Goal: Book appointment/travel/reservation

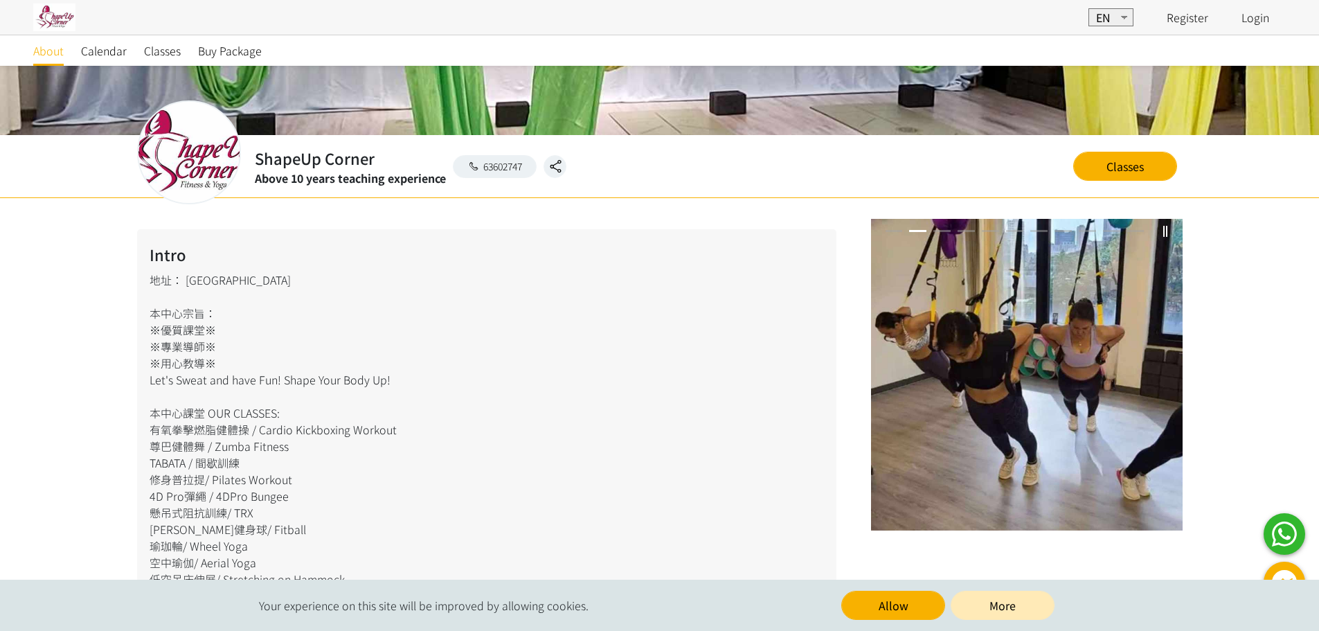
scroll to position [346, 0]
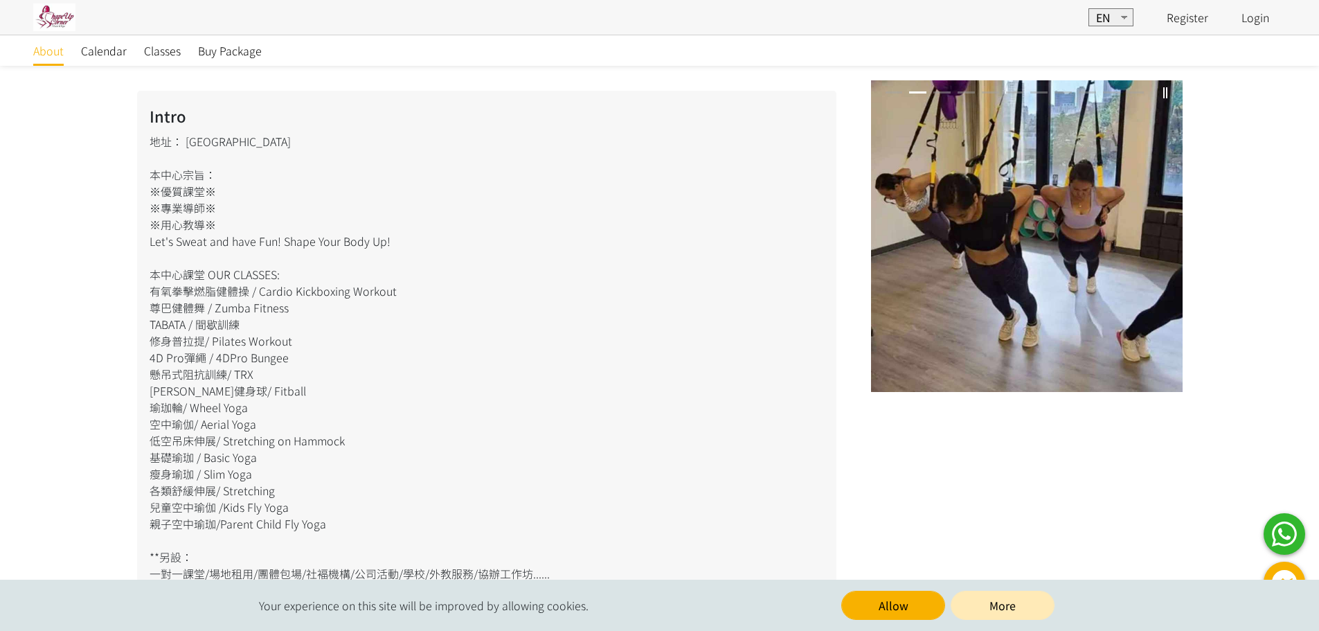
drag, startPoint x: 143, startPoint y: 285, endPoint x: 369, endPoint y: 550, distance: 348.6
click at [369, 550] on div "Intro 地址： [PERSON_NAME][GEOGRAPHIC_DATA] 本中心宗旨： ※優質課堂※ ※專業導師※ ※用心教導※ Let's Swea…" at bounding box center [486, 360] width 699 height 538
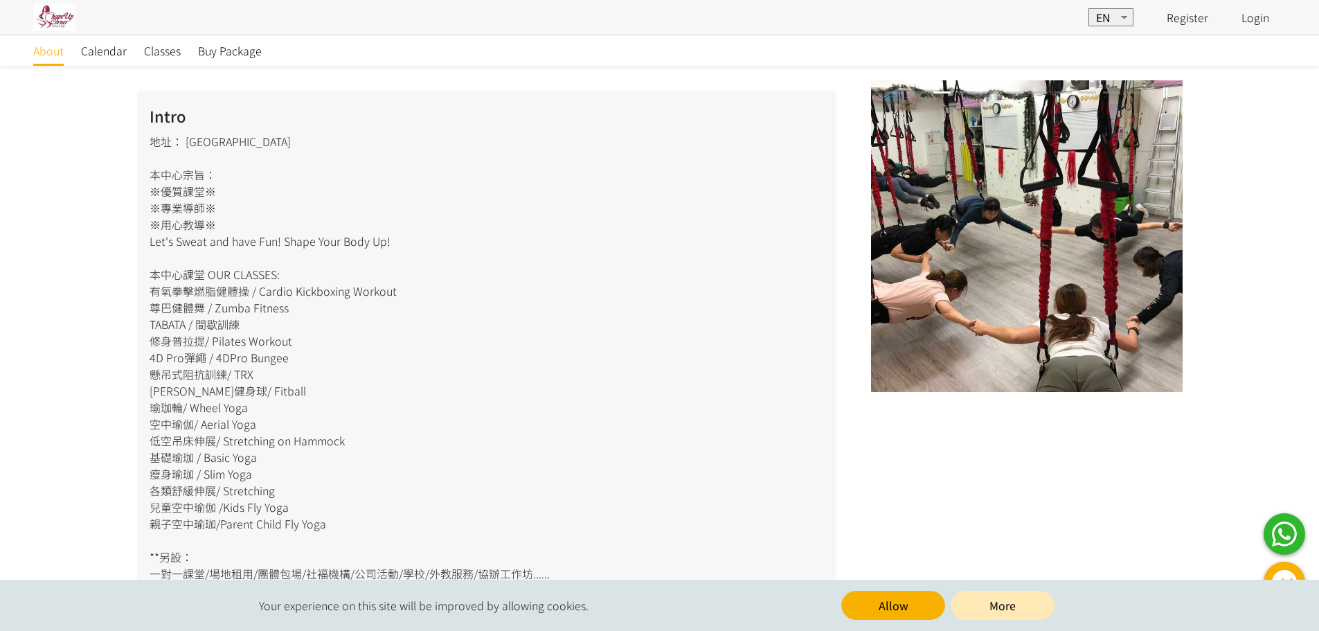
click at [325, 521] on div "Intro 地址： 葵興葵昌路 本中心宗旨： ※優質課堂※ ※專業導師※ ※用心教導※ Let's Sweat and have Fun! Shape You…" at bounding box center [486, 360] width 699 height 538
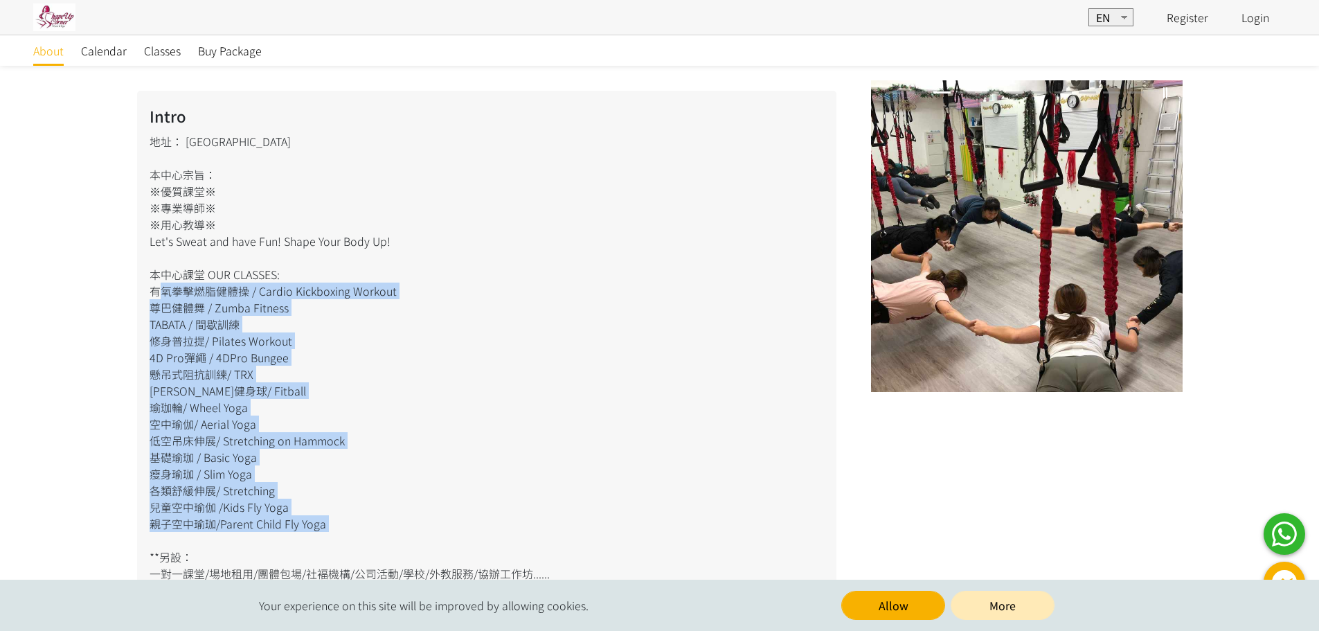
drag, startPoint x: 325, startPoint y: 538, endPoint x: 111, endPoint y: 283, distance: 333.1
click at [111, 283] on div "Intro 地址： 葵興葵昌路 本中心宗旨： ※優質課堂※ ※專業導師※ ※用心教導※ Let's Sweat and have Fun! Shape You…" at bounding box center [659, 505] width 1319 height 890
click at [467, 434] on div "Intro 地址： 葵興葵昌路 本中心宗旨： ※優質課堂※ ※專業導師※ ※用心教導※ Let's Sweat and have Fun! Shape You…" at bounding box center [486, 360] width 699 height 538
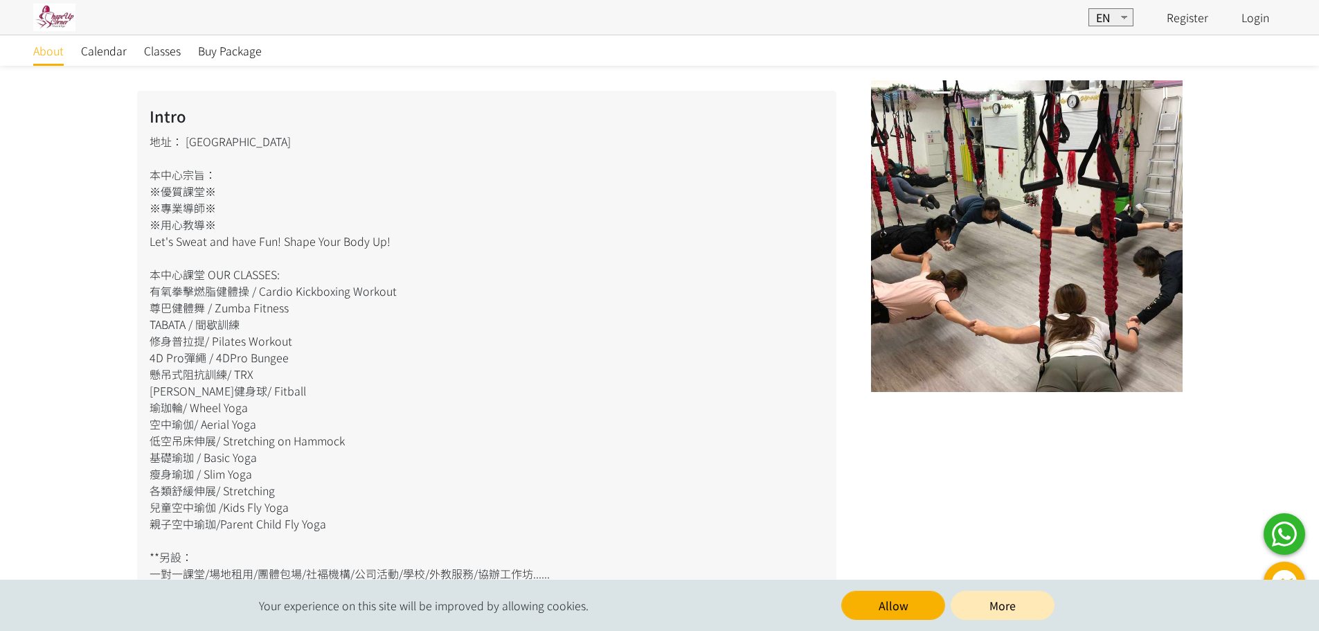
scroll to position [415, 0]
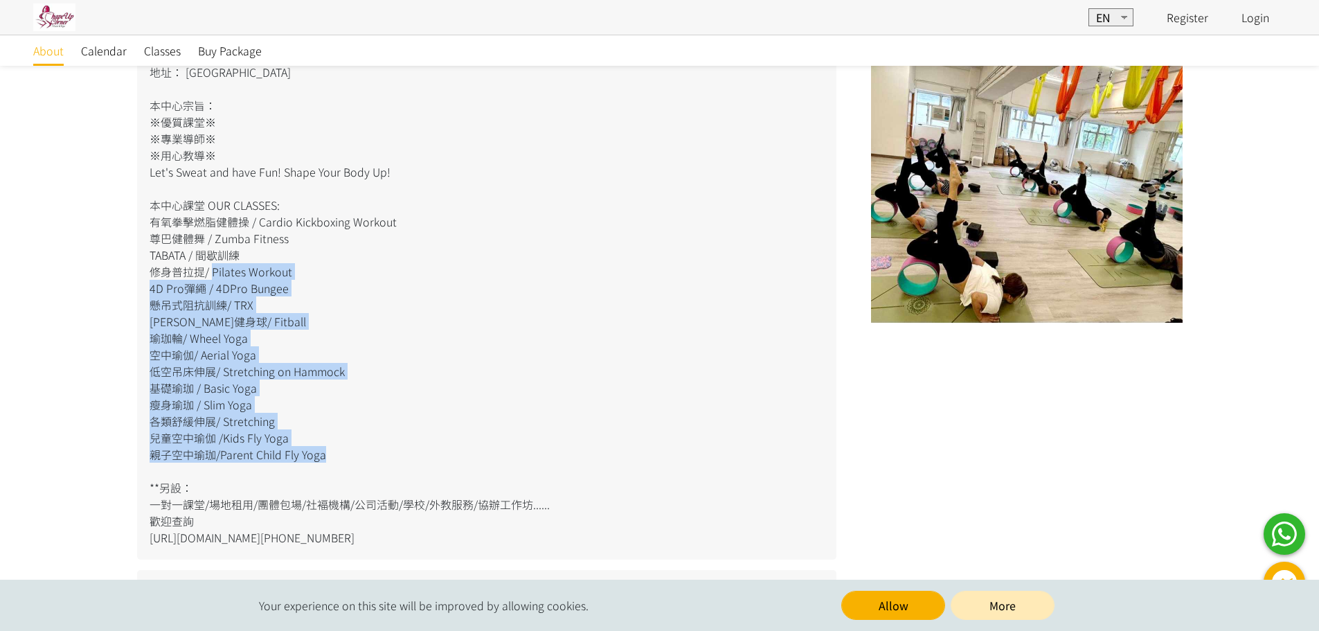
drag, startPoint x: 207, startPoint y: 273, endPoint x: 408, endPoint y: 468, distance: 280.0
click at [346, 458] on div "Intro 地址： 葵興葵昌路 本中心宗旨： ※優質課堂※ ※專業導師※ ※用心教導※ Let's Sweat and have Fun! Shape You…" at bounding box center [486, 290] width 699 height 538
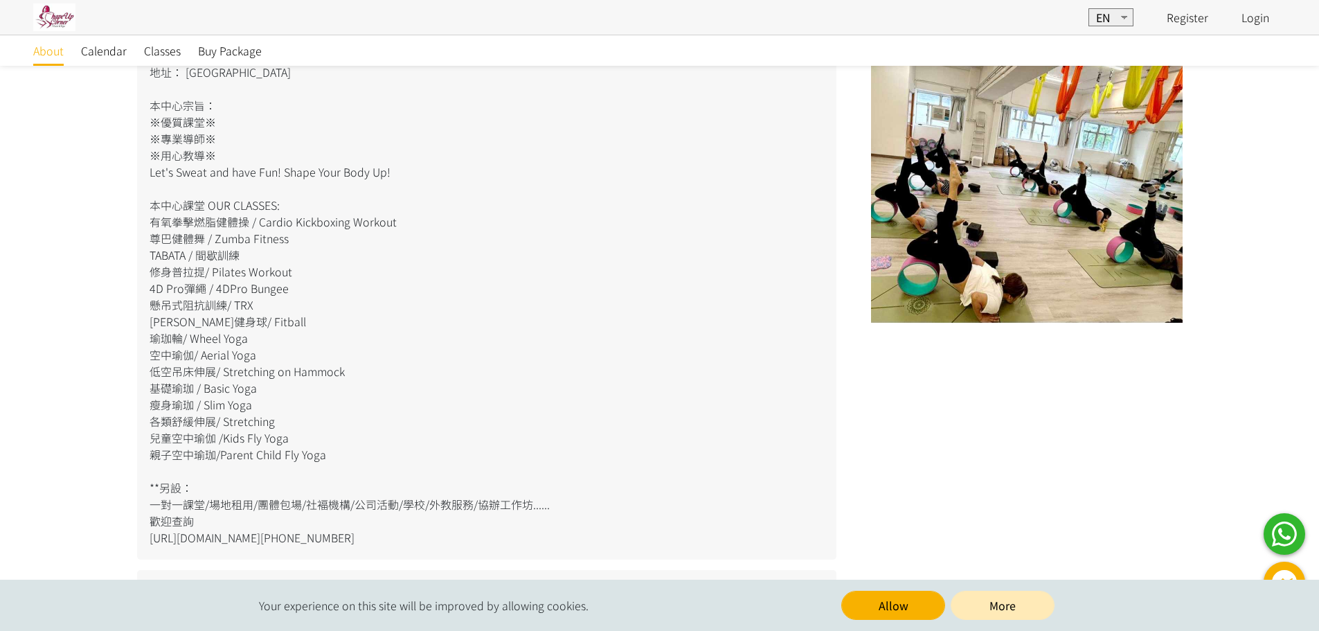
click at [408, 468] on div "Intro 地址： 葵興葵昌路 本中心宗旨： ※優質課堂※ ※專業導師※ ※用心教導※ Let's Sweat and have Fun! Shape You…" at bounding box center [486, 290] width 699 height 538
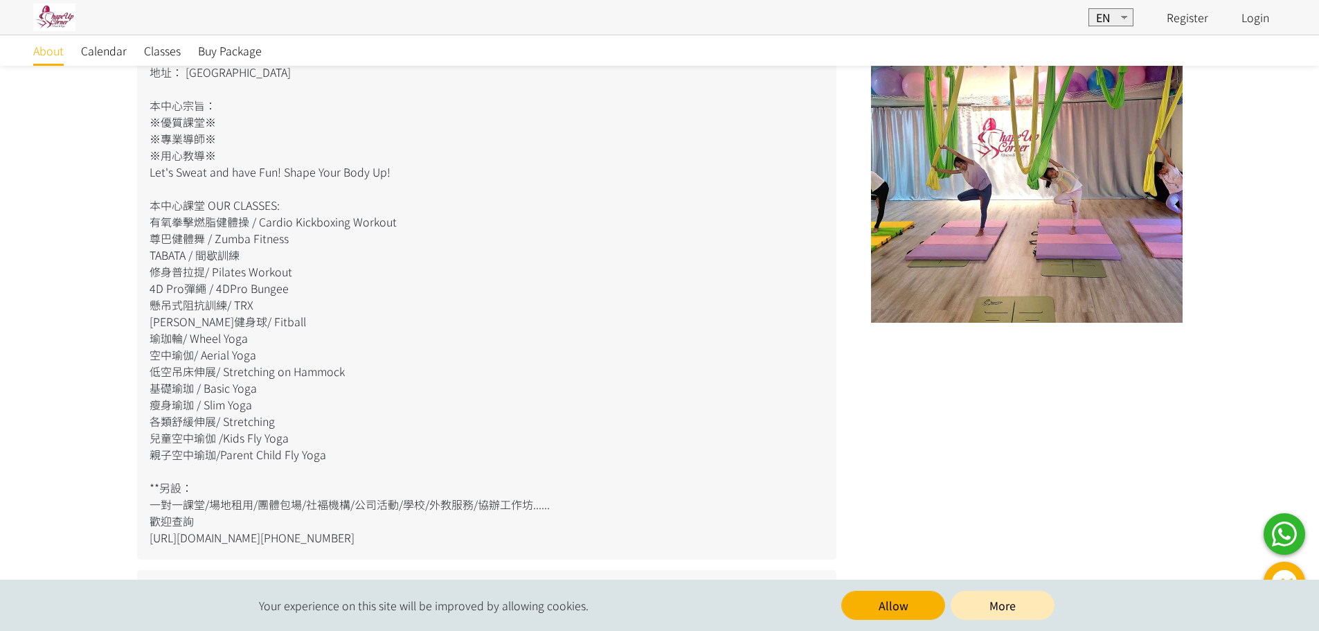
drag, startPoint x: 357, startPoint y: 458, endPoint x: 186, endPoint y: 287, distance: 241.3
click at [160, 231] on div "Intro 地址： 葵興葵昌路 本中心宗旨： ※優質課堂※ ※專業導師※ ※用心教導※ Let's Sweat and have Fun! Shape You…" at bounding box center [486, 290] width 699 height 538
click at [290, 377] on div "Intro 地址： 葵興葵昌路 本中心宗旨： ※優質課堂※ ※專業導師※ ※用心教導※ Let's Sweat and have Fun! Shape You…" at bounding box center [486, 290] width 699 height 538
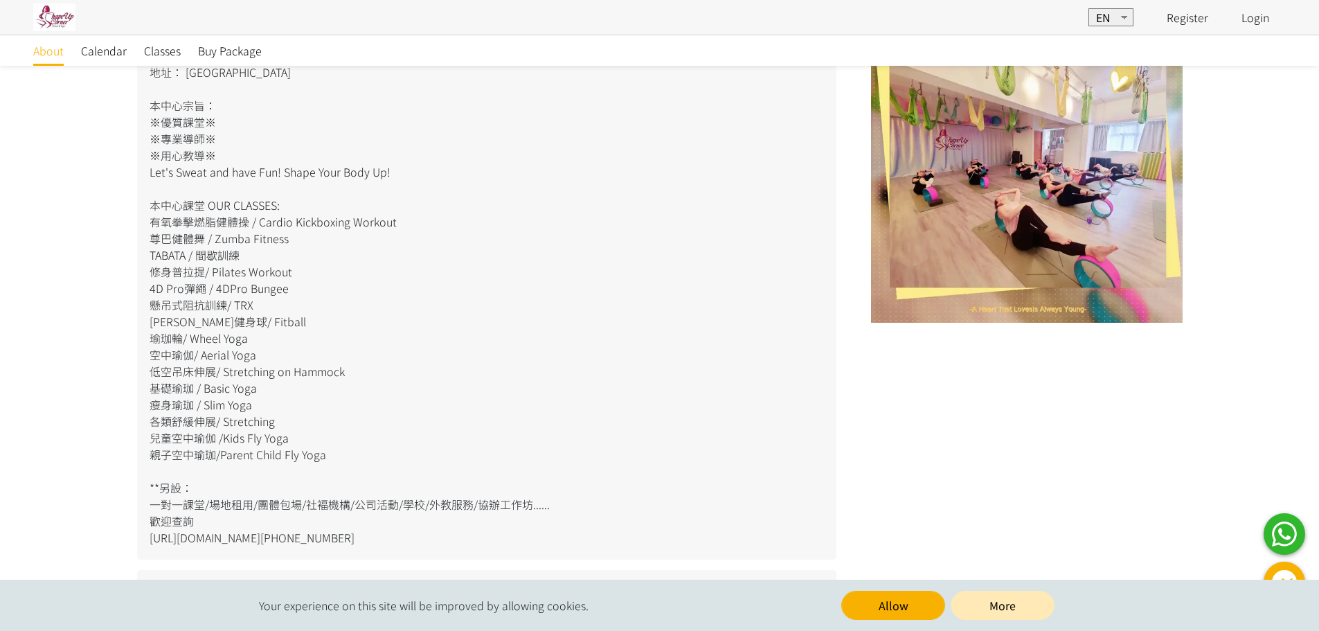
click at [269, 399] on div "Intro 地址： 葵興葵昌路 本中心宗旨： ※優質課堂※ ※專業導師※ ※用心教導※ Let's Sweat and have Fun! Shape You…" at bounding box center [486, 290] width 699 height 538
click at [256, 422] on div "Intro 地址： 葵興葵昌路 本中心宗旨： ※優質課堂※ ※專業導師※ ※用心教導※ Let's Sweat and have Fun! Shape You…" at bounding box center [486, 290] width 699 height 538
click at [323, 450] on div "Intro 地址： 葵興葵昌路 本中心宗旨： ※優質課堂※ ※專業導師※ ※用心教導※ Let's Sweat and have Fun! Shape You…" at bounding box center [486, 290] width 699 height 538
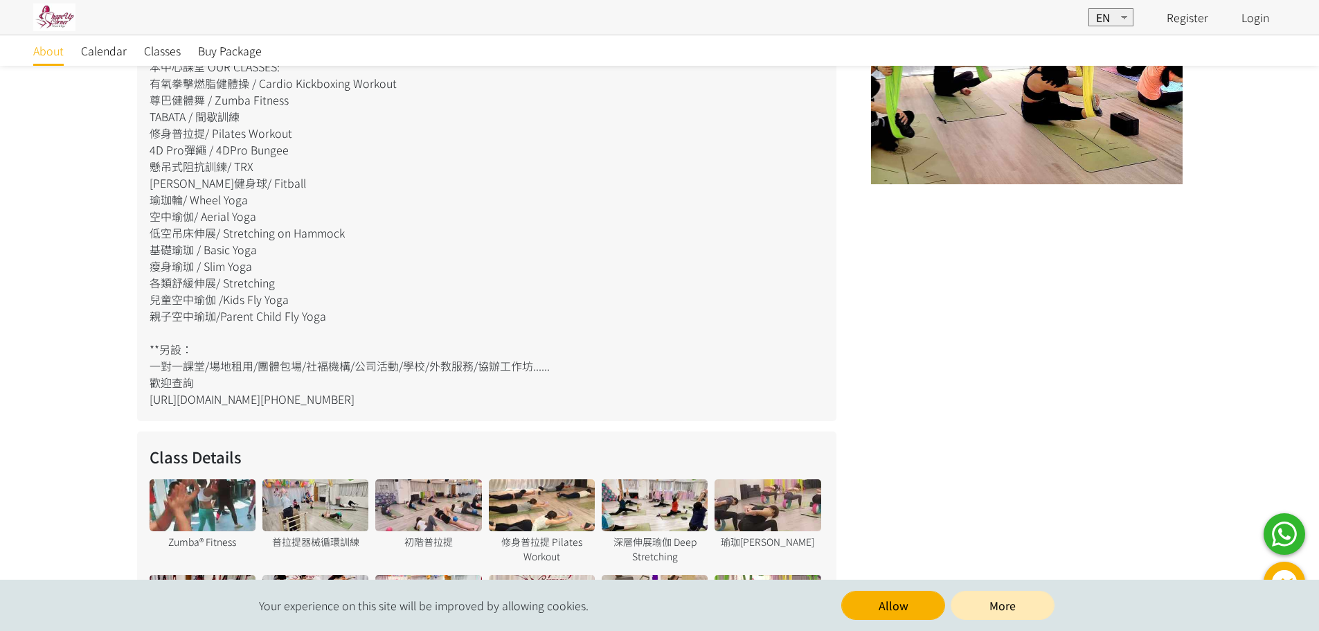
scroll to position [761, 0]
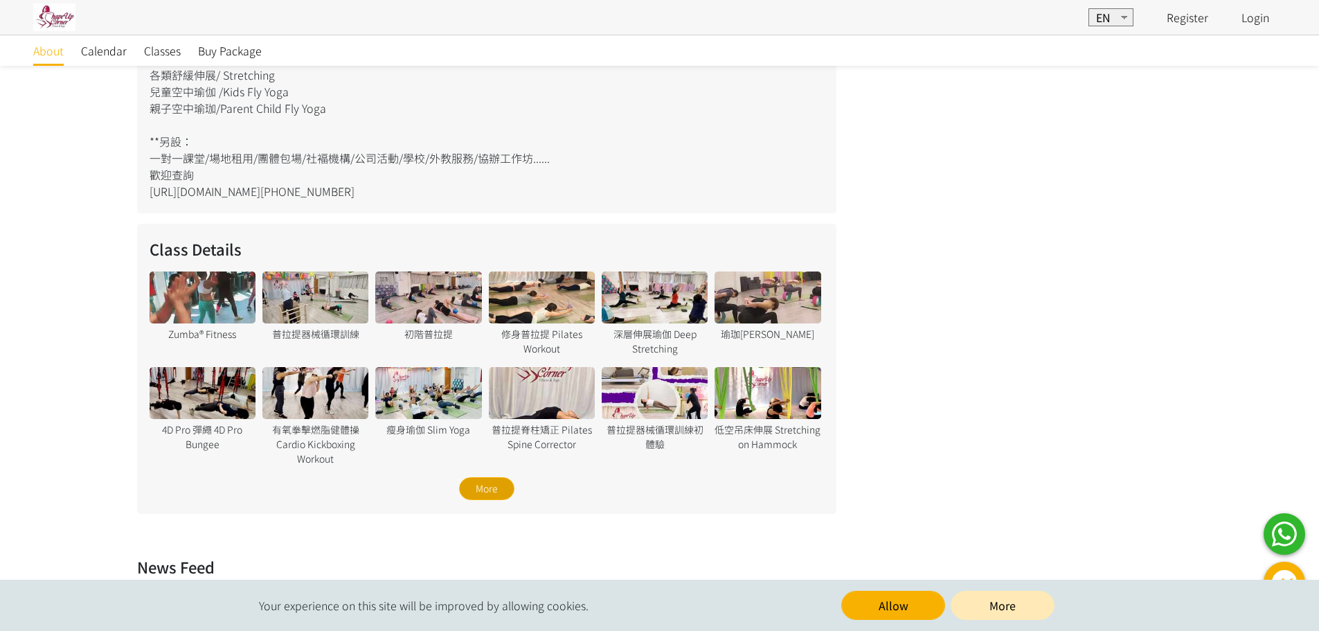
click at [489, 489] on div "More" at bounding box center [486, 488] width 55 height 23
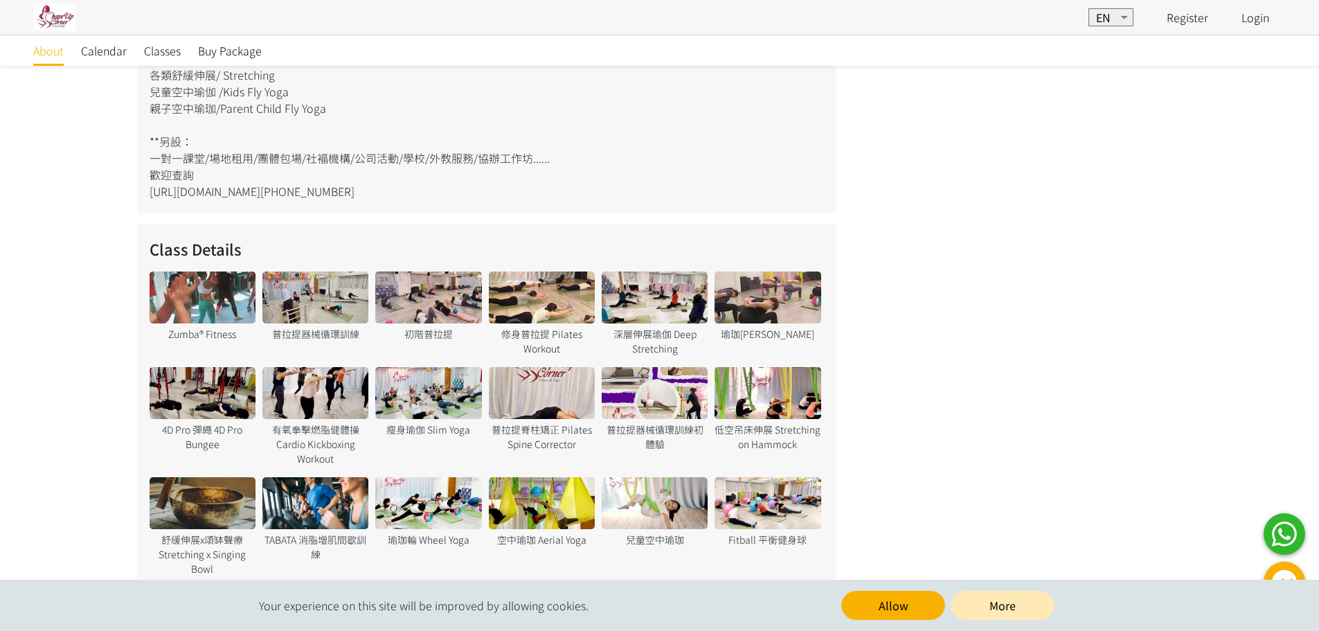
scroll to position [900, 0]
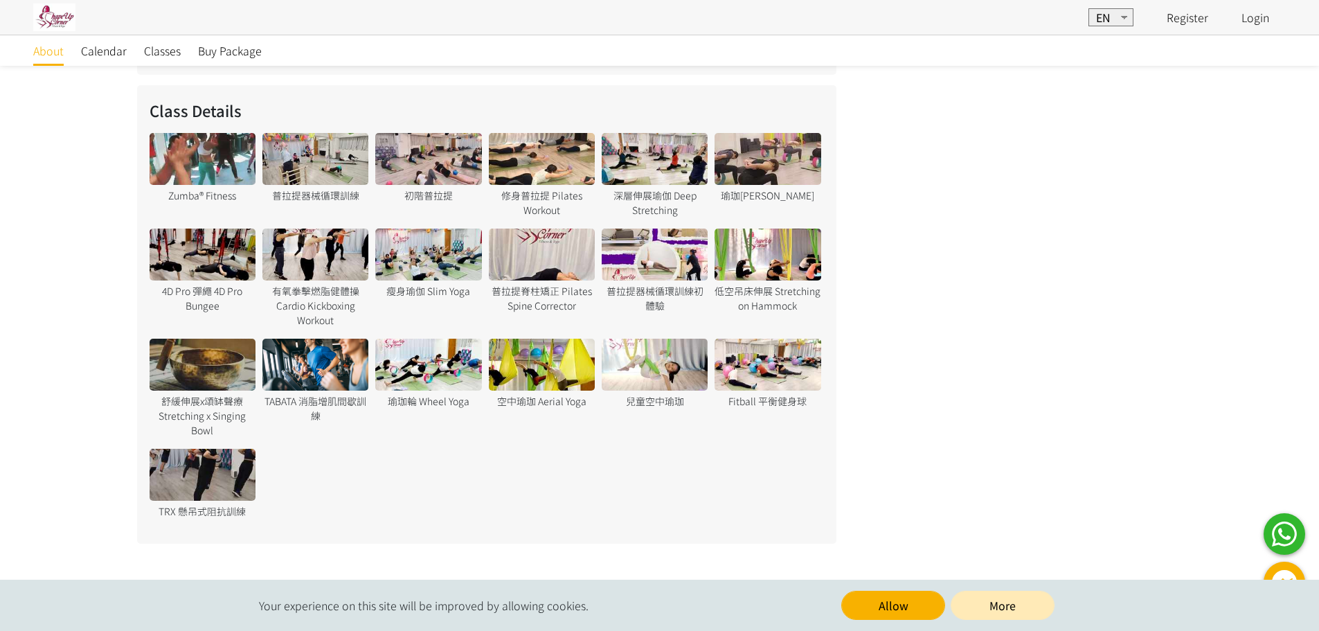
click at [219, 457] on div at bounding box center [203, 475] width 106 height 52
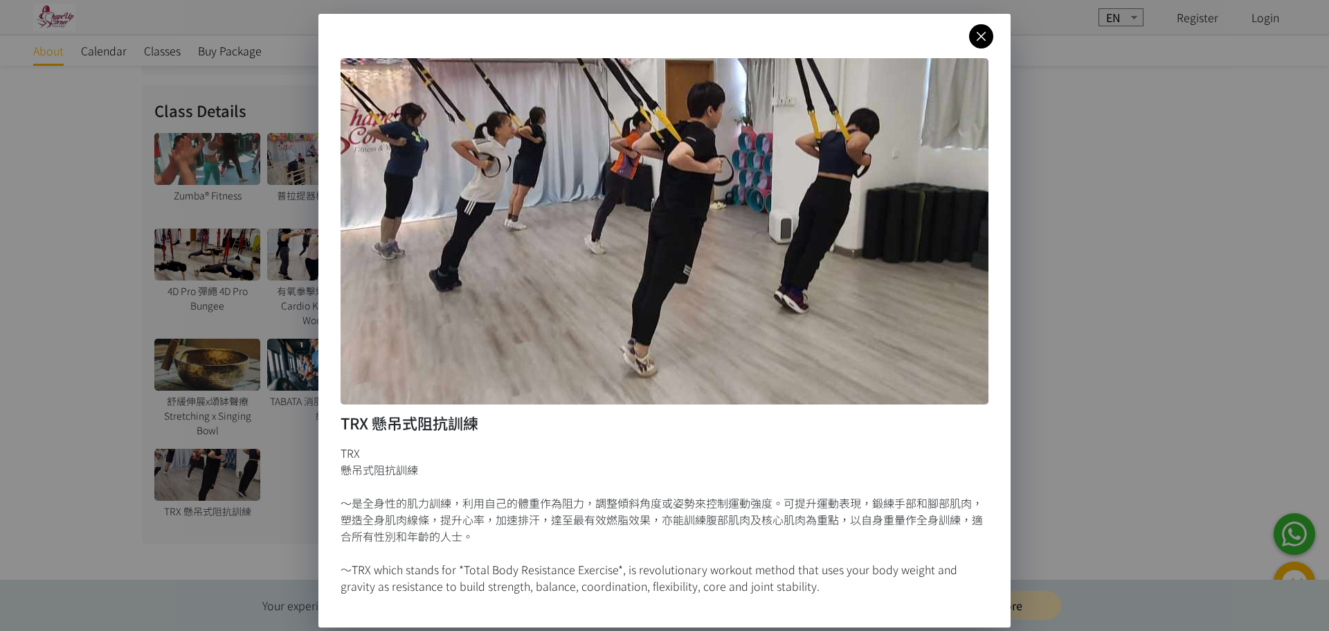
click at [977, 30] on icon at bounding box center [981, 36] width 24 height 17
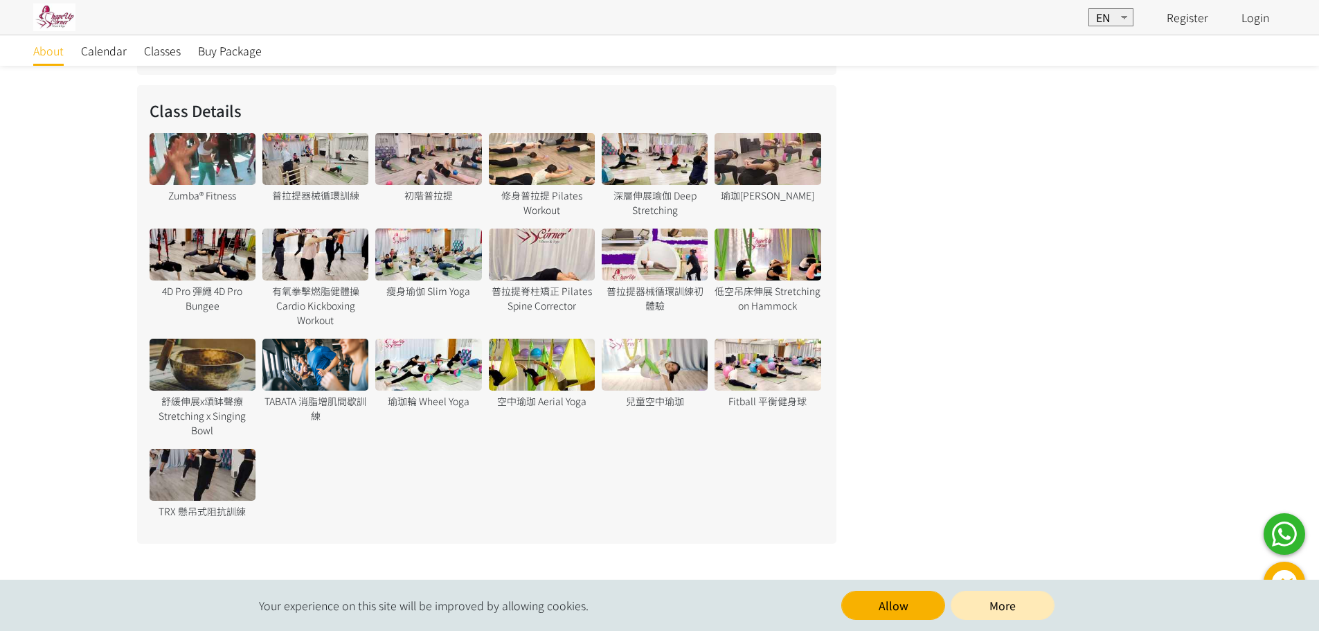
click at [549, 165] on div at bounding box center [542, 159] width 106 height 52
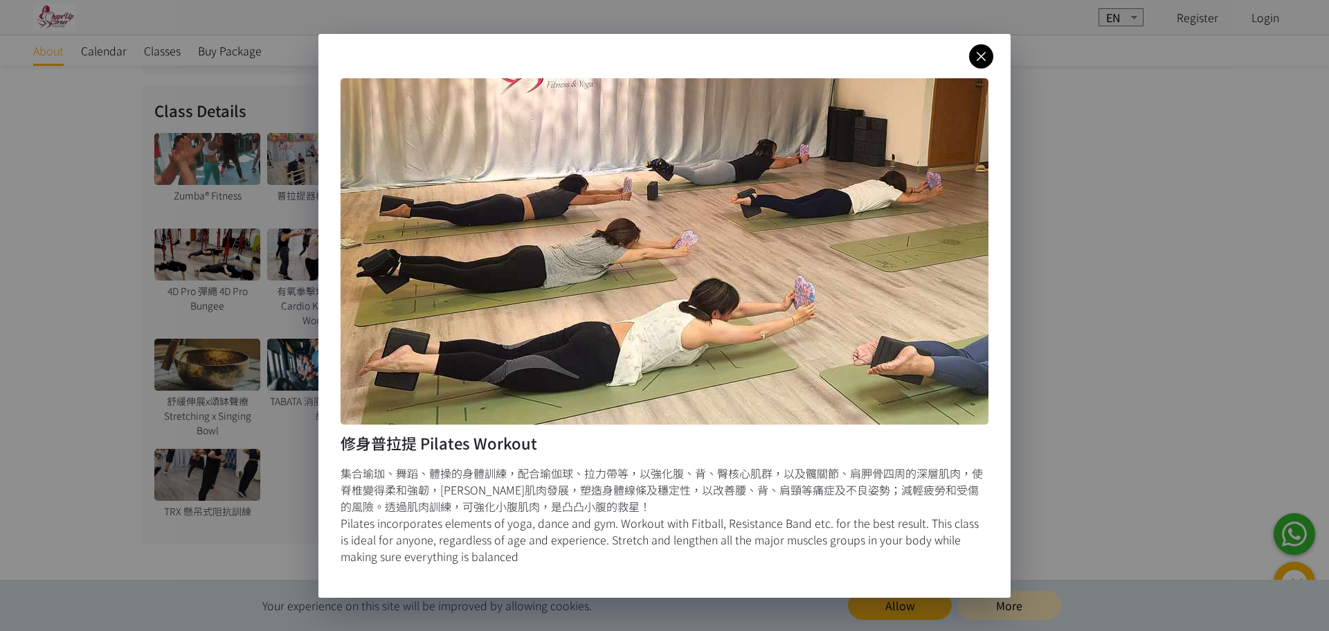
click at [981, 55] on icon at bounding box center [981, 56] width 24 height 17
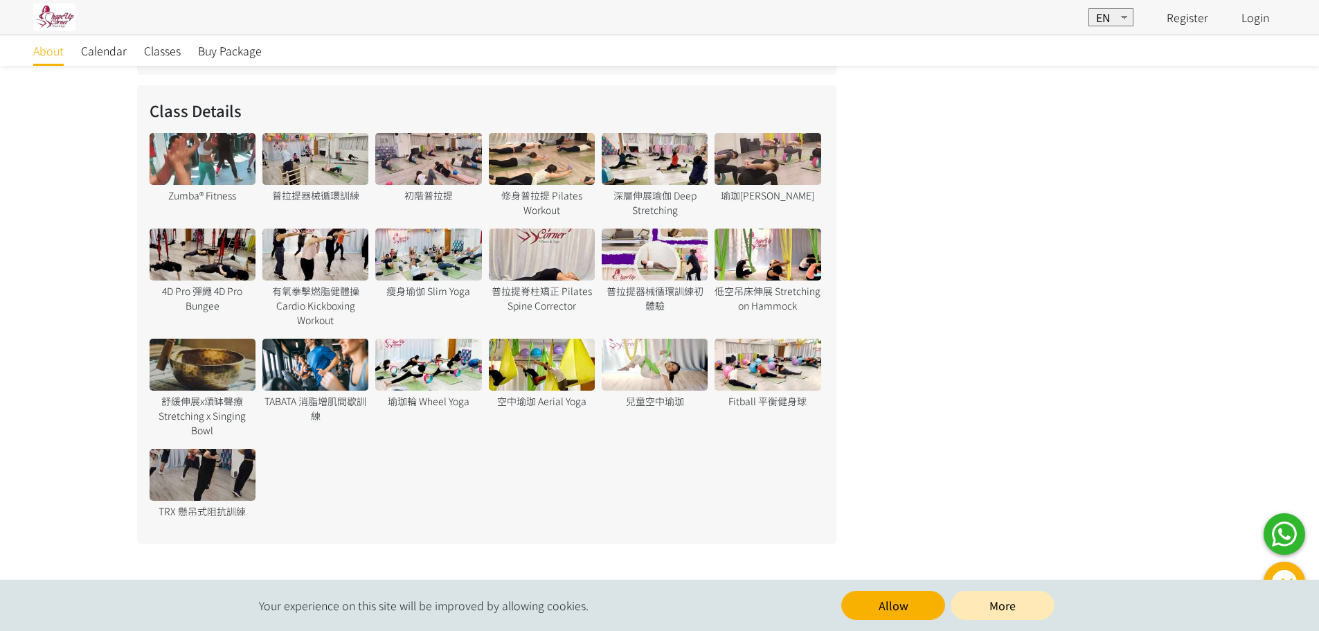
click at [446, 267] on div at bounding box center [428, 254] width 106 height 52
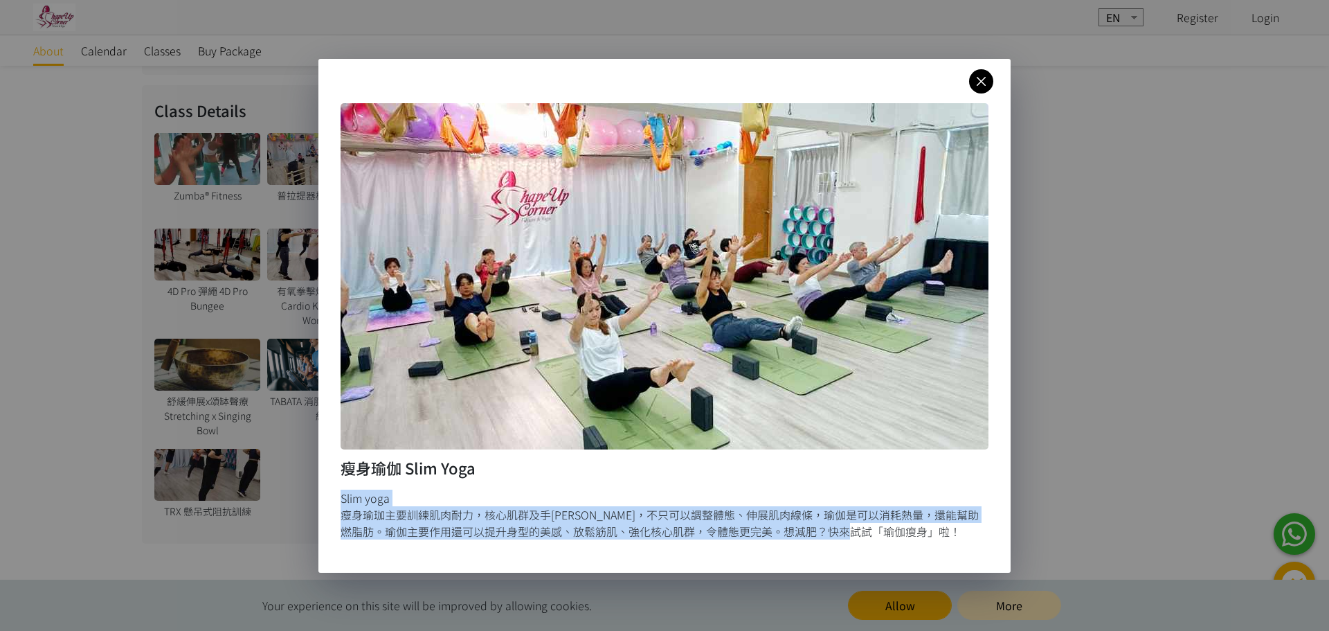
drag, startPoint x: 525, startPoint y: 494, endPoint x: 943, endPoint y: 524, distance: 419.2
click at [931, 525] on div "Slim yoga 瘦身瑜珈主要訓練肌肉耐力，核心肌群及手平衡，不只可以調整體態、伸展肌肉線條，瑜伽是可以消耗熱量，還能幫助燃脂肪。瑜伽主要作用還可以提升身型…" at bounding box center [665, 514] width 648 height 50
click at [895, 537] on div "Slim yoga 瘦身瑜珈主要訓練肌肉耐力，核心肌群及手平衡，不只可以調整體態、伸展肌肉線條，瑜伽是可以消耗熱量，還能幫助燃脂肪。瑜伽主要作用還可以提升身型…" at bounding box center [665, 514] width 648 height 50
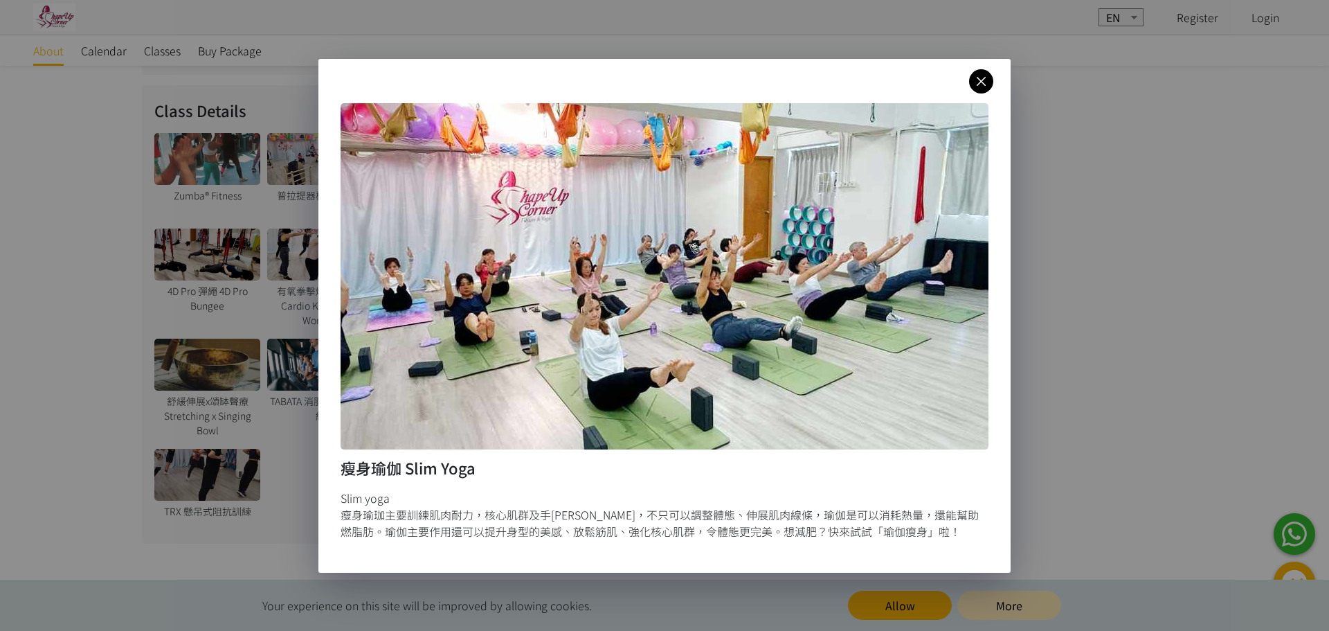
click at [981, 76] on icon at bounding box center [981, 81] width 24 height 17
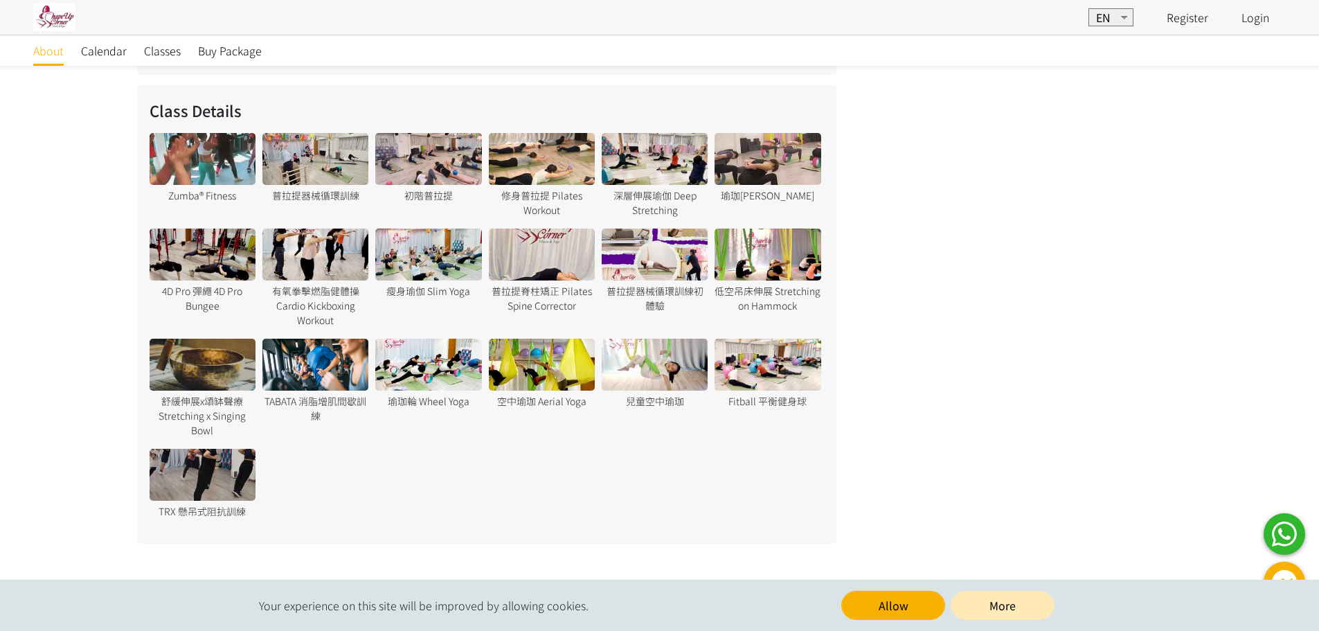
click at [561, 257] on div at bounding box center [542, 254] width 106 height 52
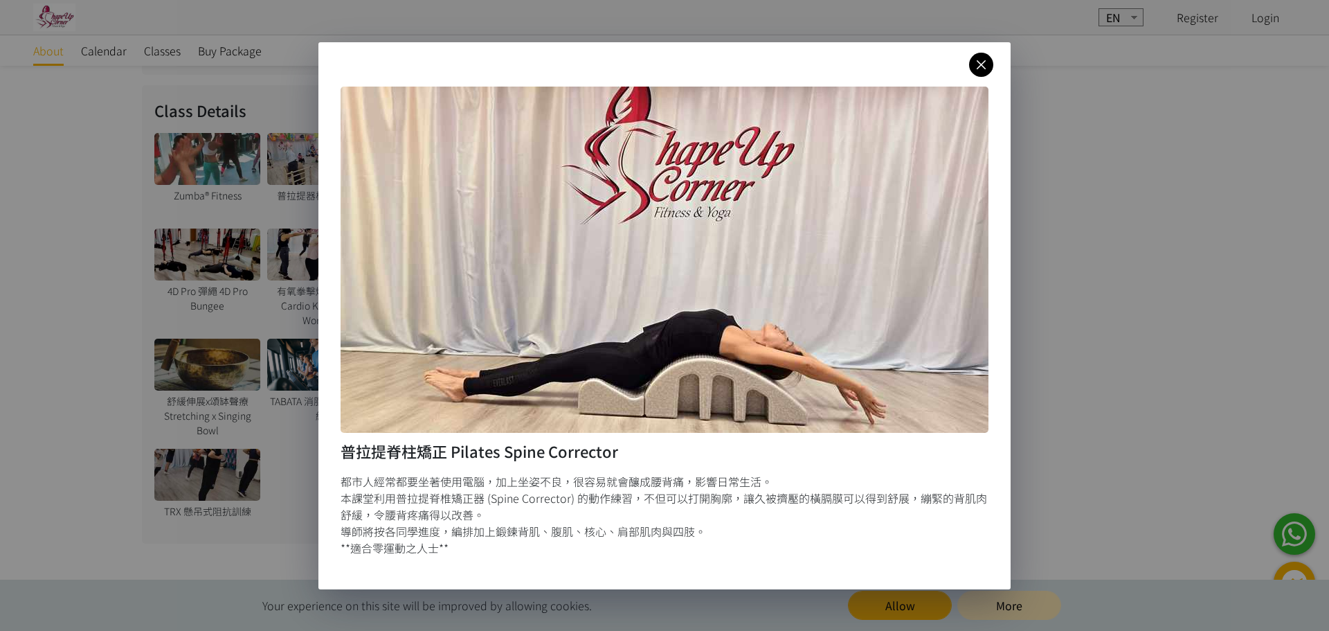
click at [984, 62] on icon at bounding box center [981, 64] width 24 height 17
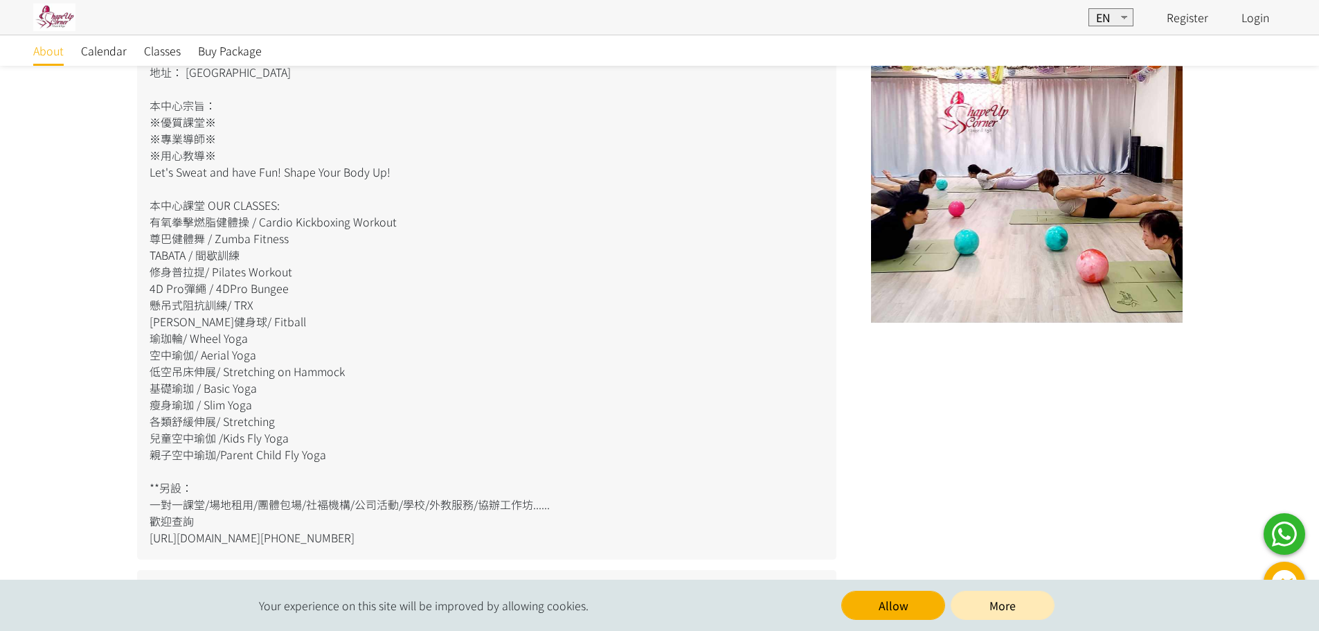
scroll to position [0, 0]
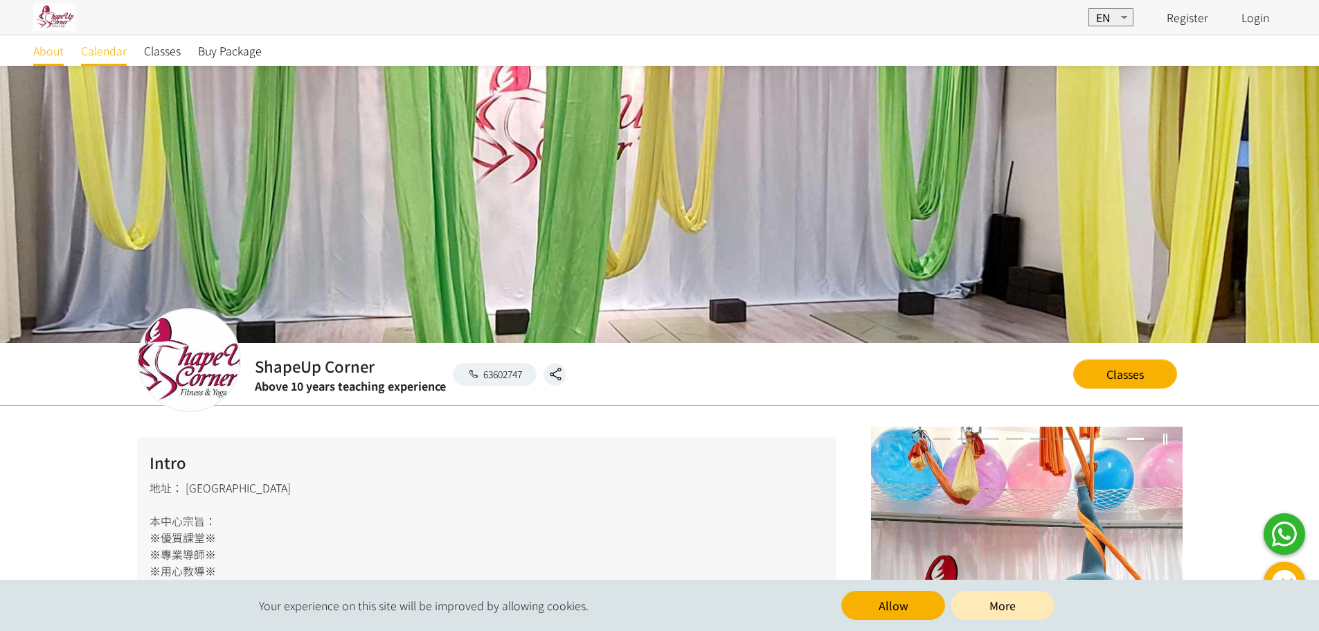
click at [96, 49] on span "Calendar" at bounding box center [104, 50] width 46 height 17
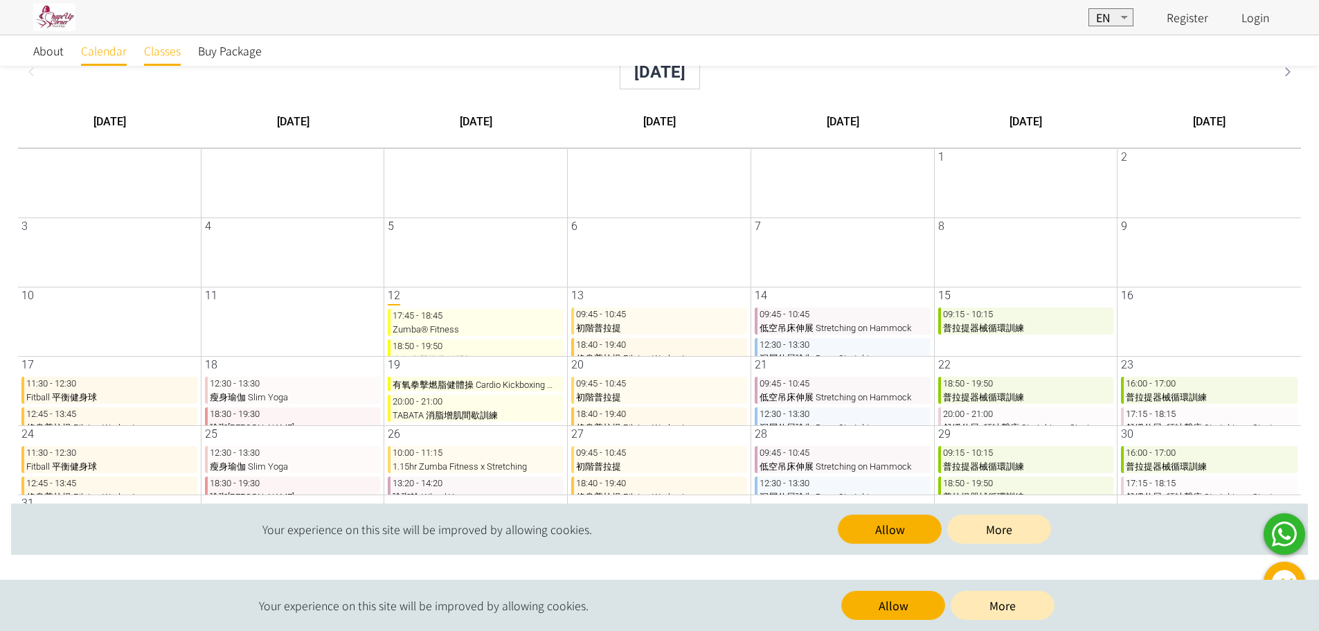
click at [169, 51] on span "Classes" at bounding box center [162, 50] width 37 height 17
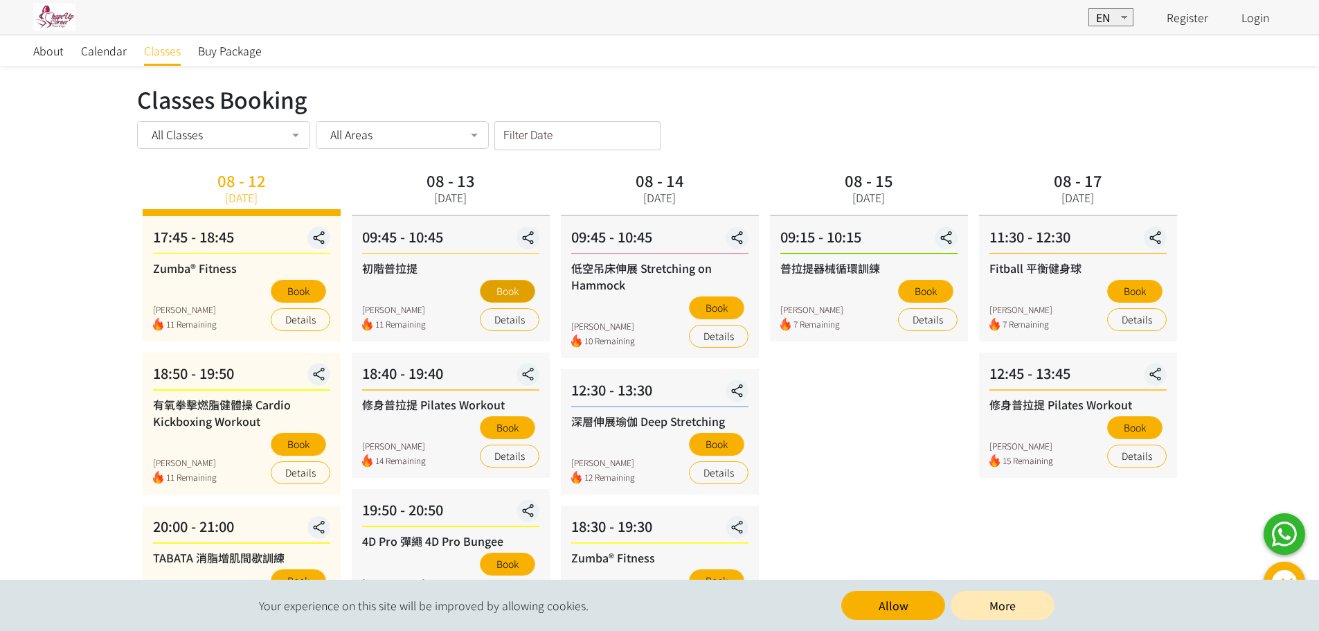
scroll to position [208, 0]
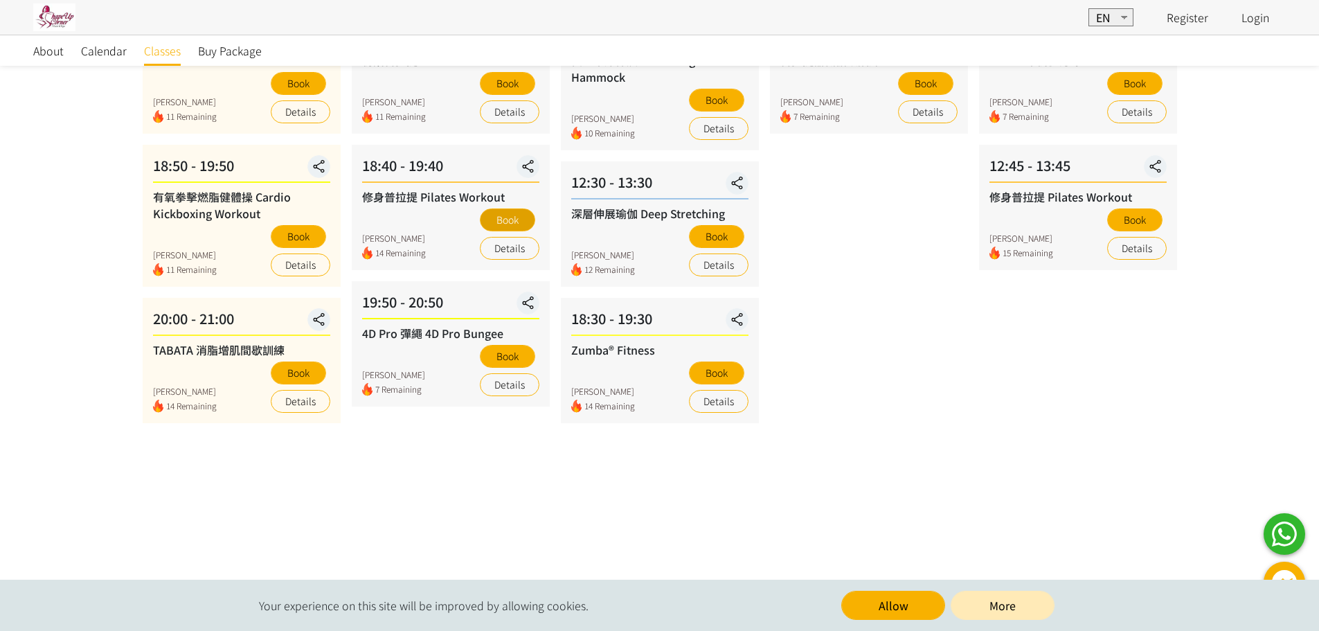
click at [516, 224] on button "Book" at bounding box center [507, 219] width 55 height 23
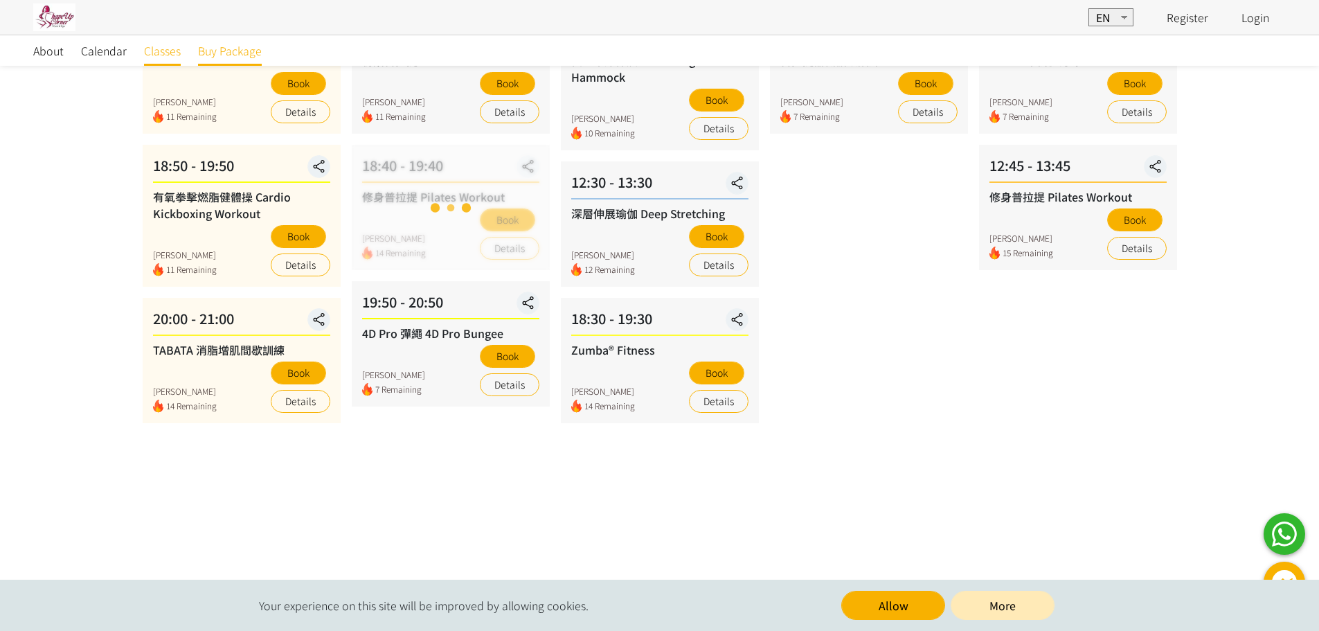
click at [208, 54] on span "Buy Package" at bounding box center [230, 50] width 64 height 17
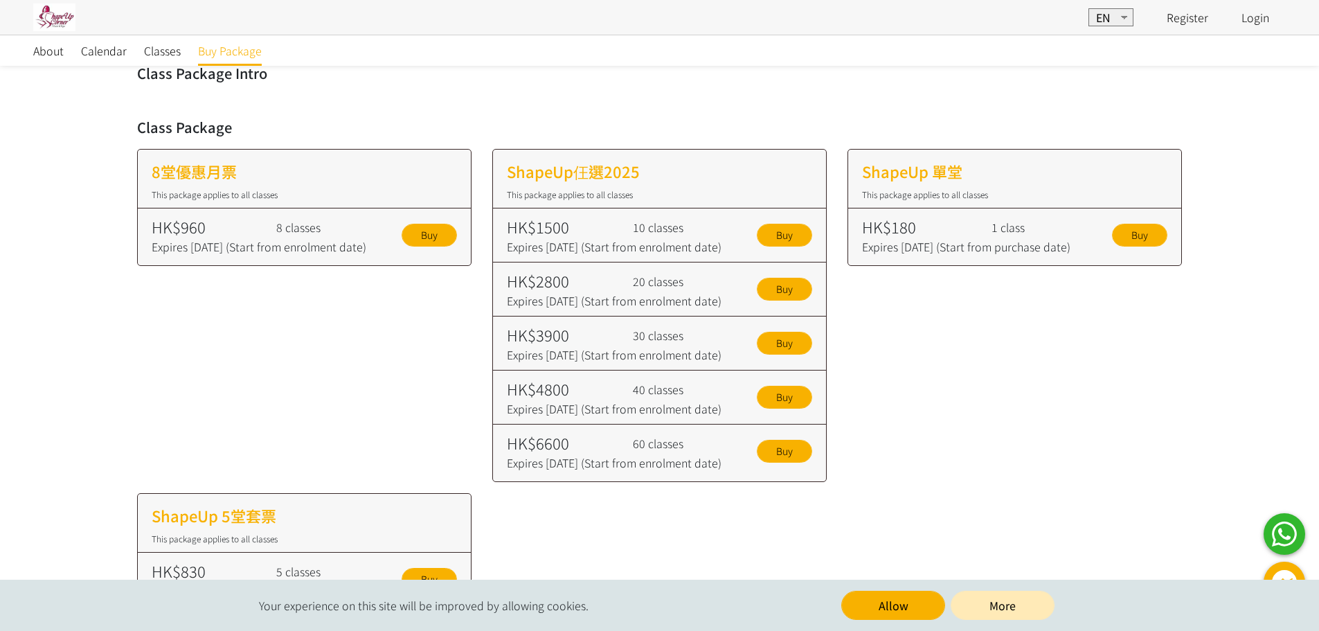
scroll to position [138, 0]
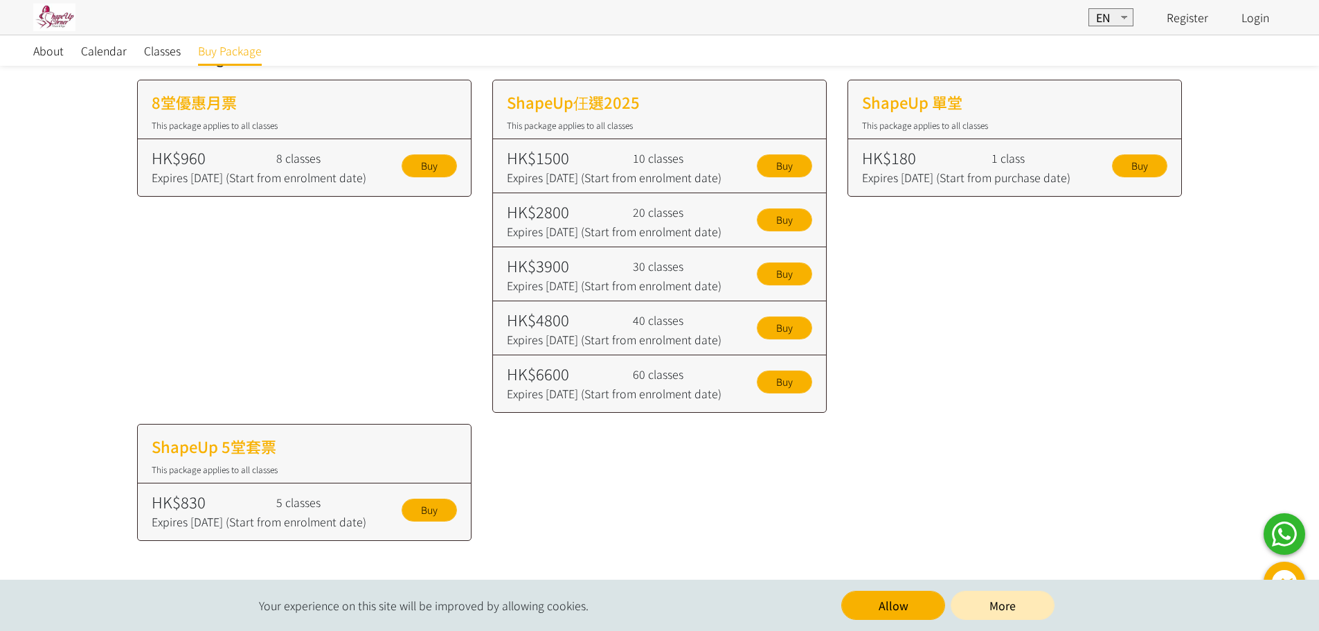
drag, startPoint x: 857, startPoint y: 163, endPoint x: 1116, endPoint y: 268, distance: 279.5
click at [1118, 265] on div "ShapeUp 單堂 This package applies to all classes HK$180 Expires [DATE] (Start fro…" at bounding box center [1014, 246] width 355 height 333
click at [1114, 276] on div "ShapeUp 單堂 This package applies to all classes HK$180 Expires [DATE] (Start fro…" at bounding box center [1014, 246] width 355 height 333
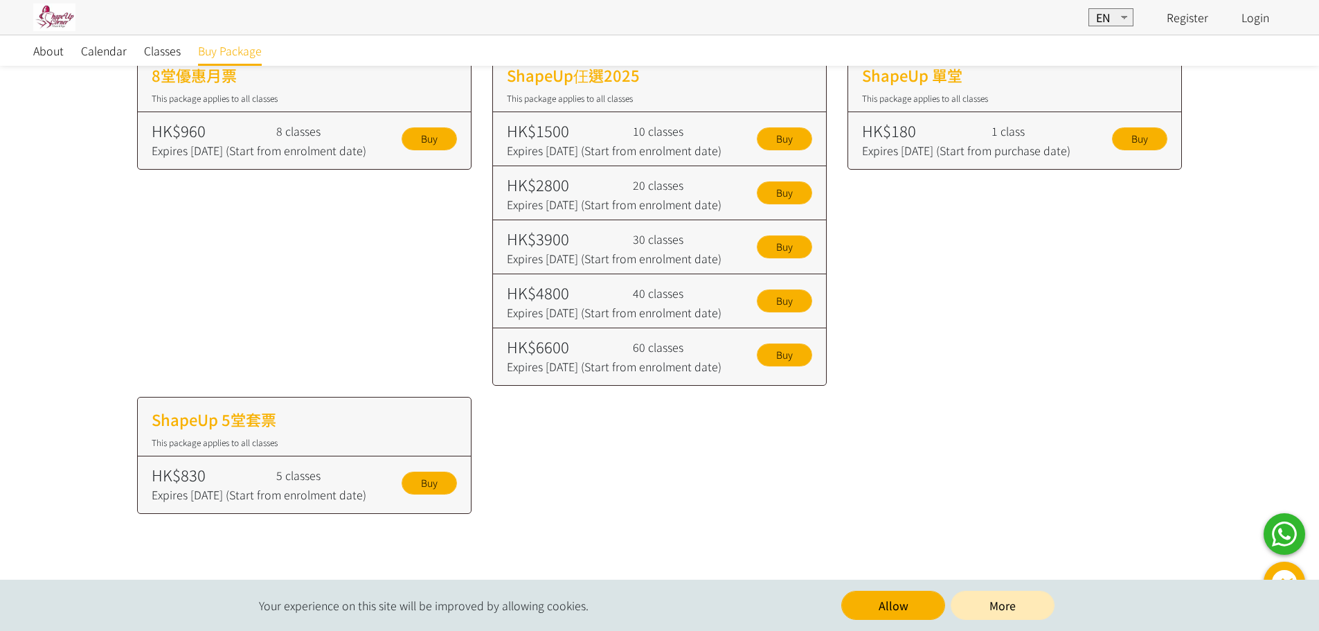
scroll to position [0, 0]
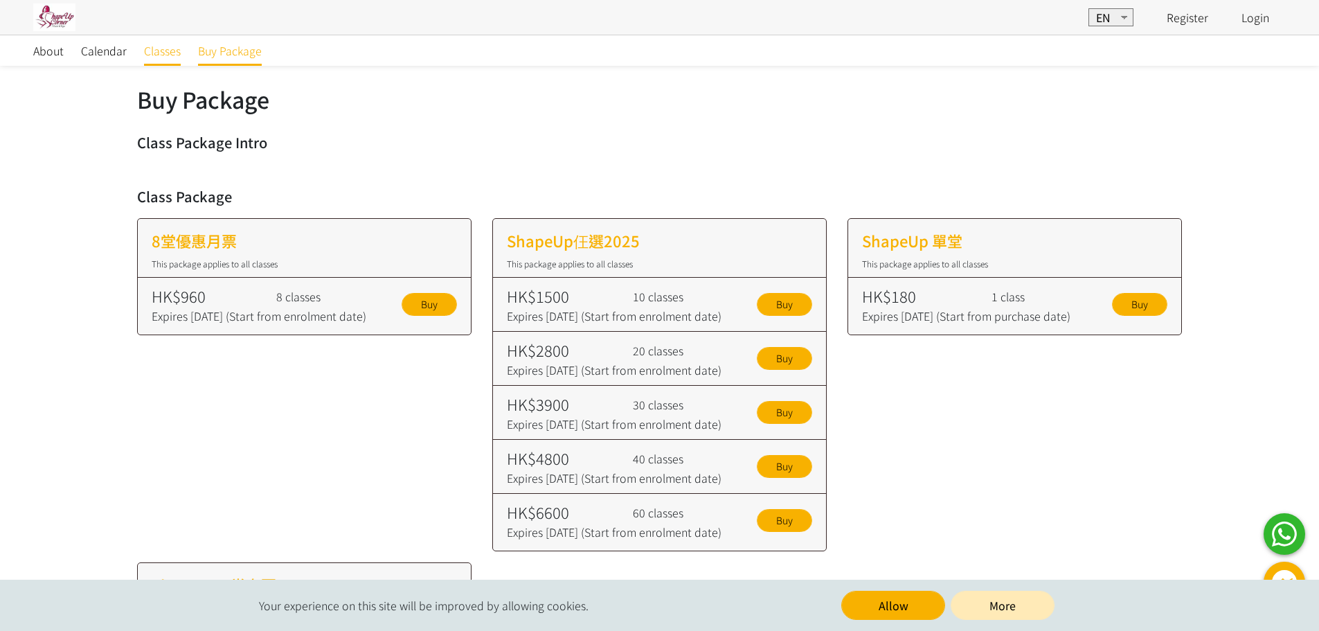
click at [177, 53] on span "Classes" at bounding box center [162, 50] width 37 height 17
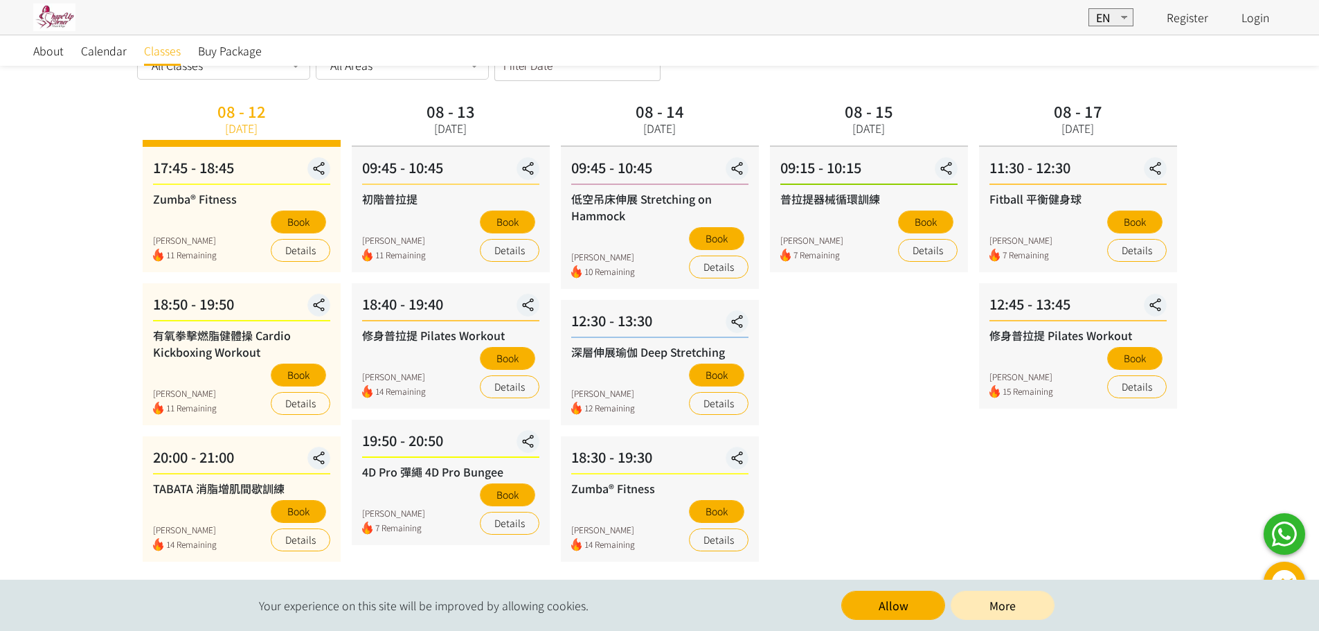
scroll to position [138, 0]
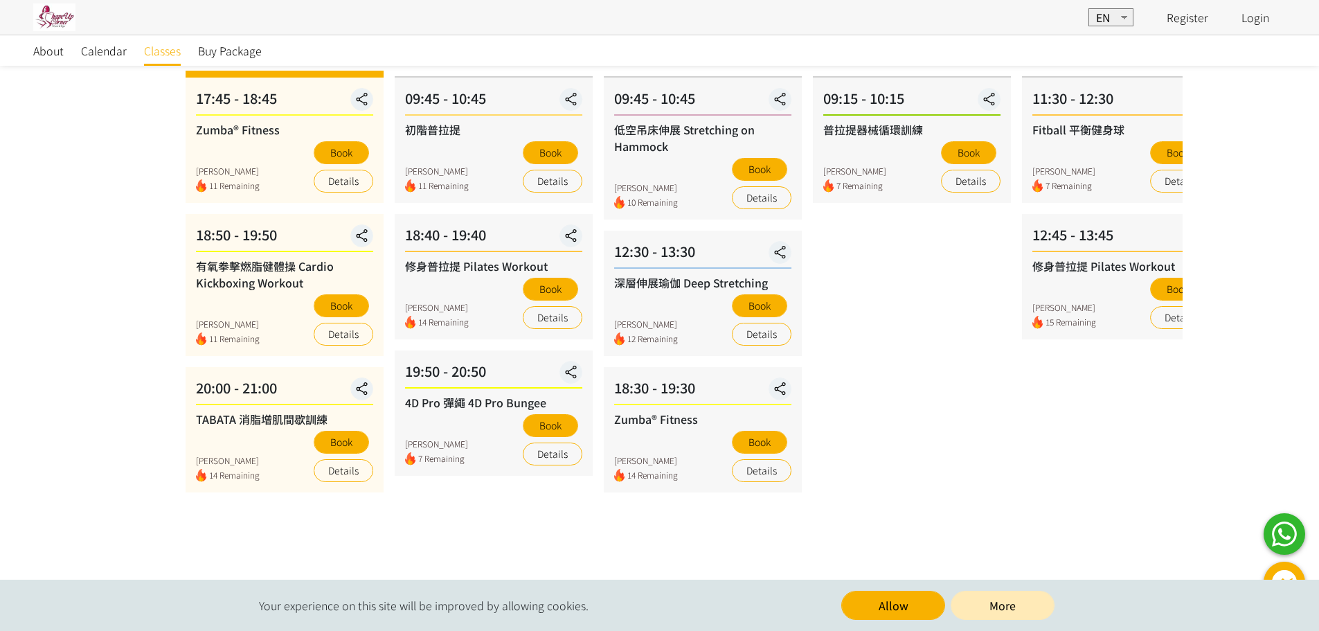
click at [266, 313] on div "有氧拳擊燃脂健體操 Cardio Kickboxing Workout Kwai Chung 11 Remaining Book Details" at bounding box center [284, 302] width 177 height 88
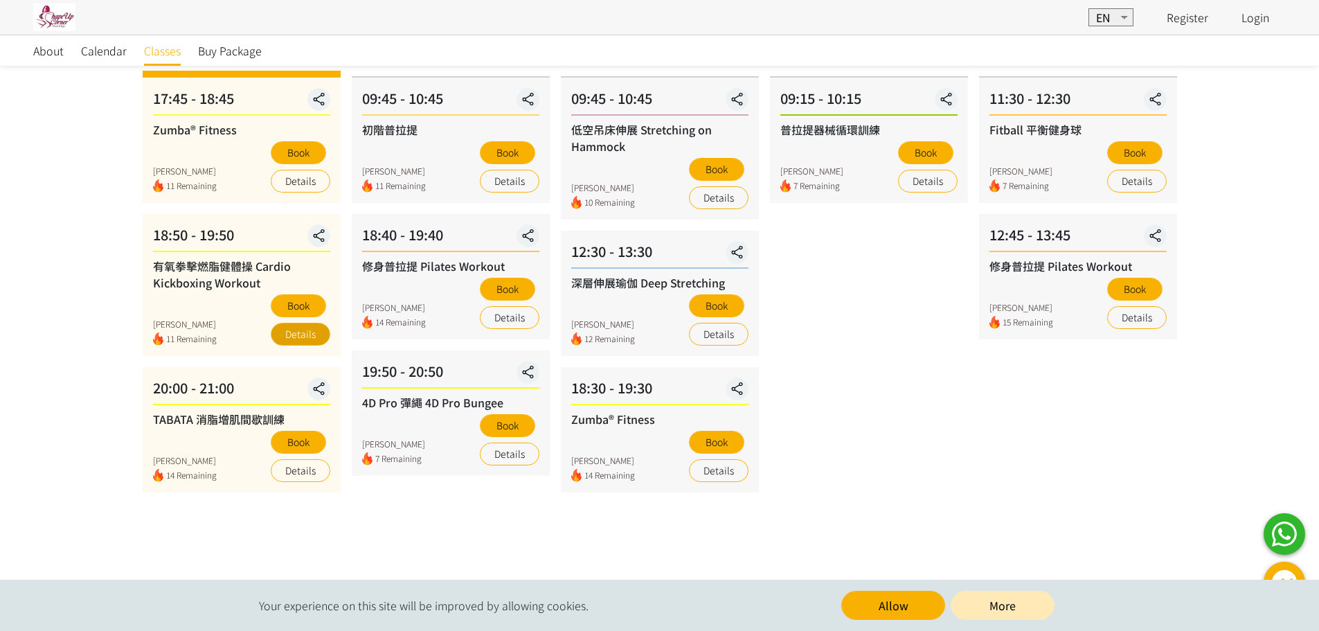
click at [296, 331] on link "Details" at bounding box center [301, 334] width 60 height 23
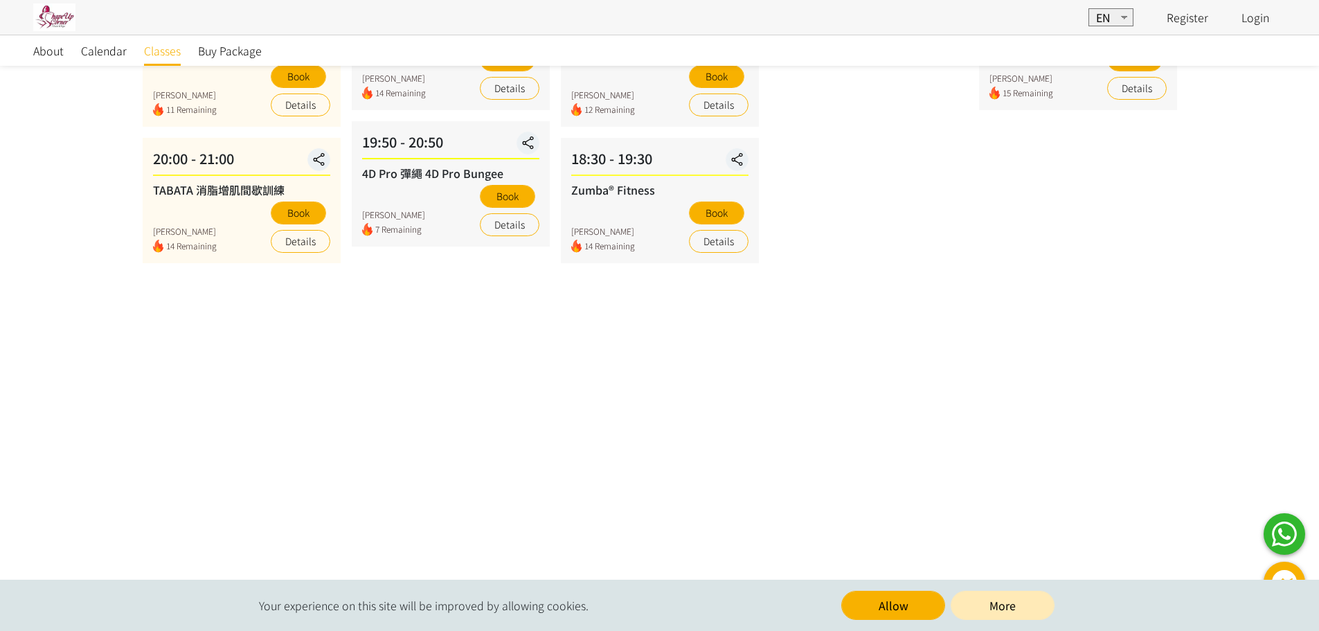
scroll to position [0, 0]
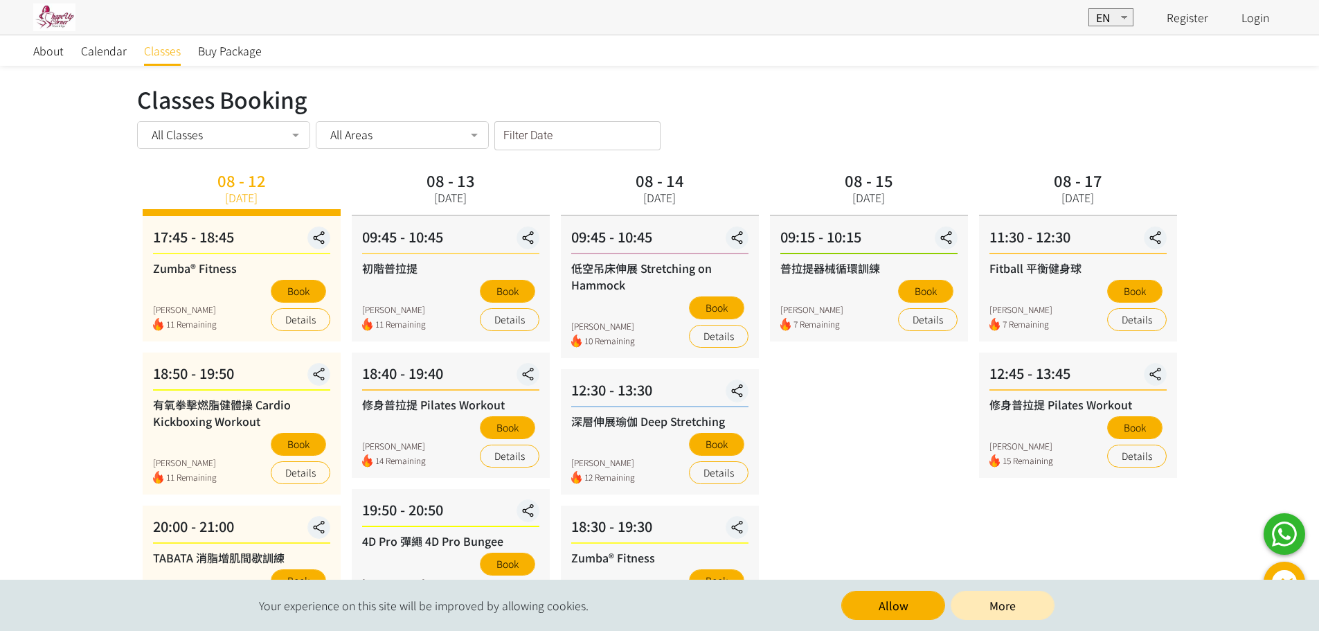
click at [550, 132] on input "Filter Date" at bounding box center [577, 135] width 166 height 29
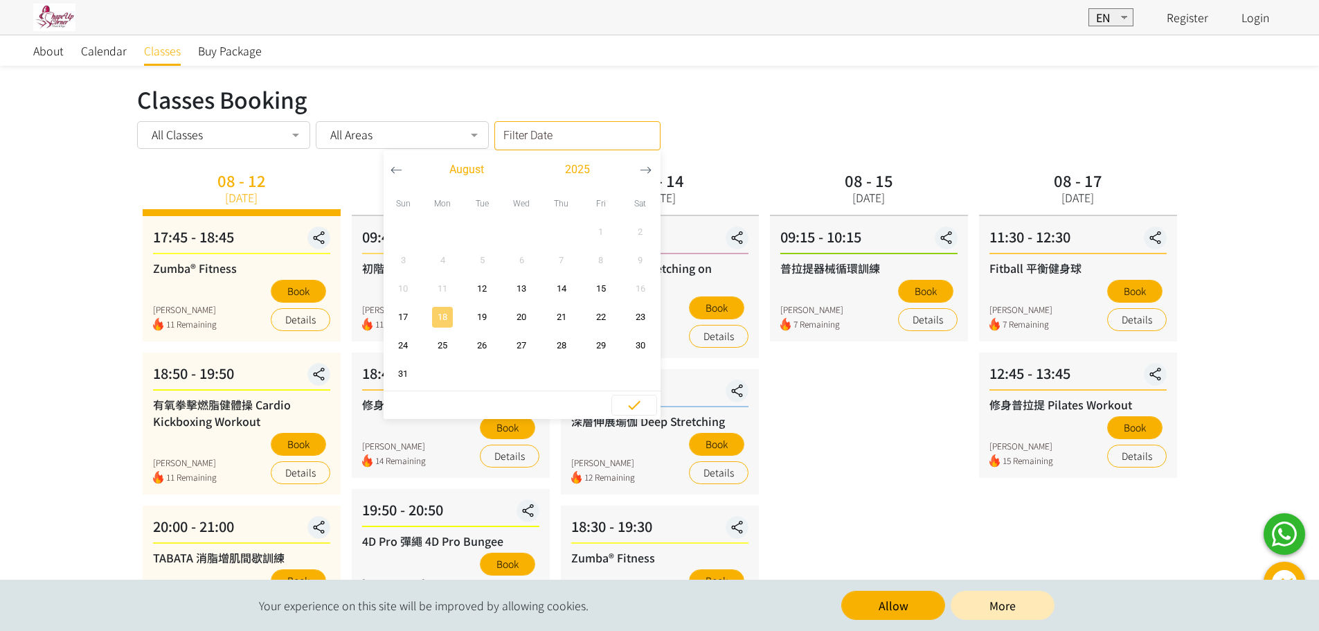
click at [436, 318] on span "18" at bounding box center [442, 317] width 31 height 14
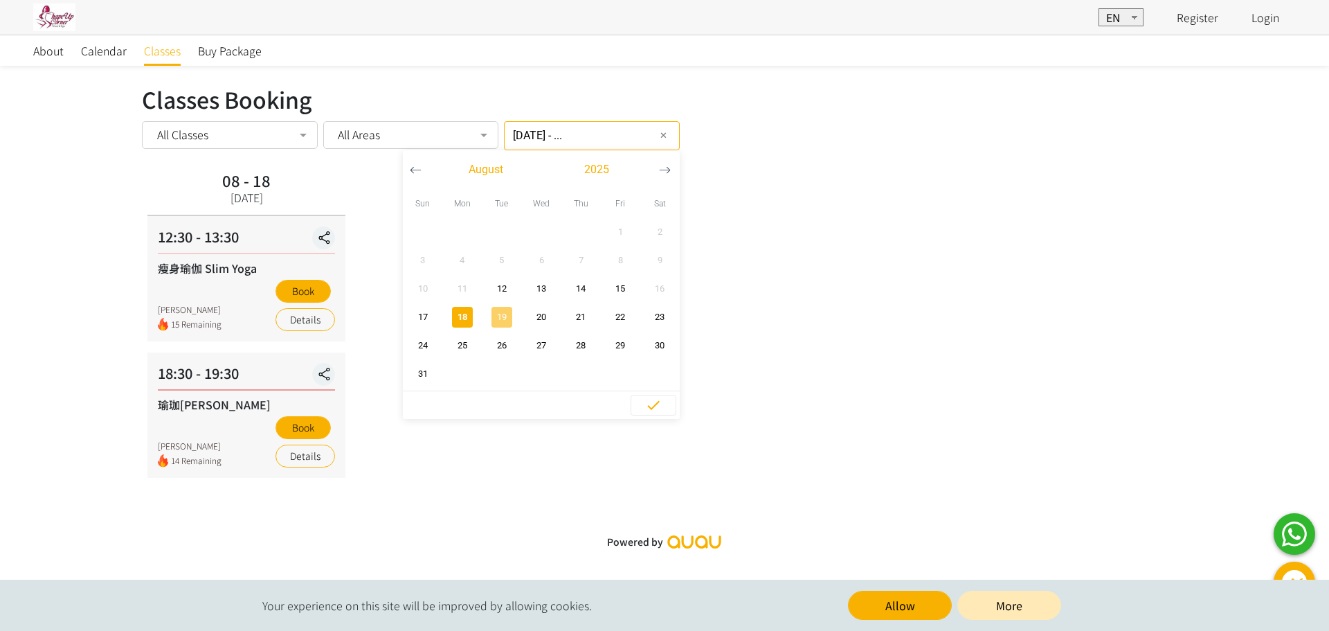
click at [488, 313] on span "19" at bounding box center [501, 317] width 31 height 14
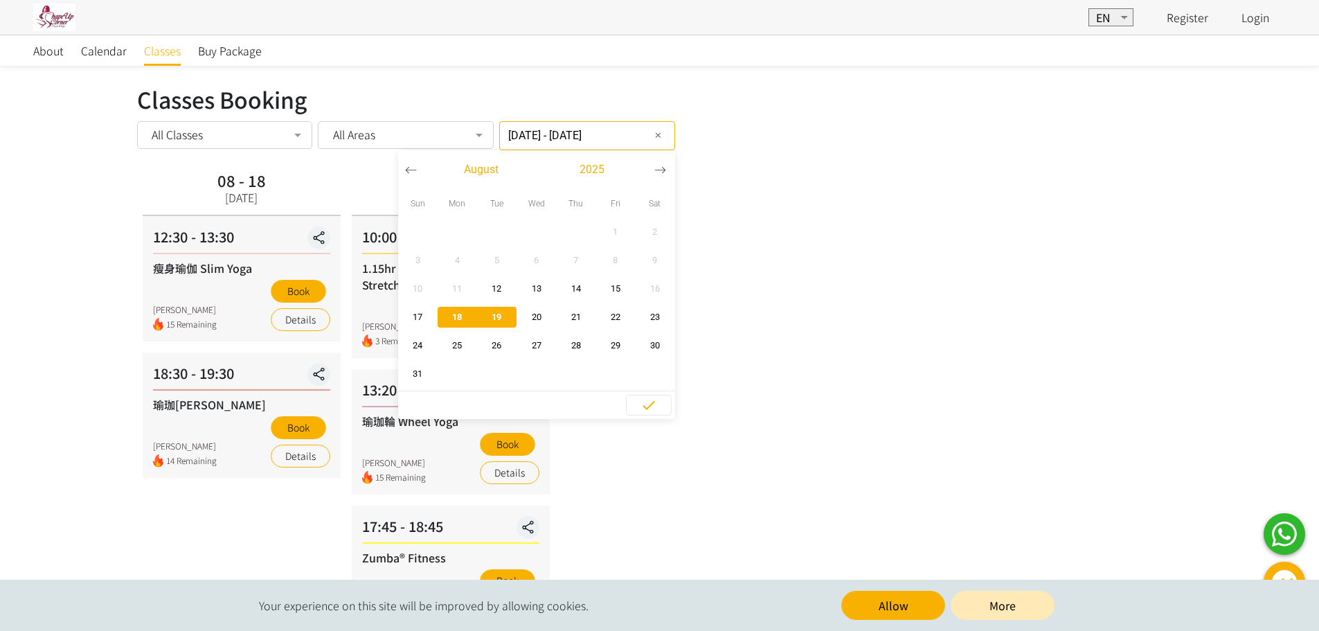
click at [447, 319] on span "18" at bounding box center [457, 317] width 31 height 14
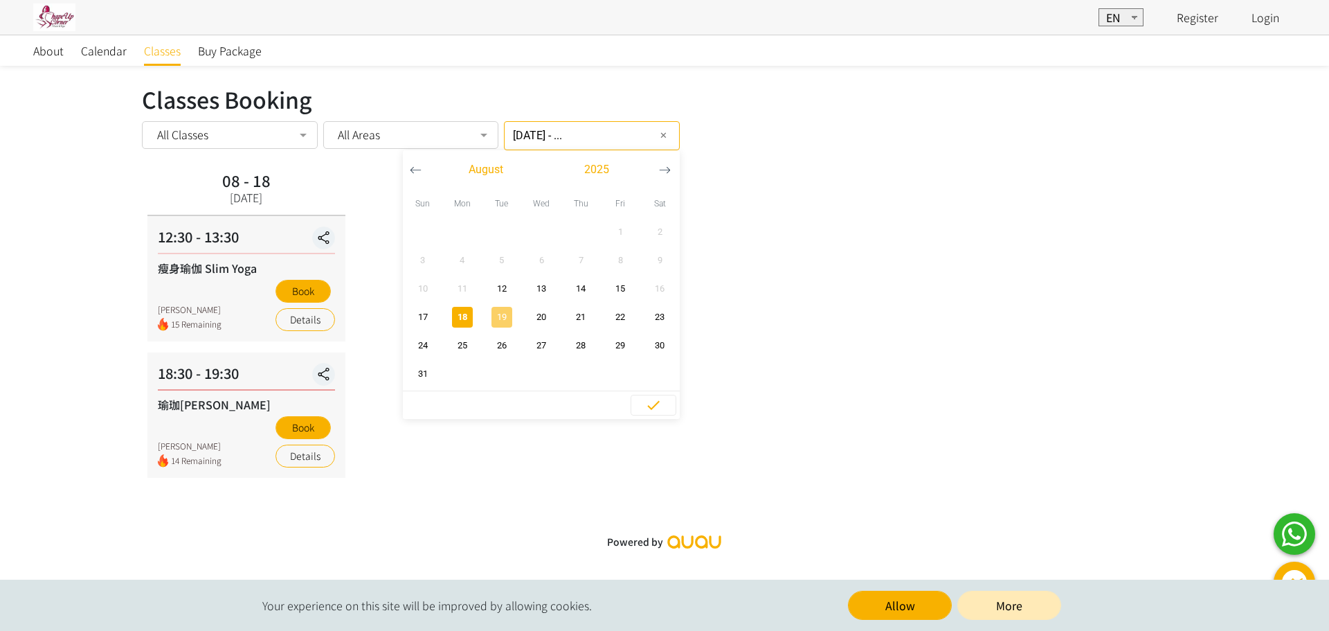
click at [486, 318] on span "19" at bounding box center [501, 317] width 31 height 14
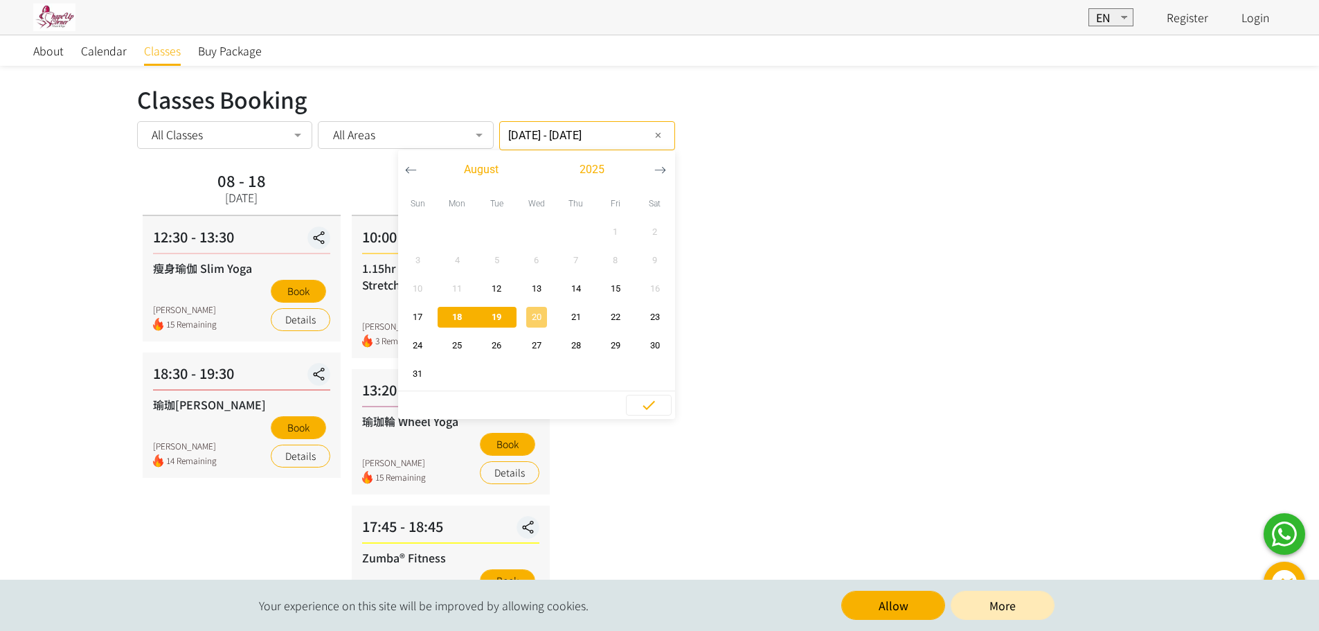
click at [536, 318] on span "20" at bounding box center [536, 317] width 31 height 14
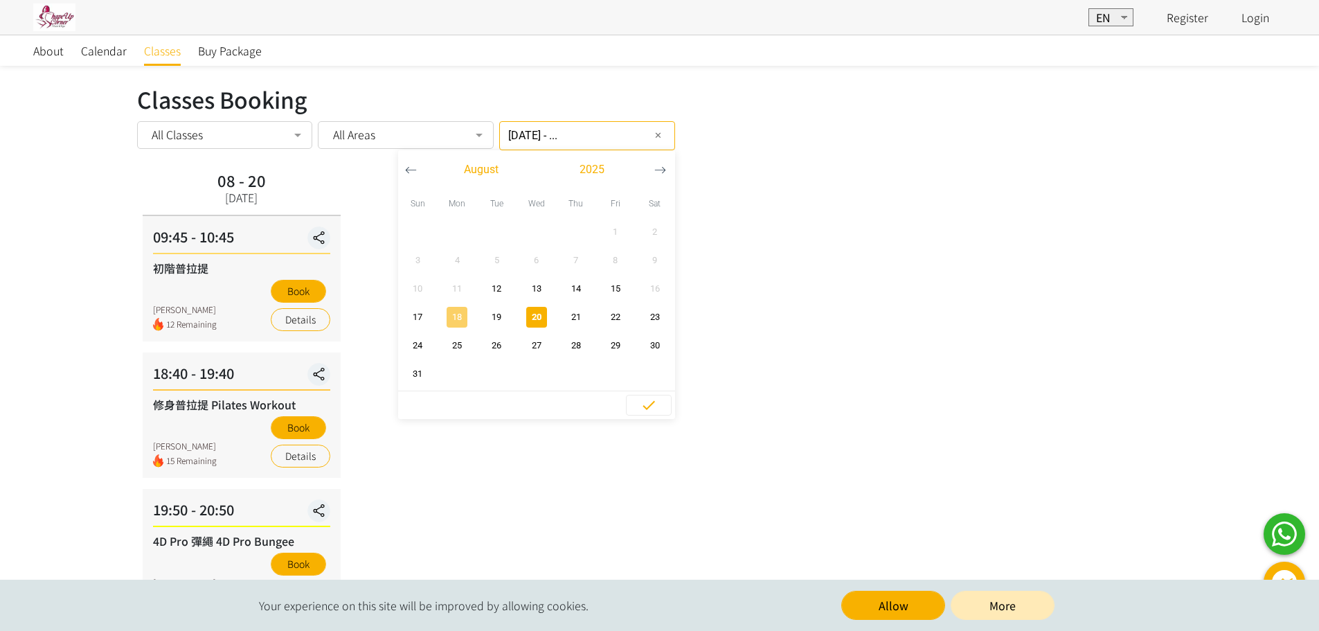
click at [447, 321] on span "18" at bounding box center [457, 317] width 31 height 14
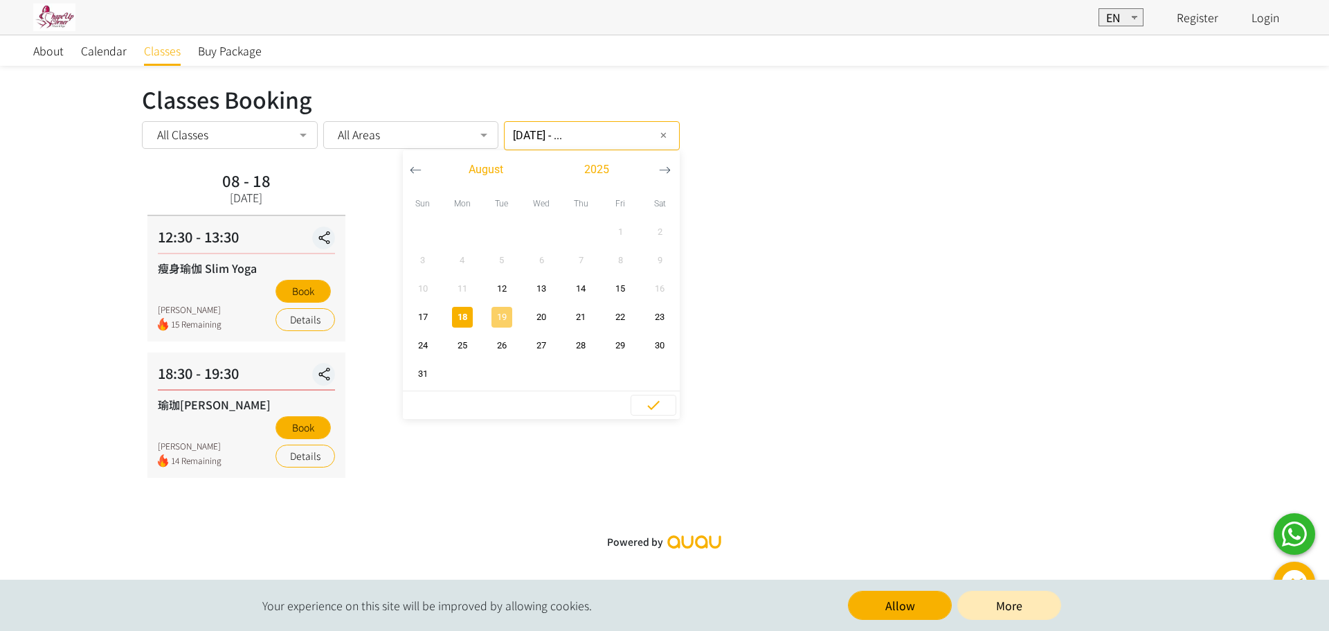
click at [491, 319] on span "19" at bounding box center [501, 317] width 31 height 14
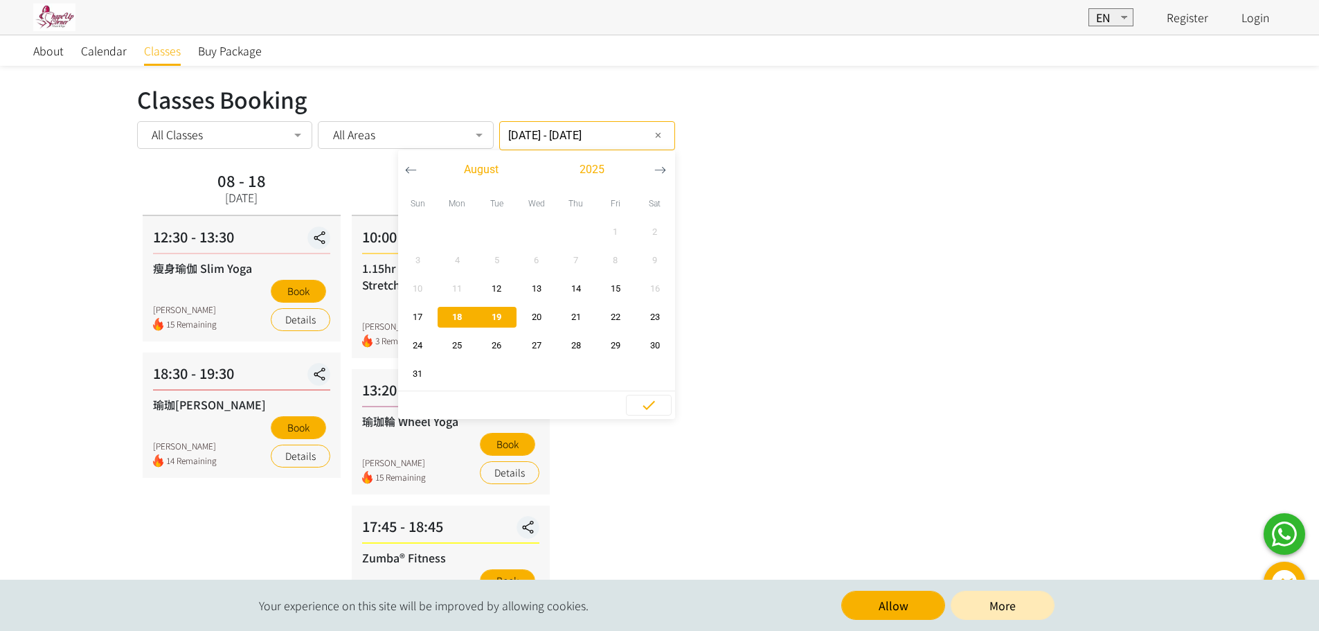
click at [801, 404] on div "08 - 18 Monday 12:30 - 13:30 瘦身瑜伽 Slim Yoga Kwai Chung 15 Remaining Book Detail…" at bounding box center [659, 543] width 1045 height 753
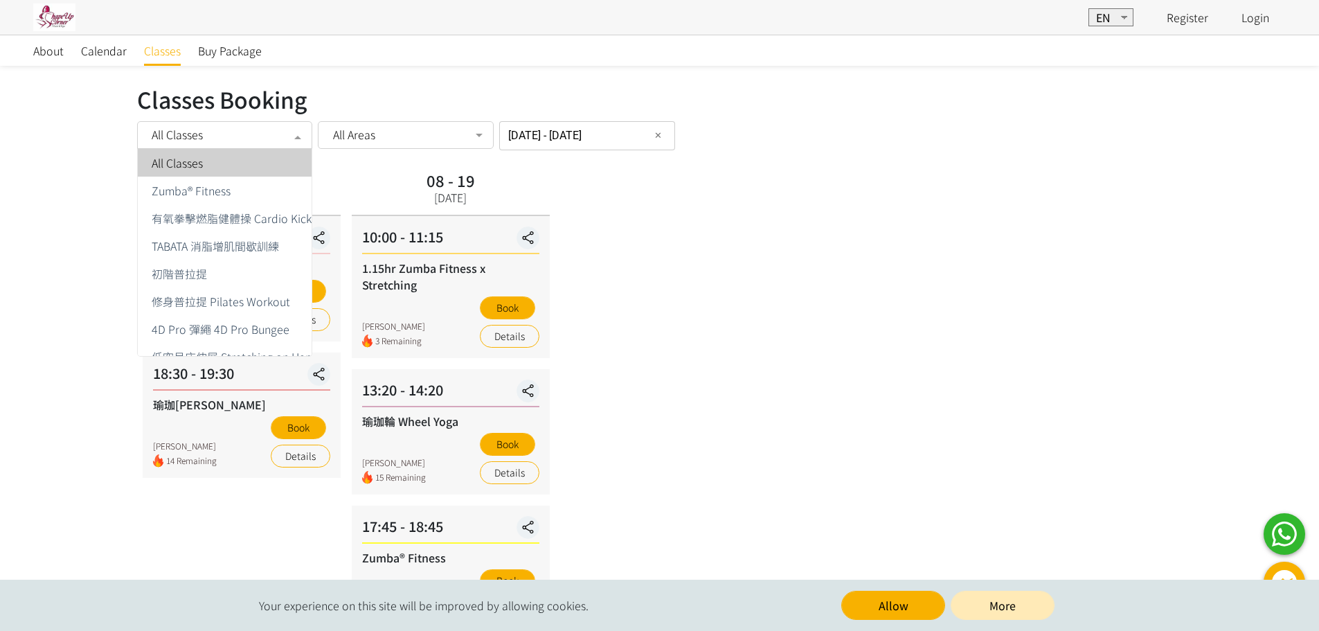
click at [288, 128] on div at bounding box center [298, 136] width 28 height 26
click at [410, 147] on div "All Areas" at bounding box center [406, 135] width 176 height 28
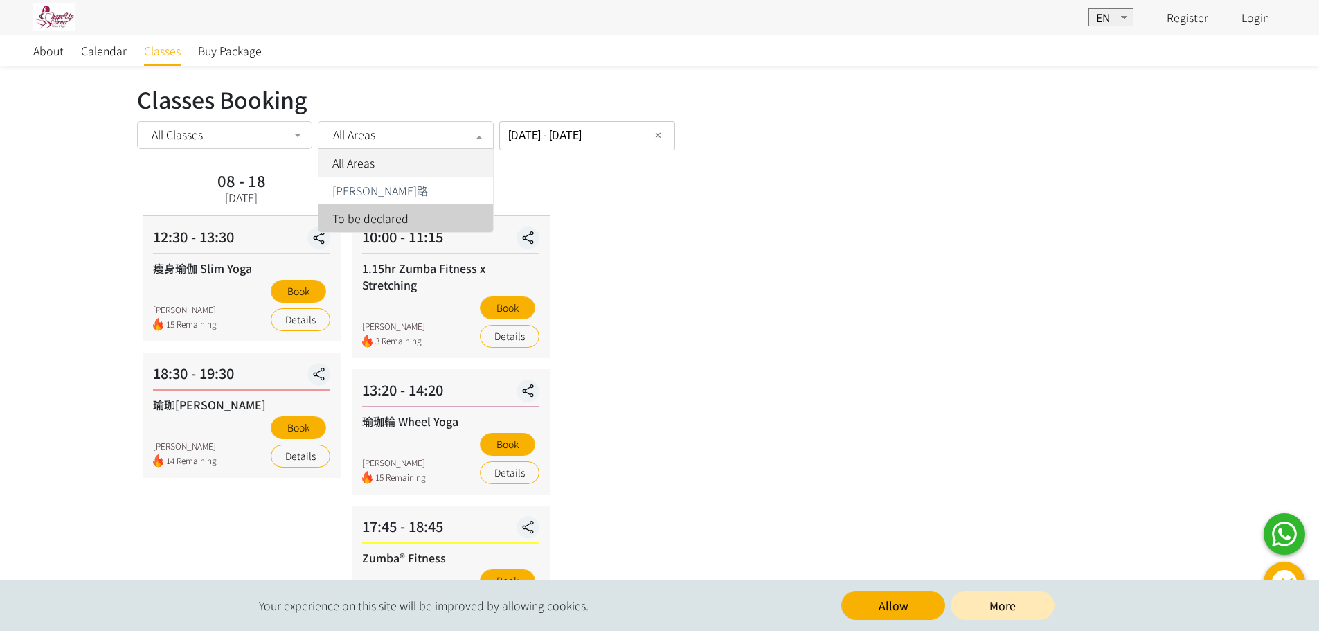
click at [582, 203] on div "08 - 18 Monday 12:30 - 13:30 瘦身瑜伽 Slim Yoga Kwai Chung 15 Remaining Book Detail…" at bounding box center [659, 543] width 1045 height 753
click at [518, 179] on div "08 - 19 Tuesday" at bounding box center [451, 191] width 198 height 49
click at [373, 113] on div "Classes Booking" at bounding box center [659, 98] width 1045 height 33
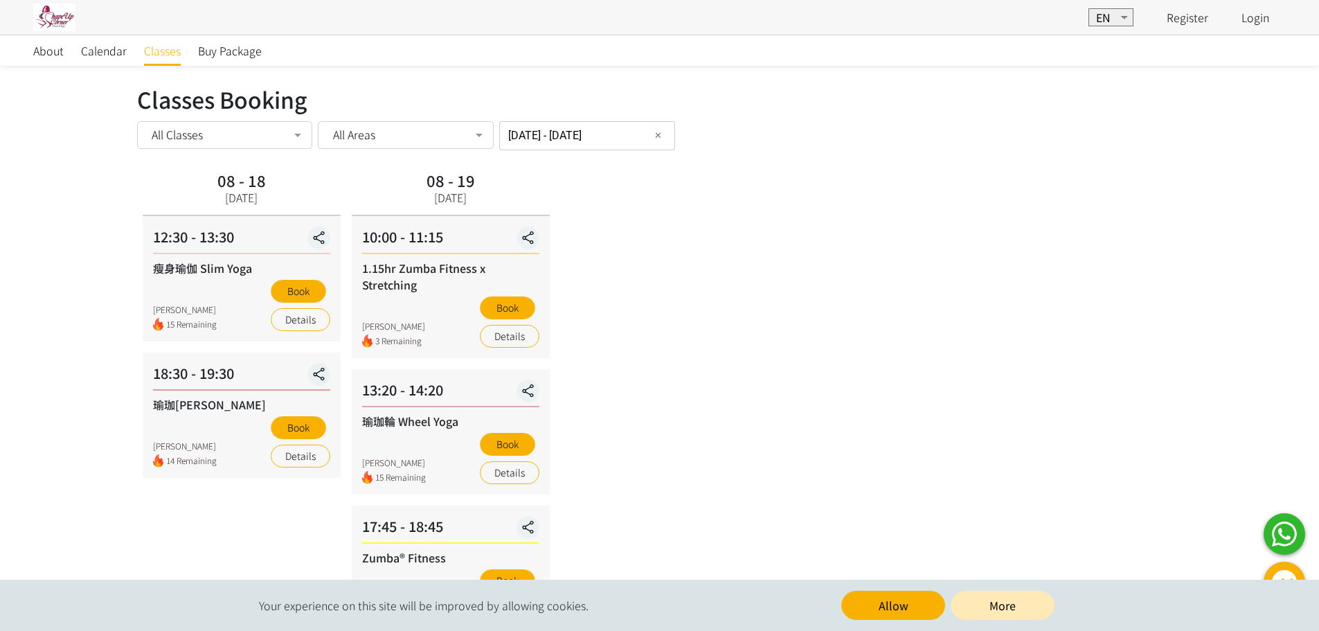
click at [246, 132] on div "All Classes" at bounding box center [224, 134] width 156 height 14
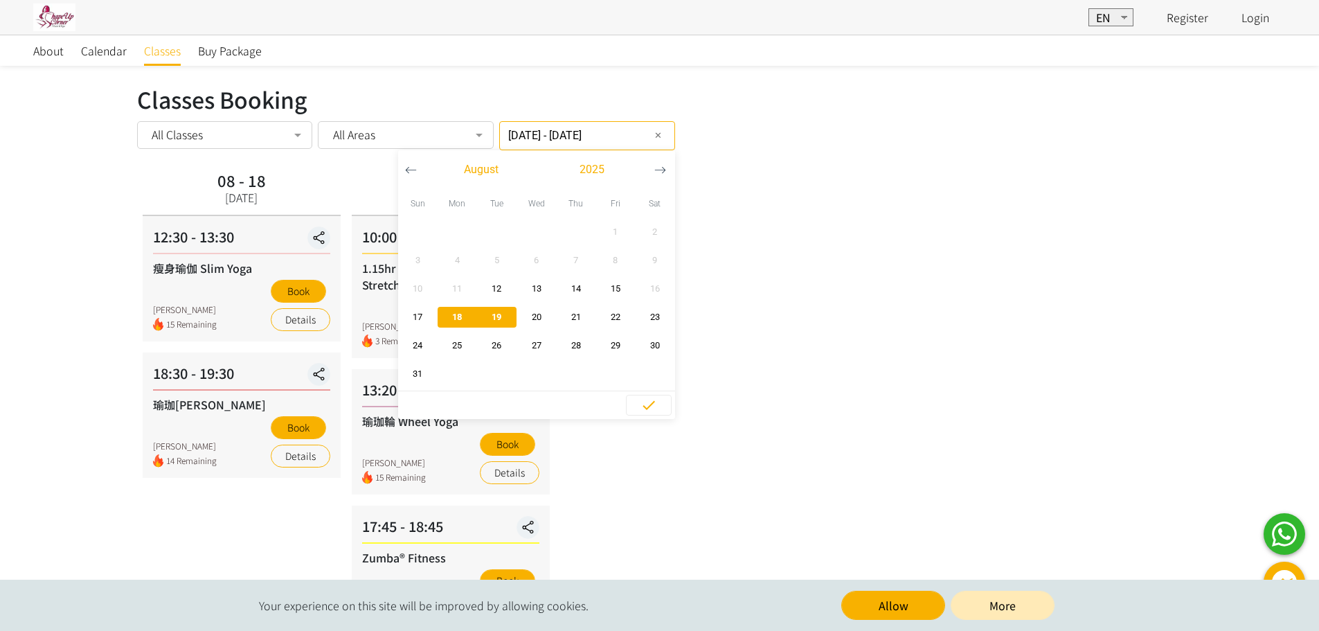
click at [584, 149] on div "2025-08-18 - 2025-08-19 Filter Date ✕ August 2025 Sun Mon Tue Wed Thu Fri Sat 1…" at bounding box center [587, 135] width 176 height 29
click at [444, 318] on span "18" at bounding box center [457, 317] width 31 height 14
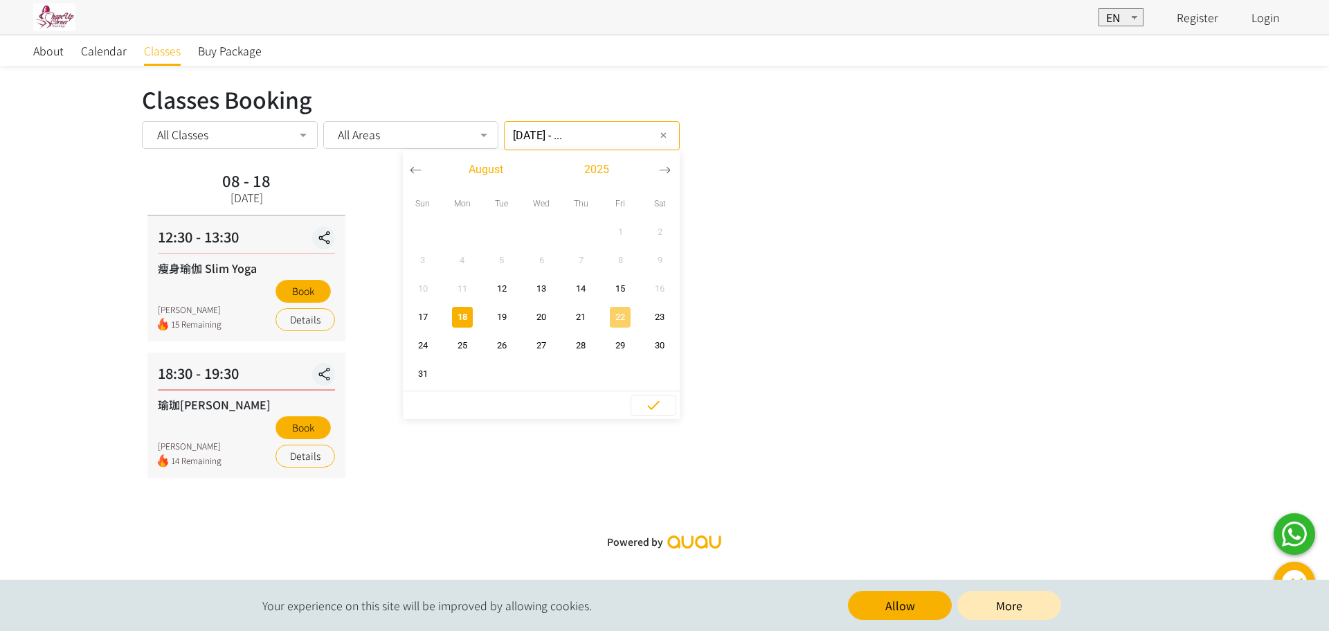
click at [608, 317] on span "22" at bounding box center [620, 317] width 31 height 14
type input "2025-08-18 - 2025-08-22"
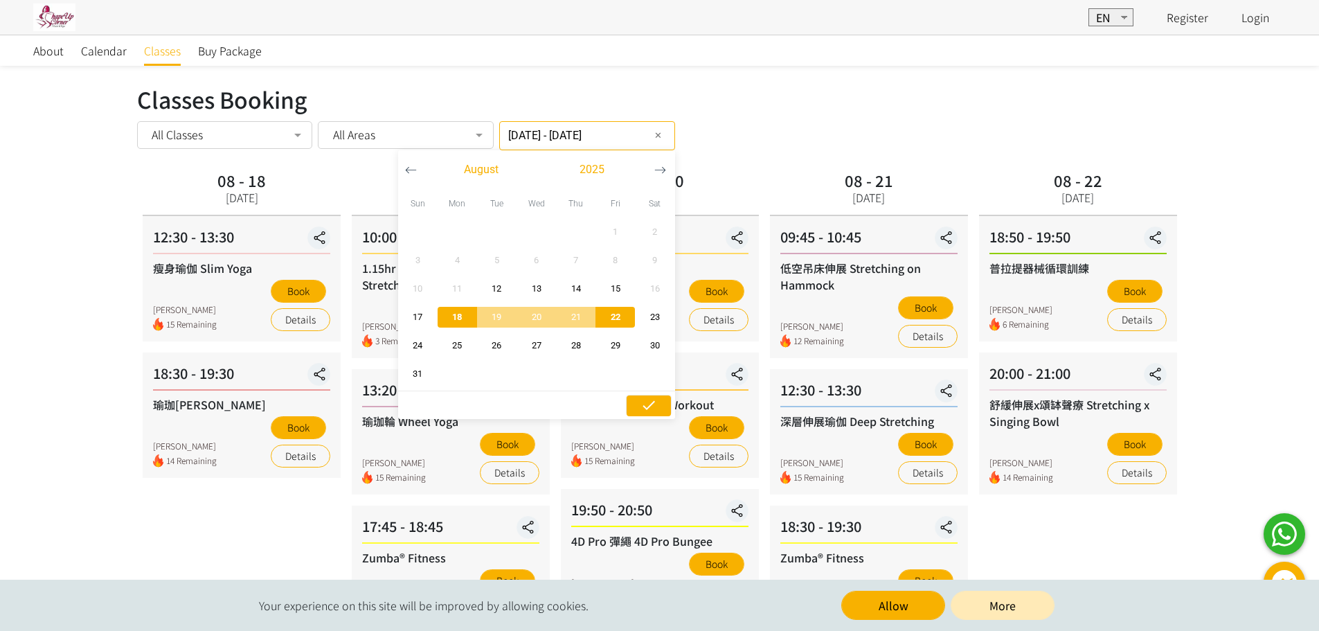
click at [647, 397] on span "button" at bounding box center [648, 405] width 44 height 21
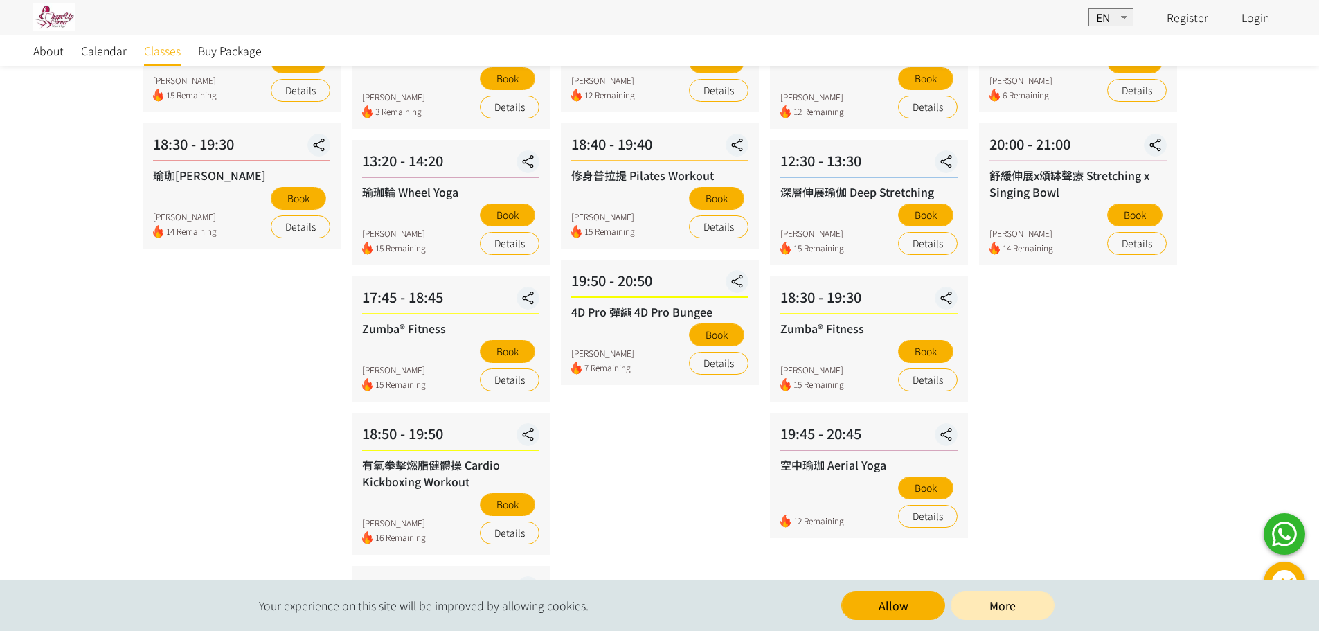
scroll to position [91, 0]
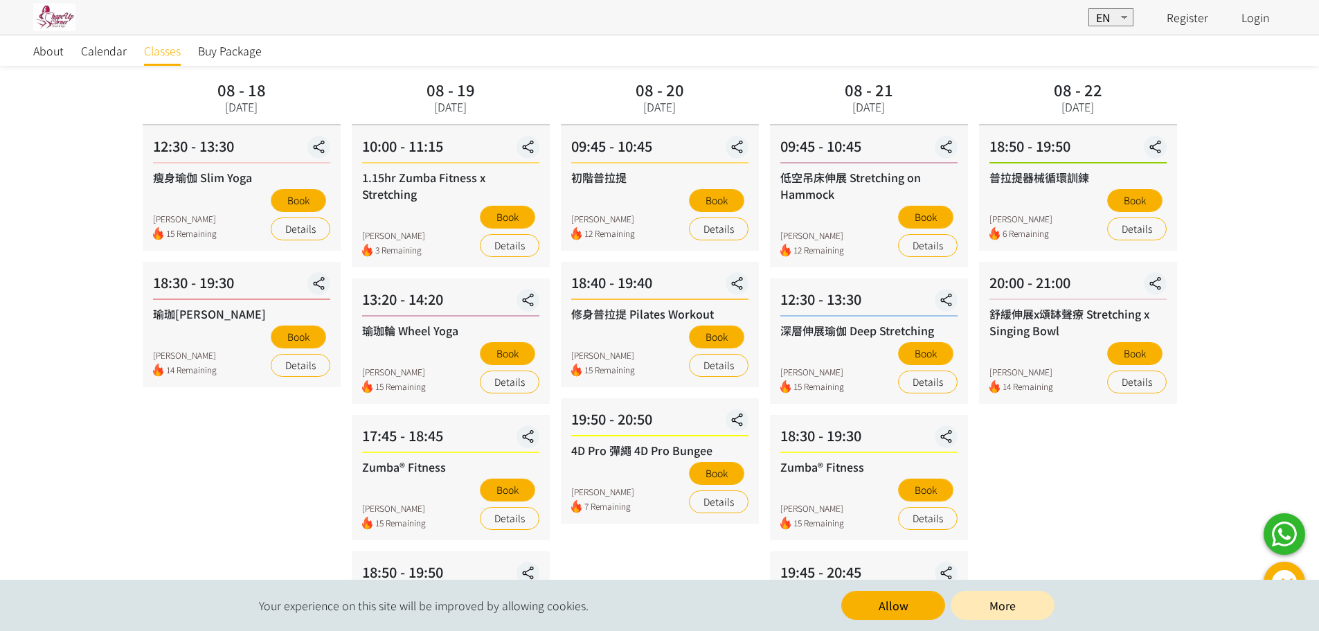
click at [1016, 183] on div "普拉提器械循環訓練" at bounding box center [1077, 177] width 177 height 17
click at [161, 59] on link "Classes" at bounding box center [162, 50] width 37 height 30
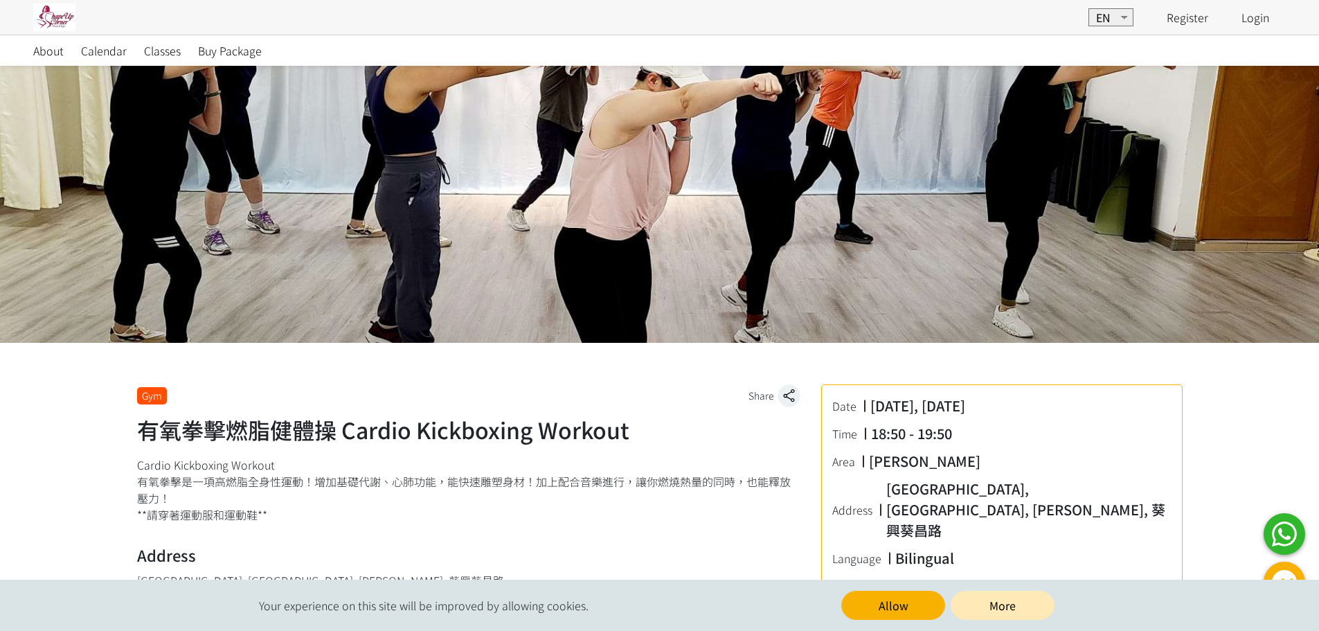
scroll to position [277, 0]
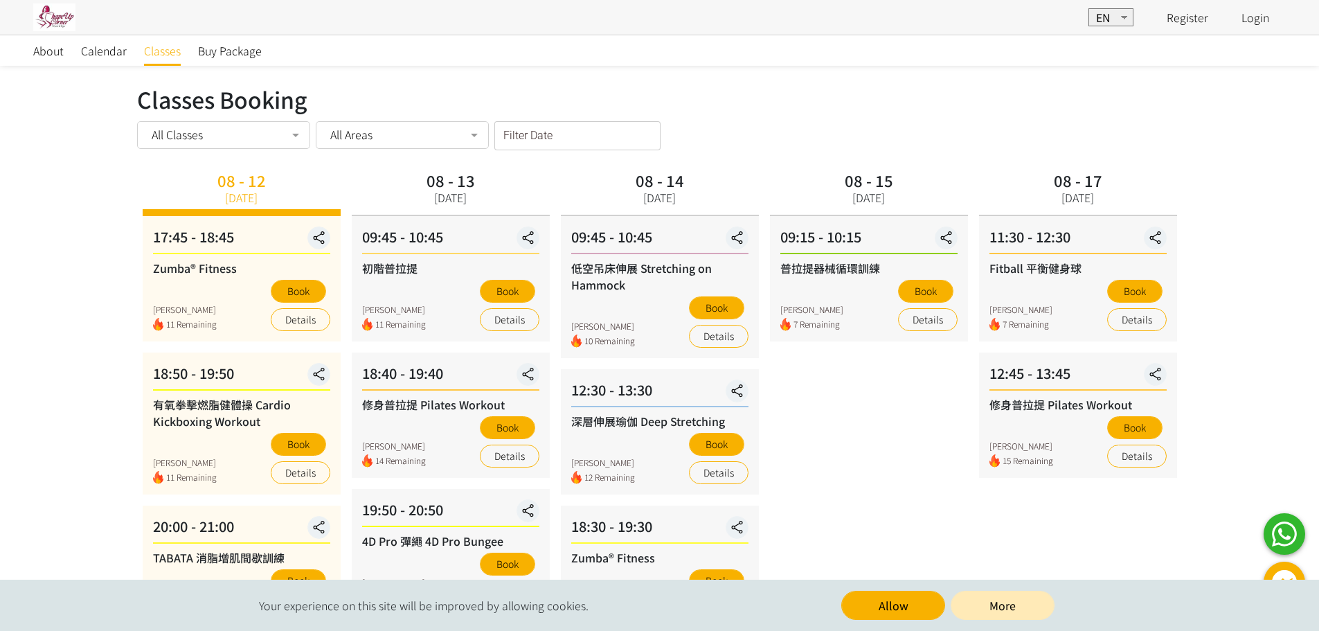
click at [550, 142] on input "Filter Date" at bounding box center [577, 135] width 166 height 29
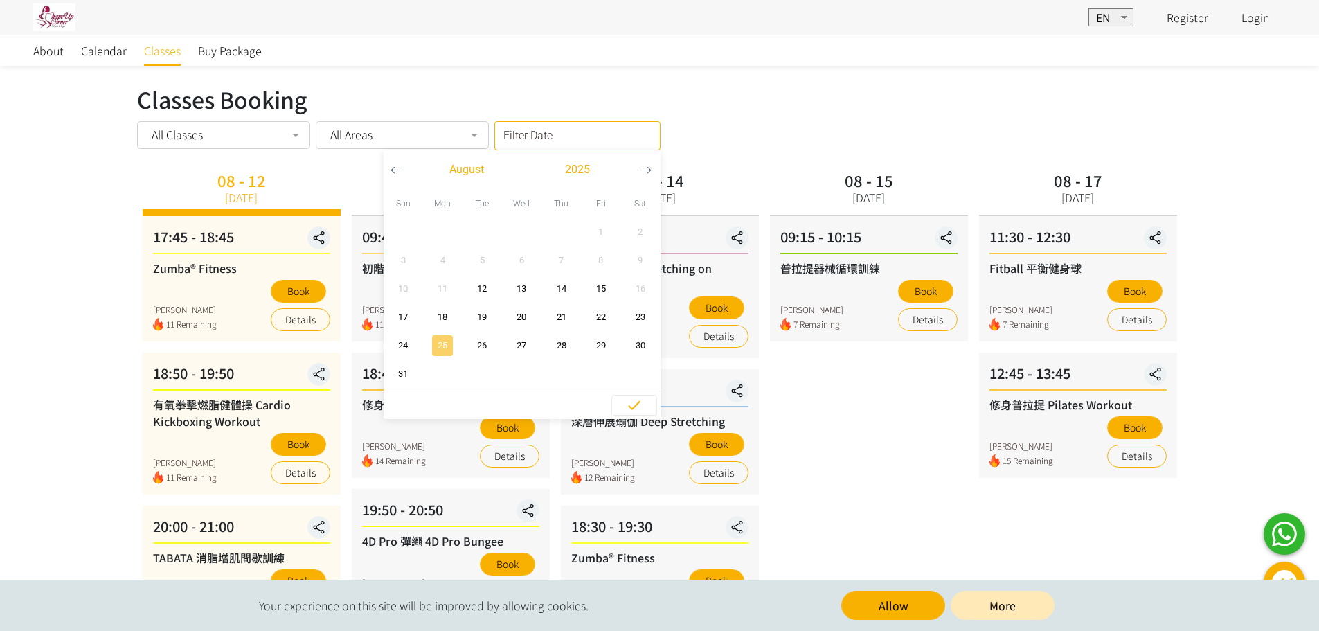
click at [444, 349] on span "25" at bounding box center [442, 346] width 31 height 14
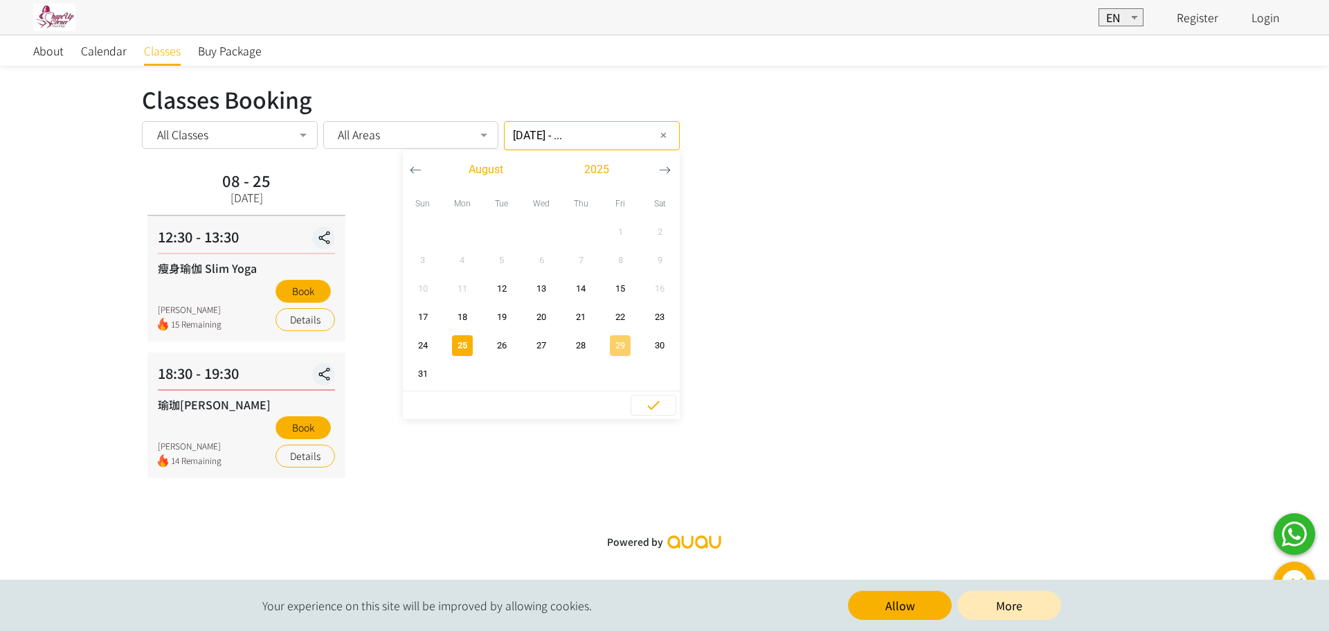
click at [605, 345] on span "29" at bounding box center [620, 346] width 31 height 14
type input "2025-08-25 - 2025-08-29"
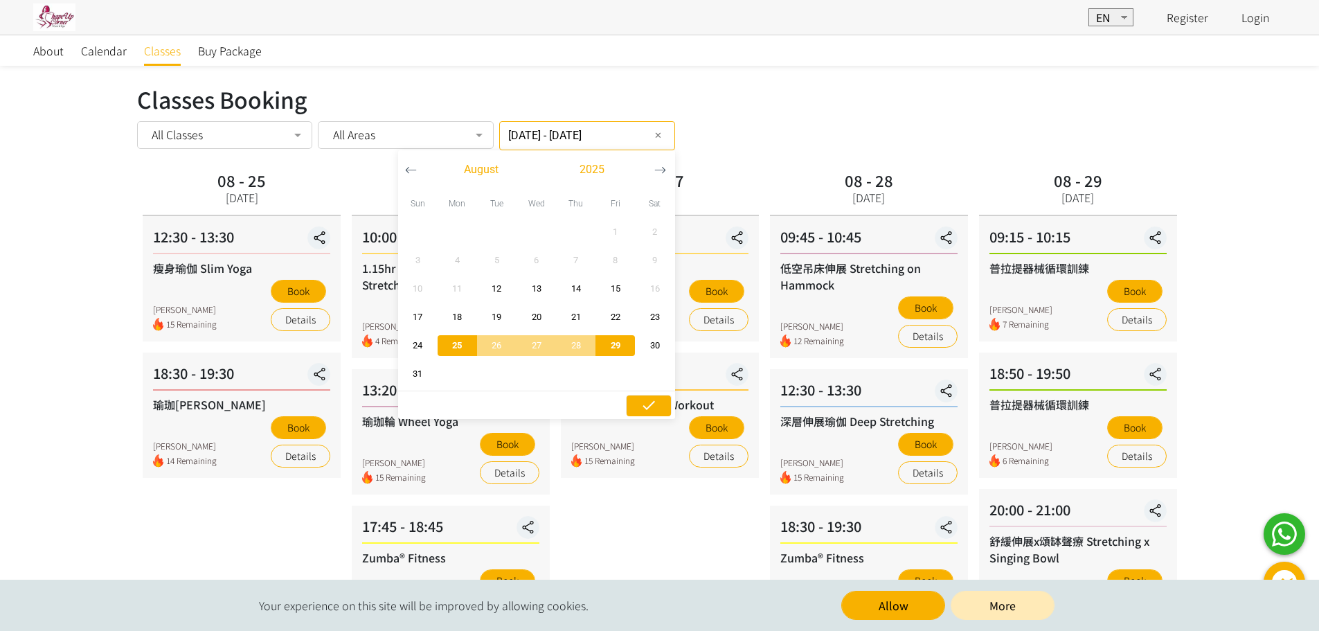
click at [640, 406] on icon "button" at bounding box center [648, 405] width 17 height 17
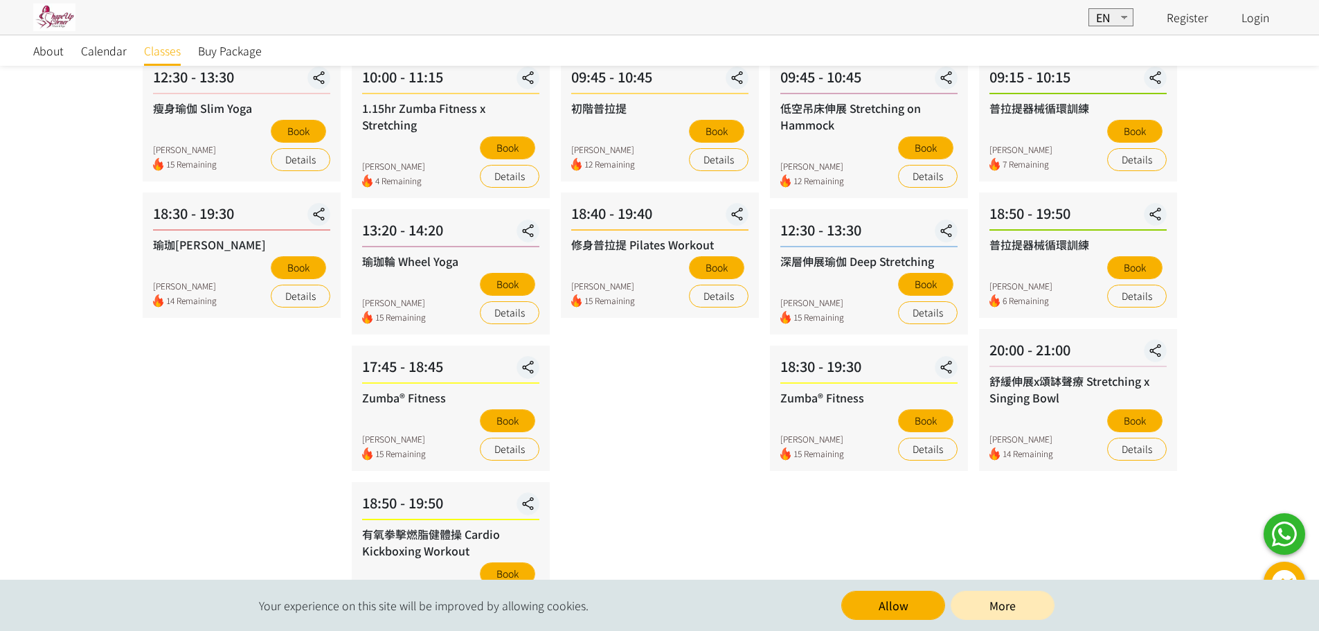
scroll to position [91, 0]
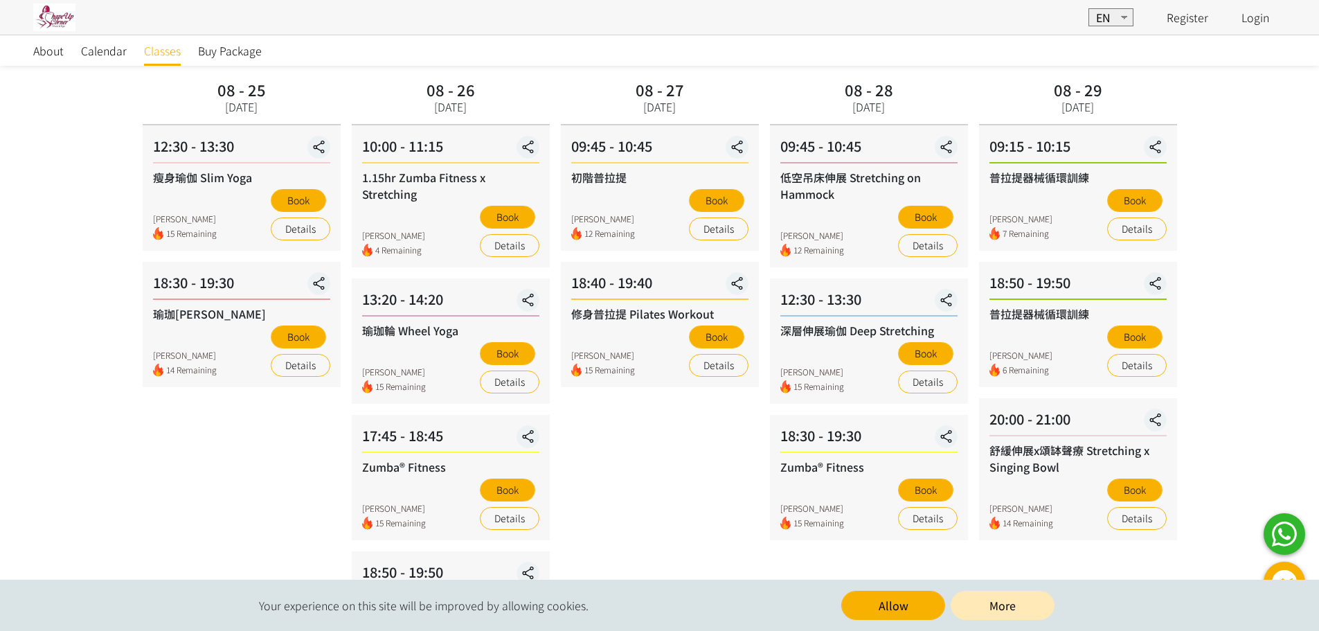
click at [175, 56] on span "Classes" at bounding box center [162, 50] width 37 height 17
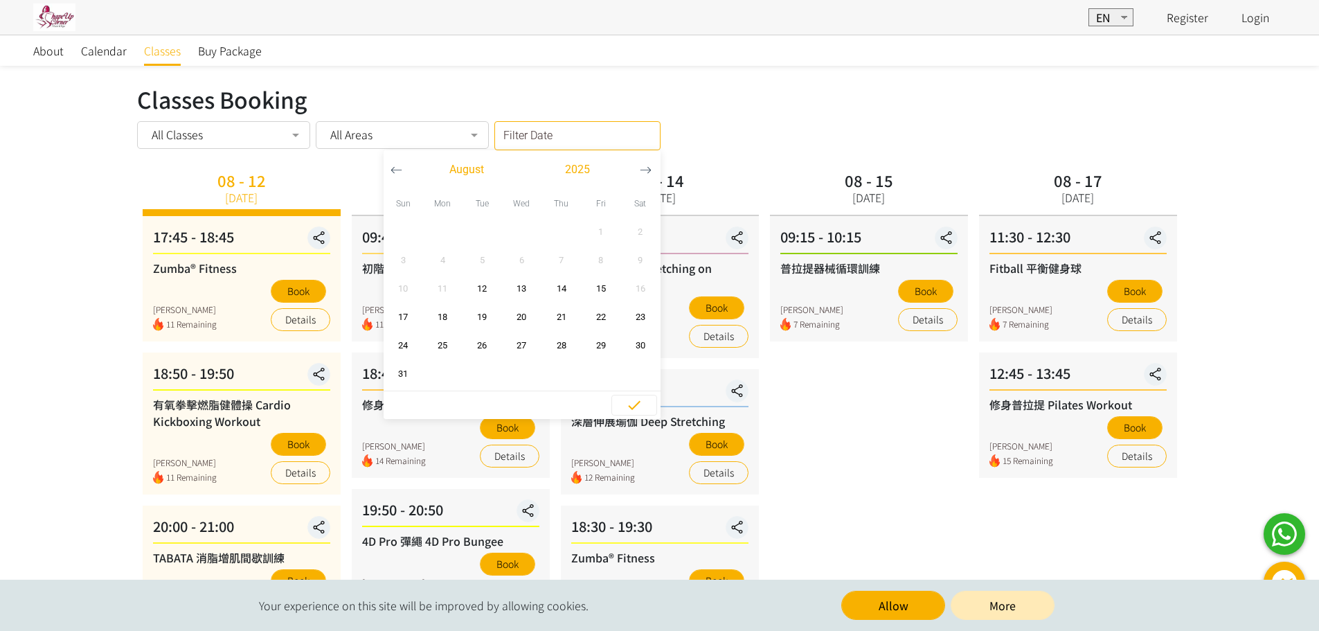
click at [566, 143] on div "Filter Date August 2025 Sun Mon Tue Wed Thu Fri Sat 1 2 3 4 5 6 7 8 9 10 11 12 …" at bounding box center [577, 135] width 166 height 29
click at [642, 184] on button "button" at bounding box center [646, 169] width 26 height 39
drag, startPoint x: 379, startPoint y: 166, endPoint x: 393, endPoint y: 166, distance: 13.8
click at [380, 166] on div "Classes Booking Classes Booking All Classes All Classes Zumba® Fitness 有氧拳擊燃脂健體…" at bounding box center [659, 509] width 1045 height 854
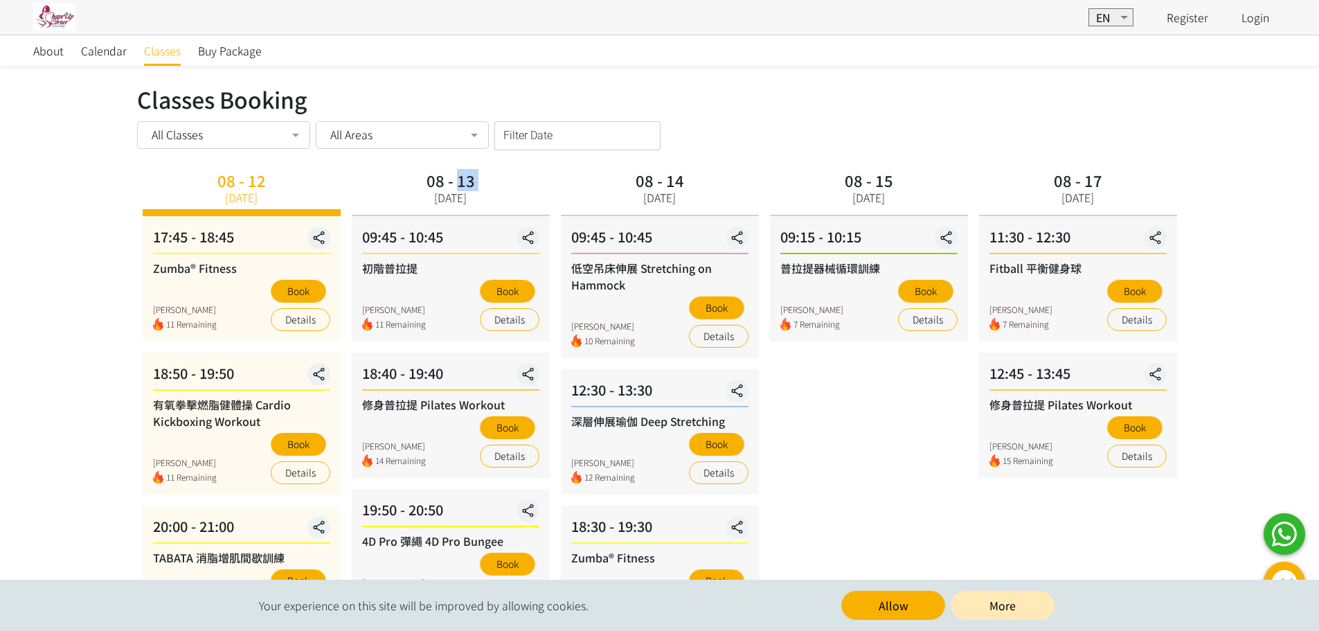
click at [393, 167] on button "button" at bounding box center [396, 155] width 26 height 39
click at [528, 135] on label "Filter Date" at bounding box center [520, 133] width 35 height 12
click at [528, 135] on input "Filter Date" at bounding box center [577, 135] width 166 height 29
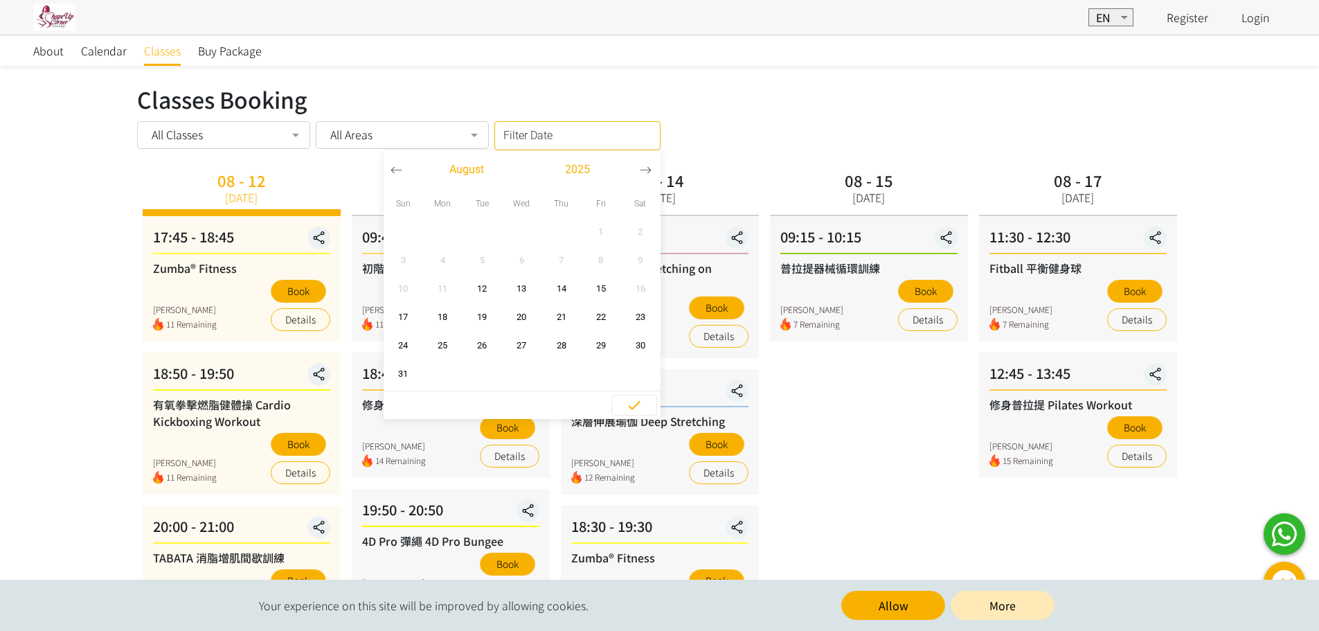
click at [800, 142] on div "Classes Booking All Classes All Classes Zumba® Fitness 有氧拳擊燃脂健體操 Cardio Kickbox…" at bounding box center [659, 135] width 1045 height 29
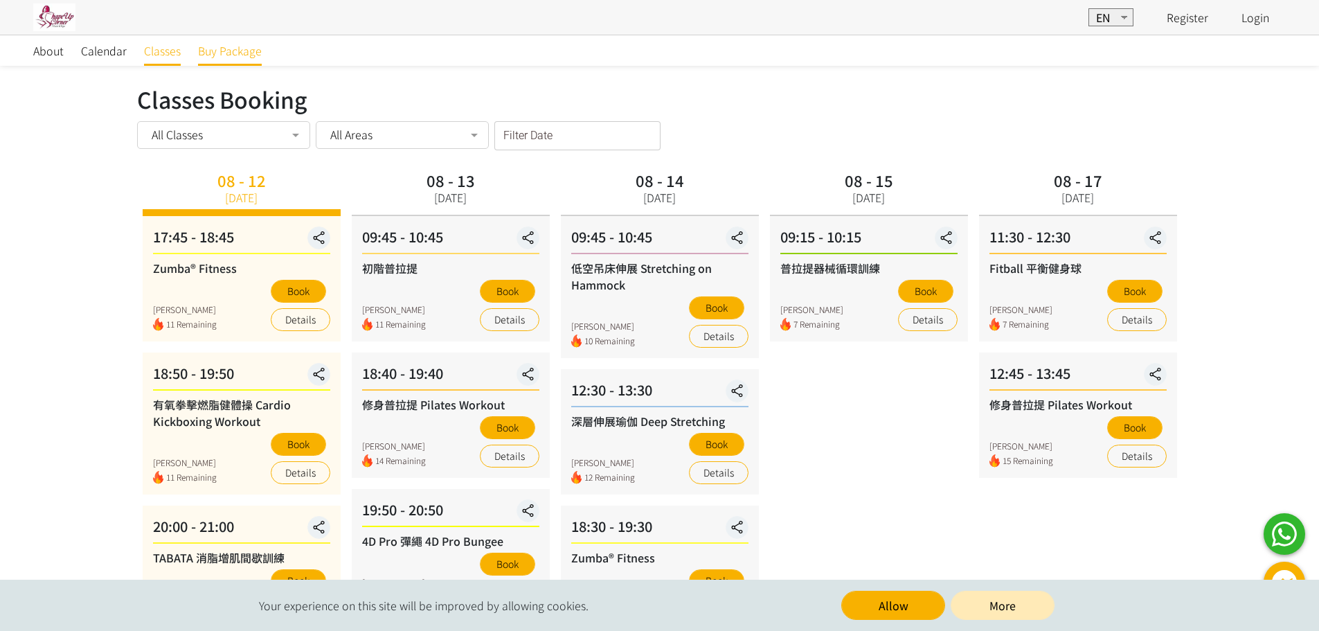
click at [215, 53] on span "Buy Package" at bounding box center [230, 50] width 64 height 17
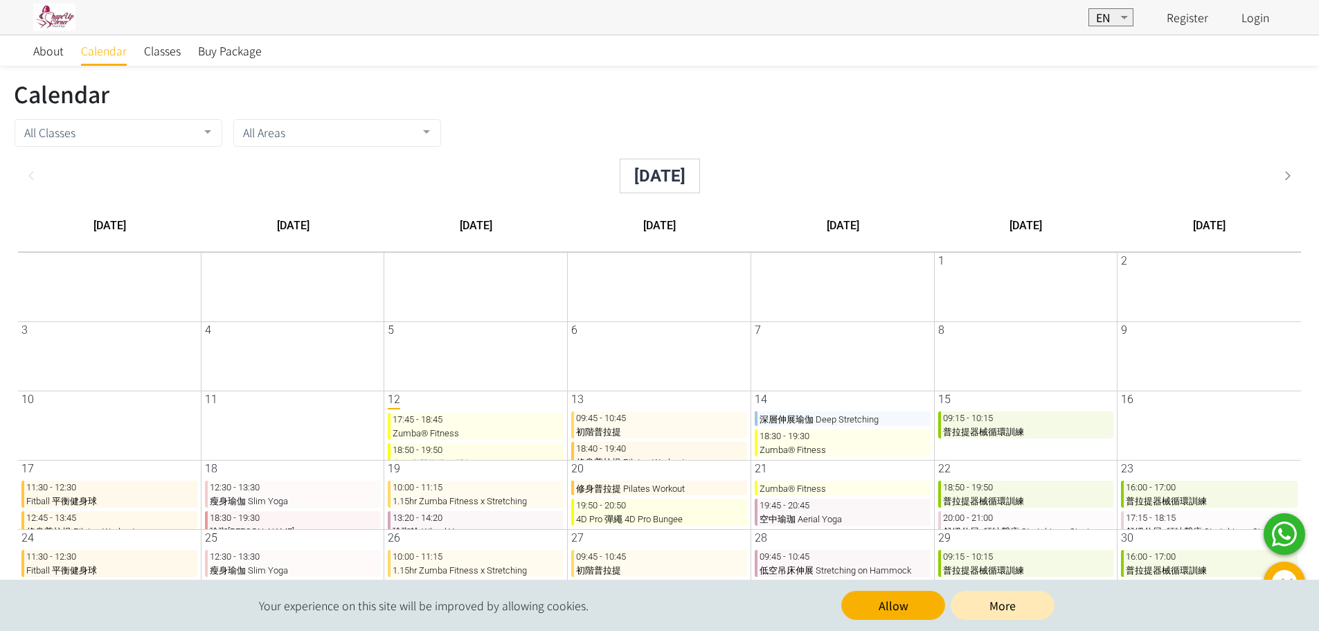
scroll to position [104, 0]
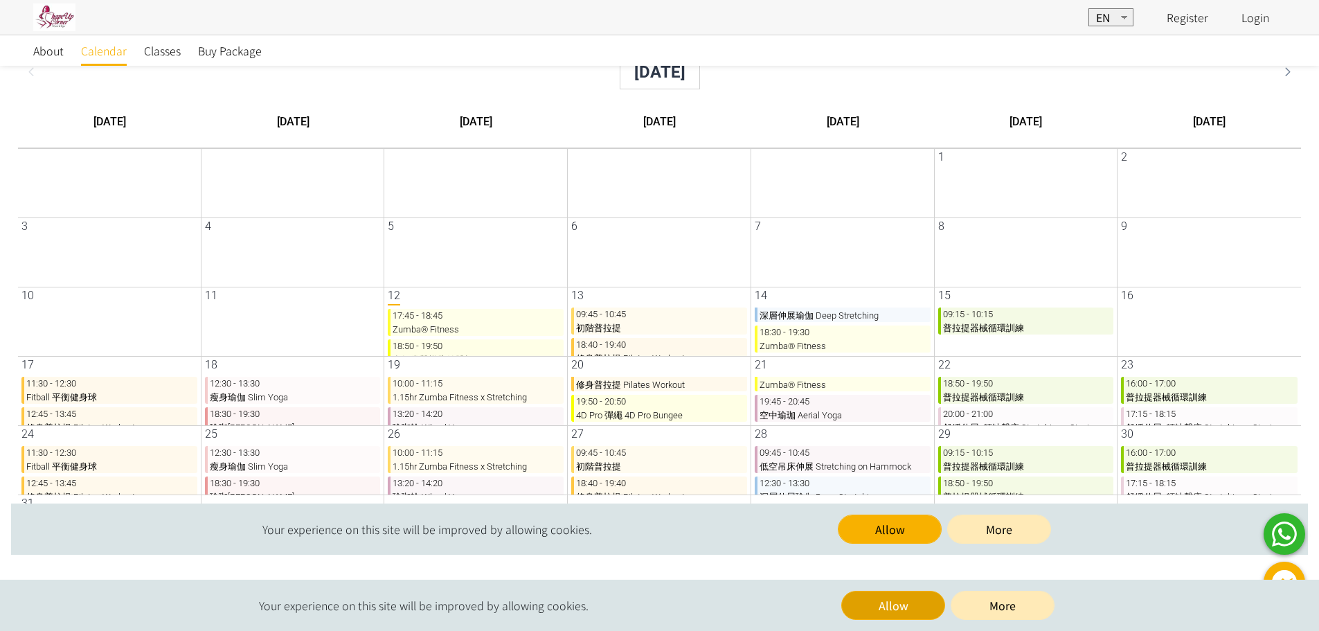
click at [881, 617] on button "Allow" at bounding box center [893, 604] width 104 height 29
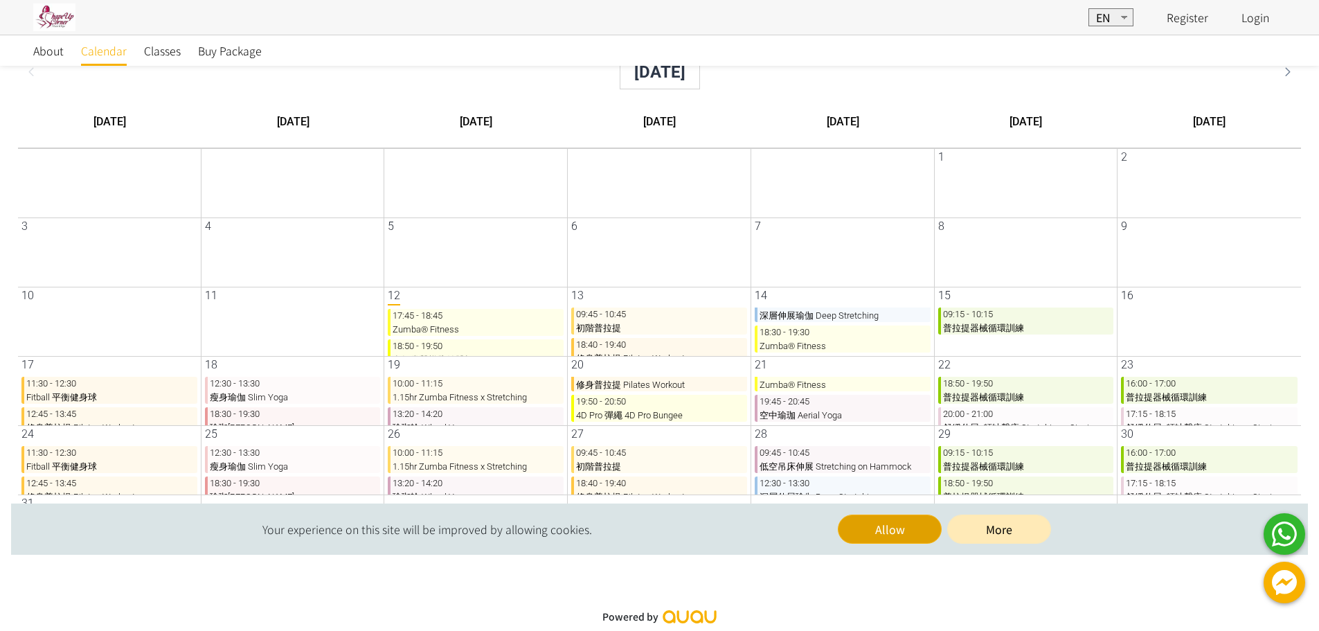
click at [848, 530] on button "Allow" at bounding box center [879, 528] width 104 height 29
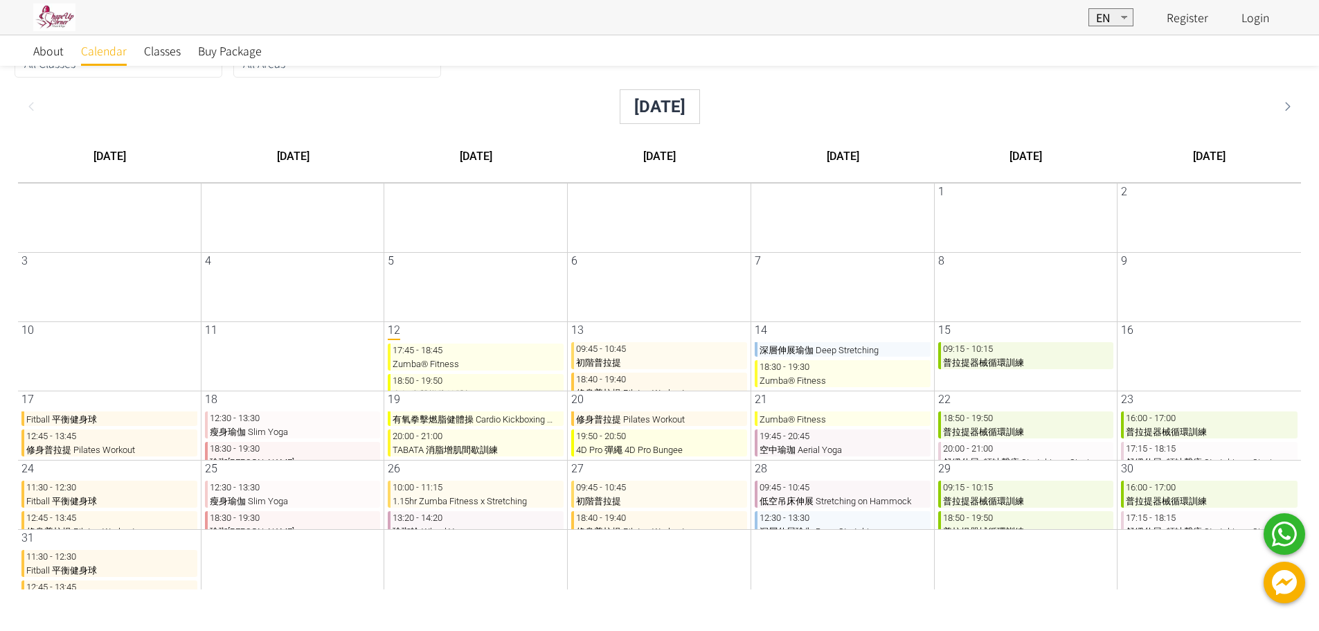
scroll to position [0, 0]
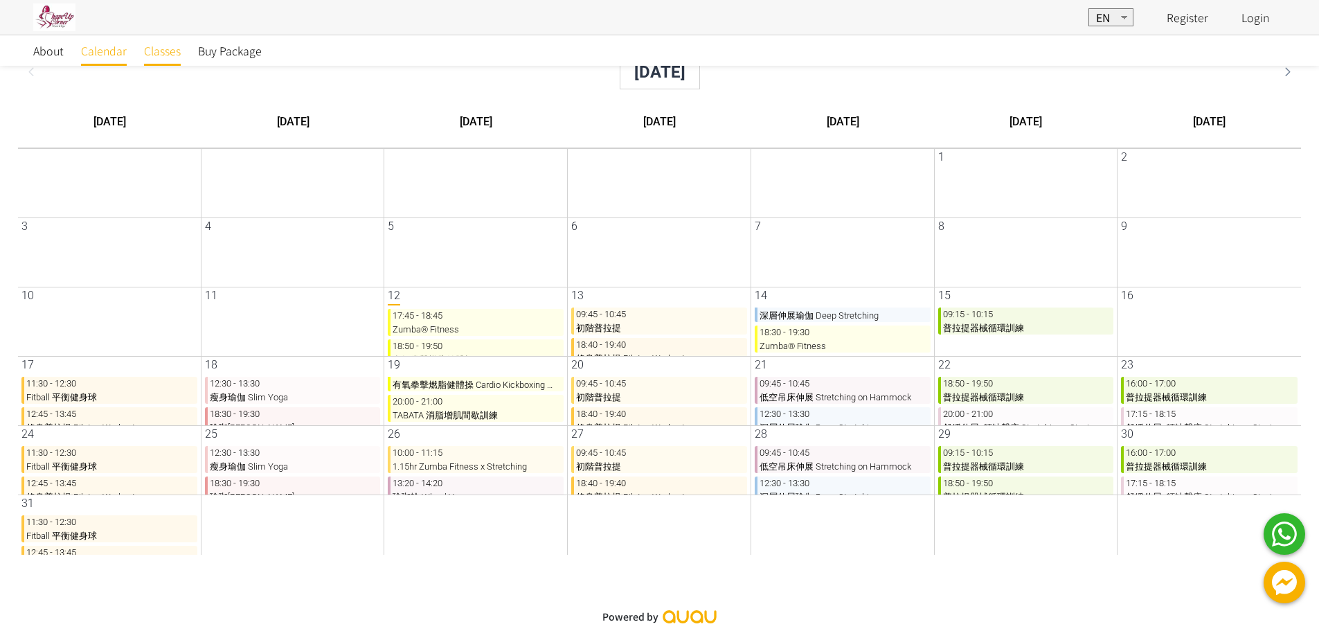
click at [156, 45] on span "Classes" at bounding box center [162, 50] width 37 height 17
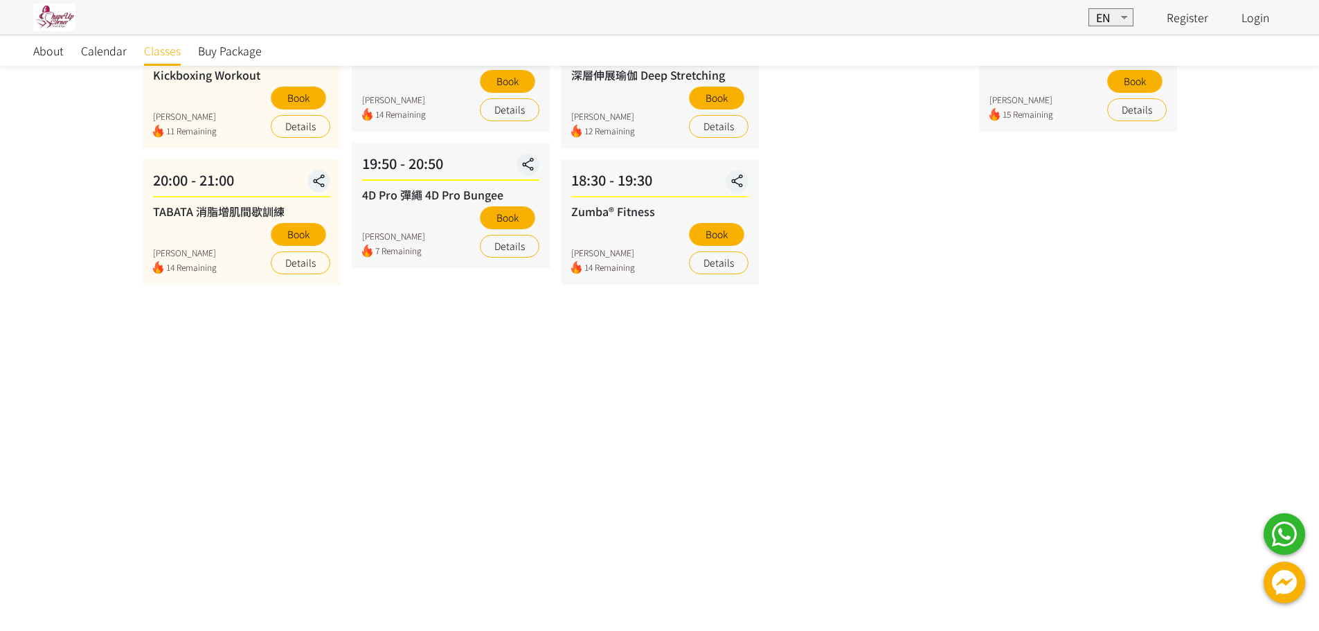
scroll to position [69, 0]
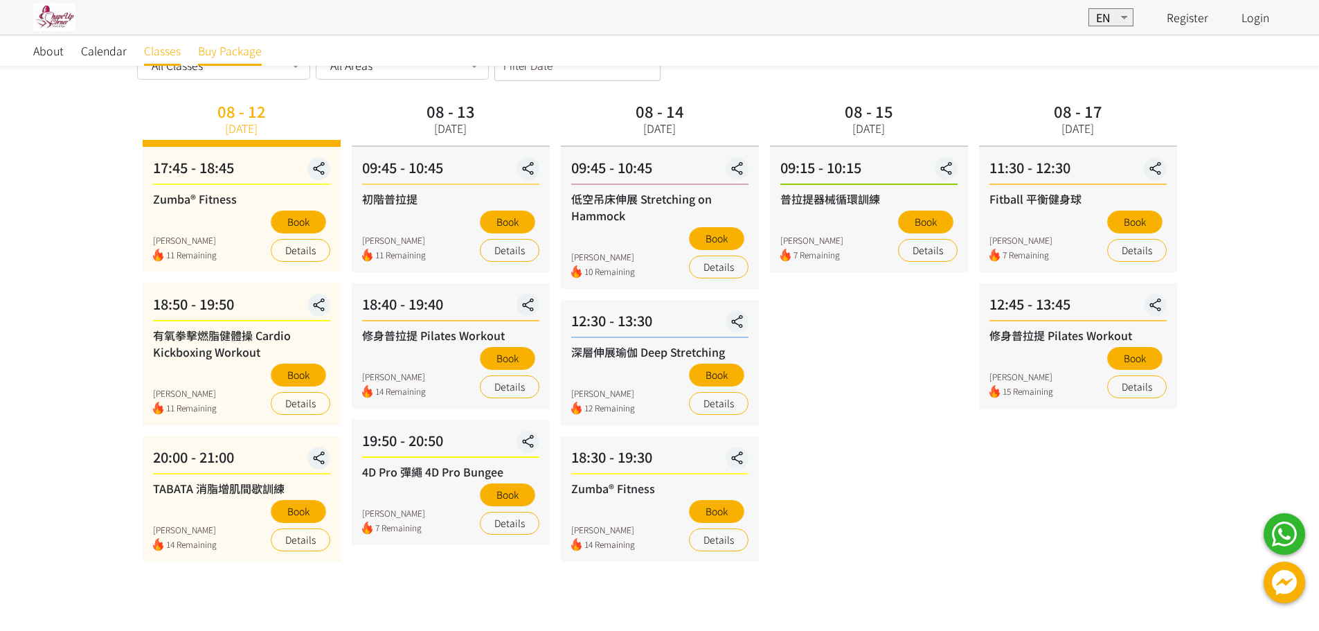
click at [235, 42] on link "Buy Package" at bounding box center [230, 50] width 64 height 30
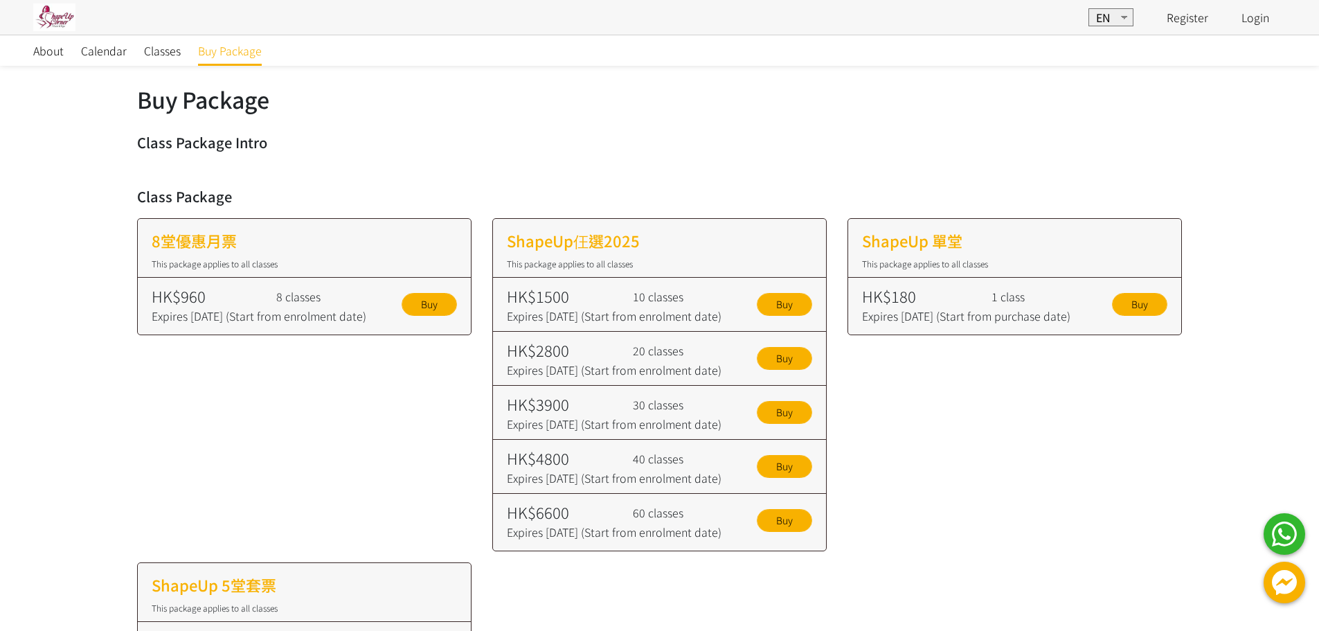
click at [48, 24] on img at bounding box center [54, 17] width 42 height 28
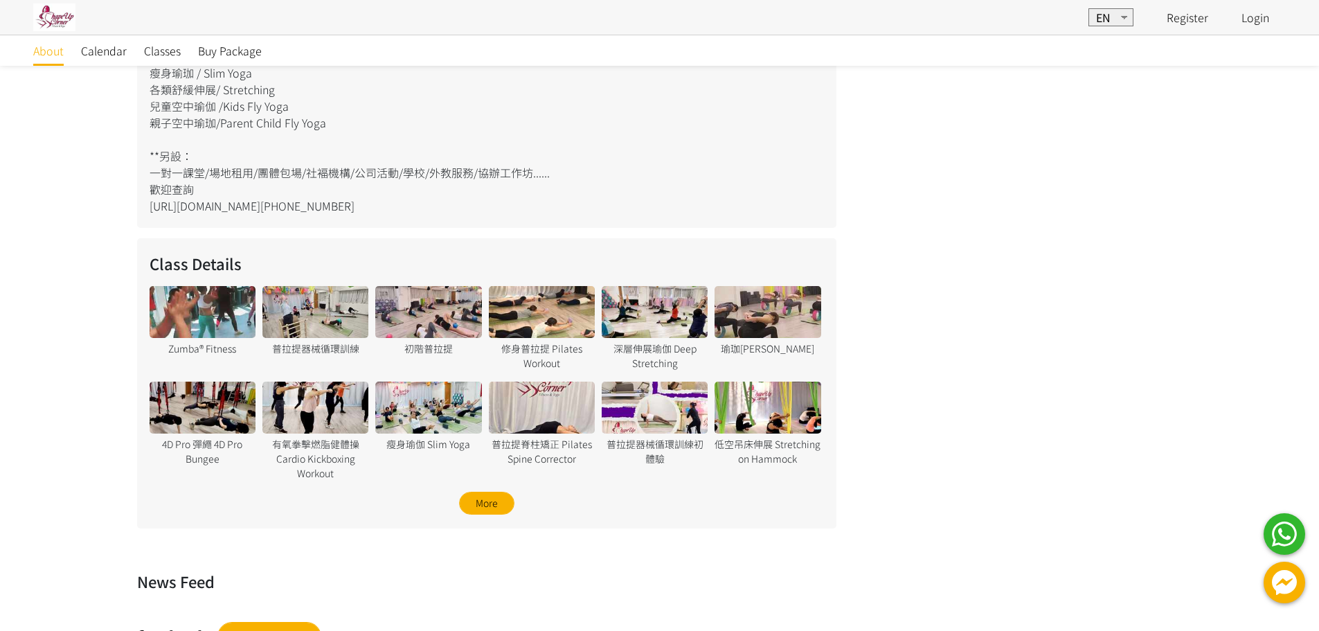
scroll to position [678, 0]
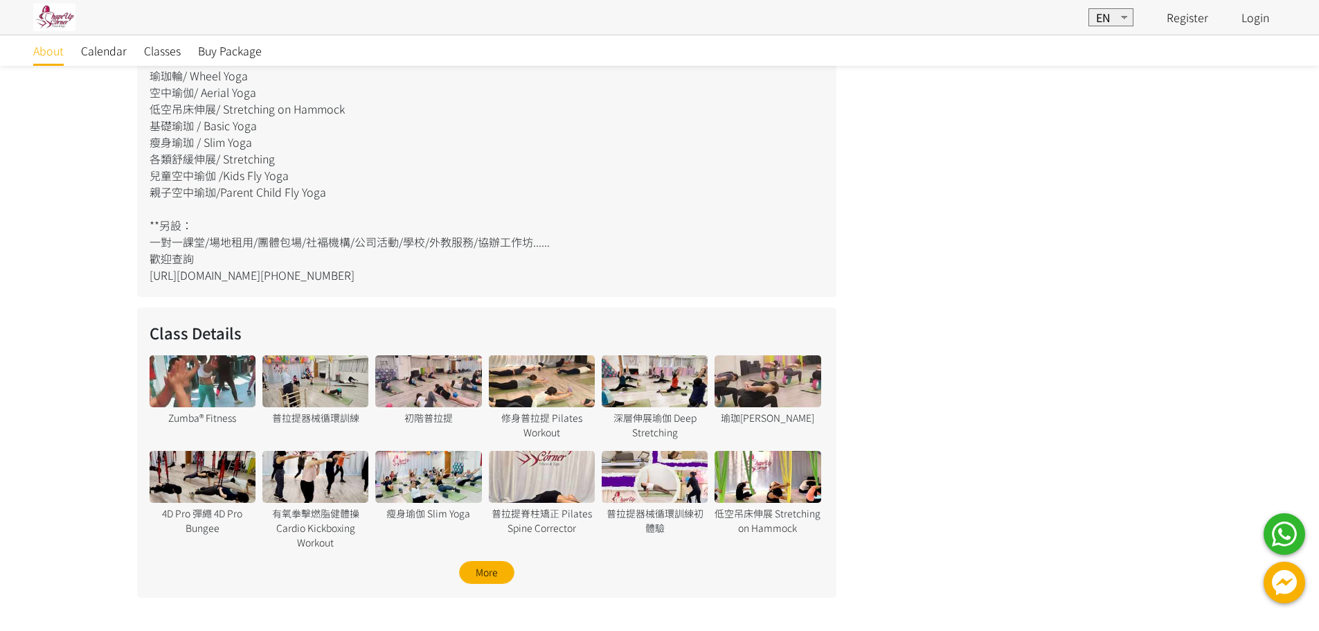
click at [451, 417] on div "初階普拉提" at bounding box center [428, 417] width 106 height 15
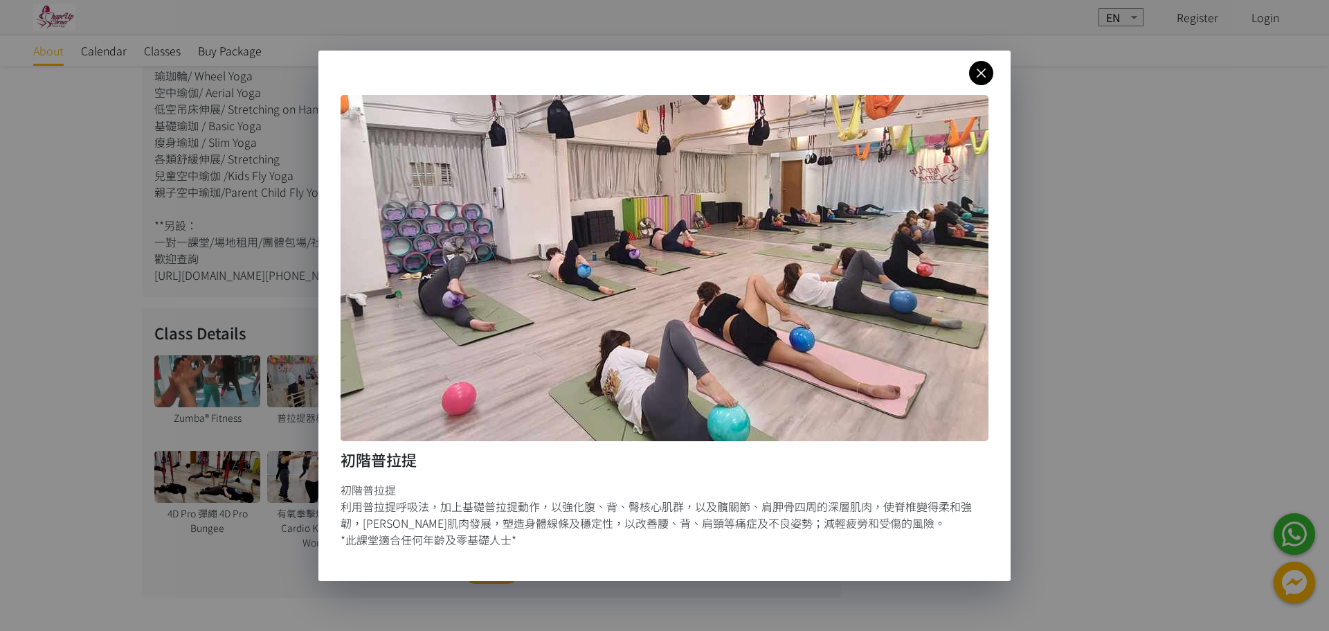
click at [981, 82] on link at bounding box center [981, 73] width 24 height 24
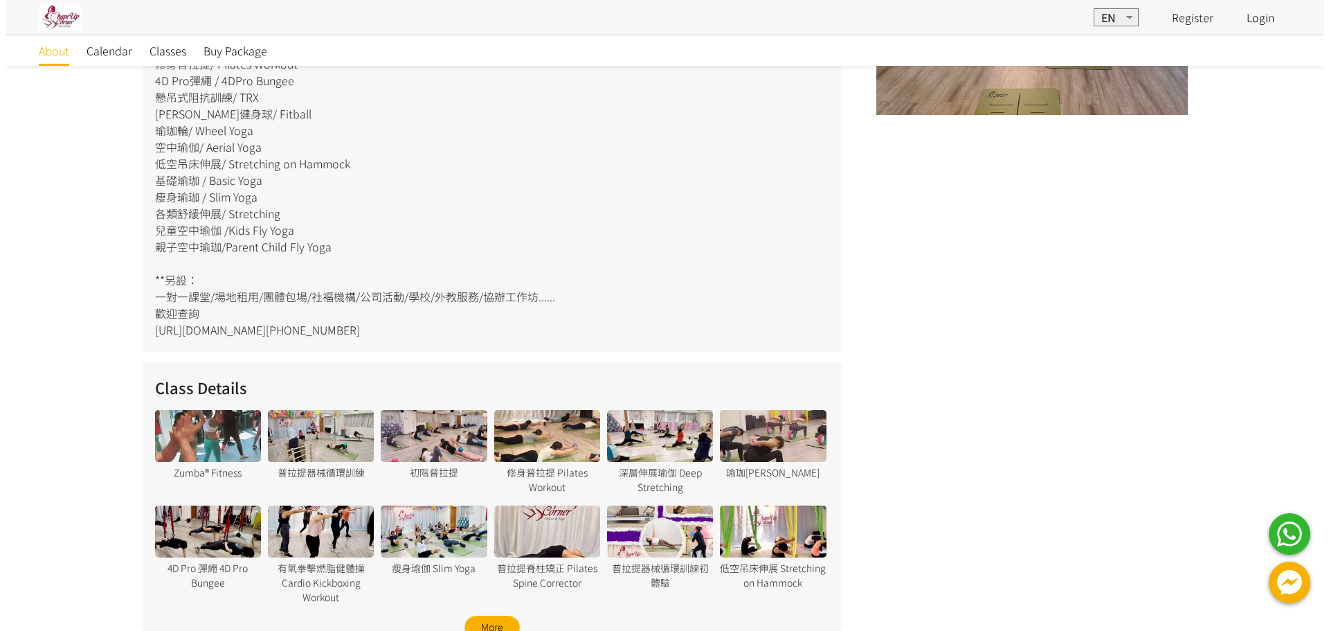
scroll to position [816, 0]
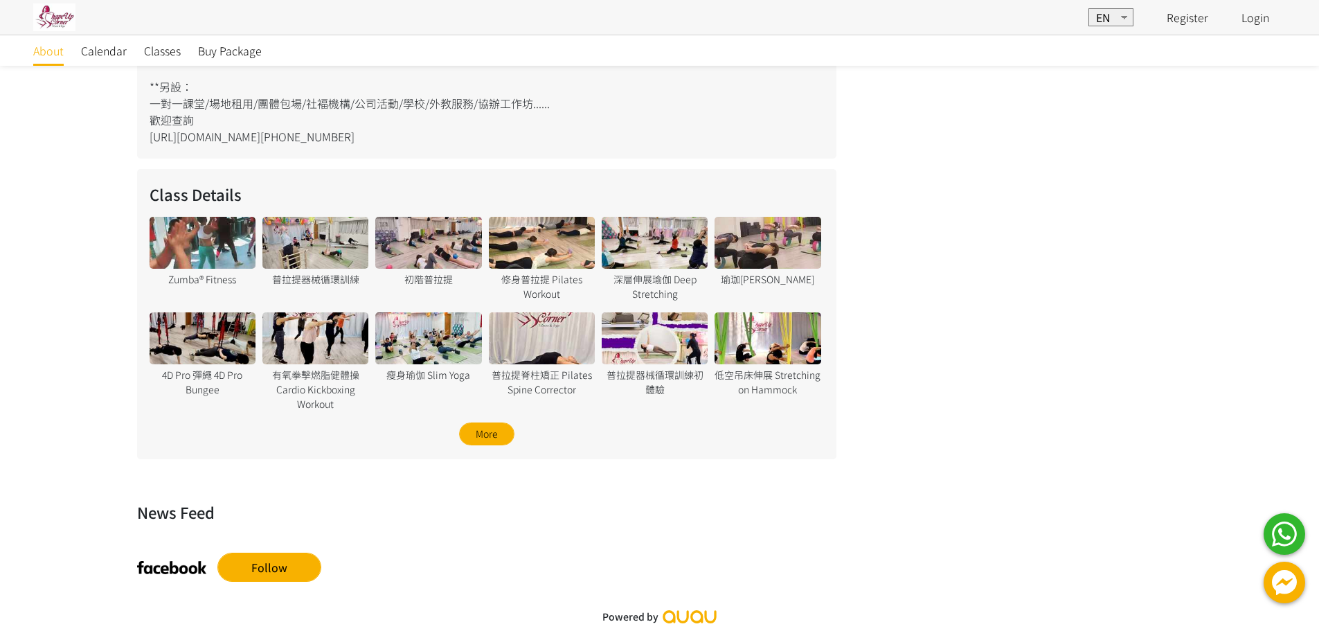
click at [554, 334] on div at bounding box center [542, 338] width 106 height 52
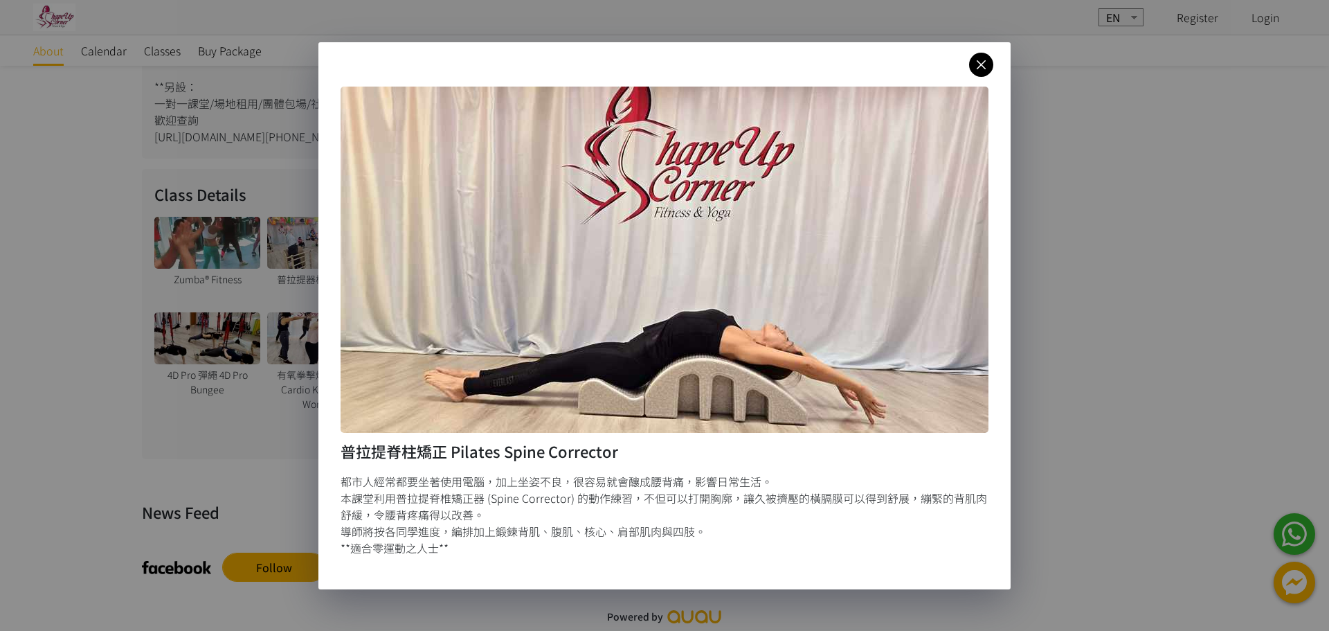
click at [986, 61] on icon at bounding box center [981, 64] width 24 height 17
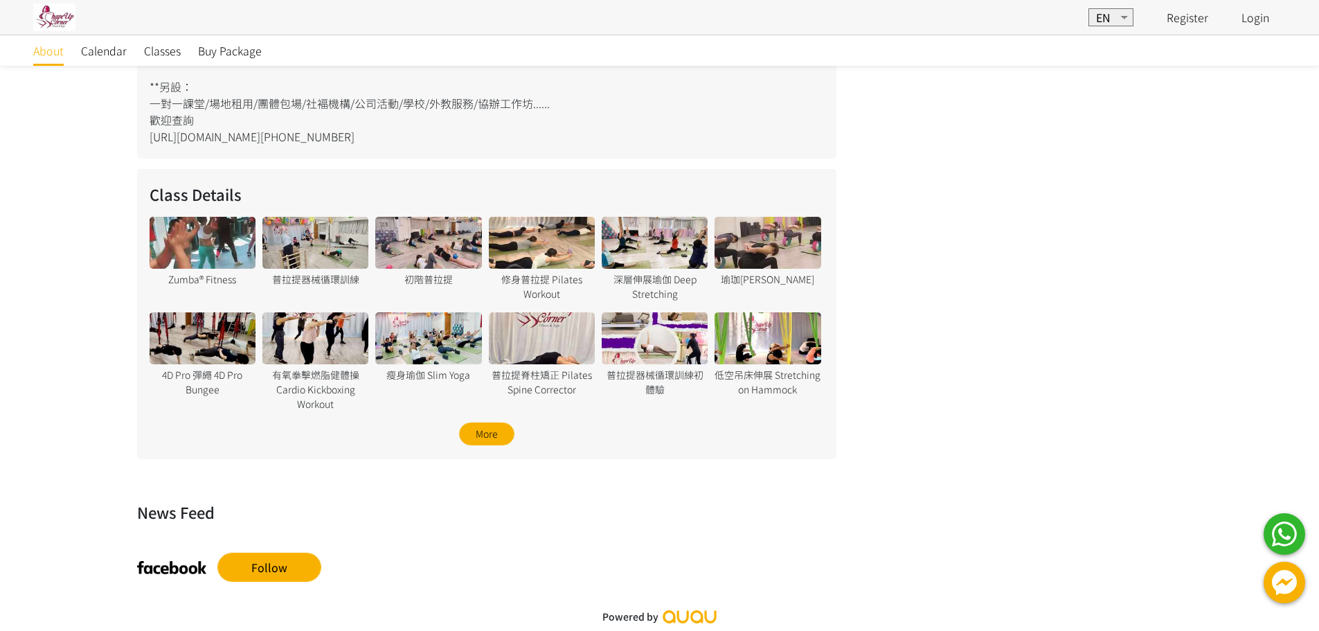
click at [346, 351] on div at bounding box center [315, 338] width 106 height 52
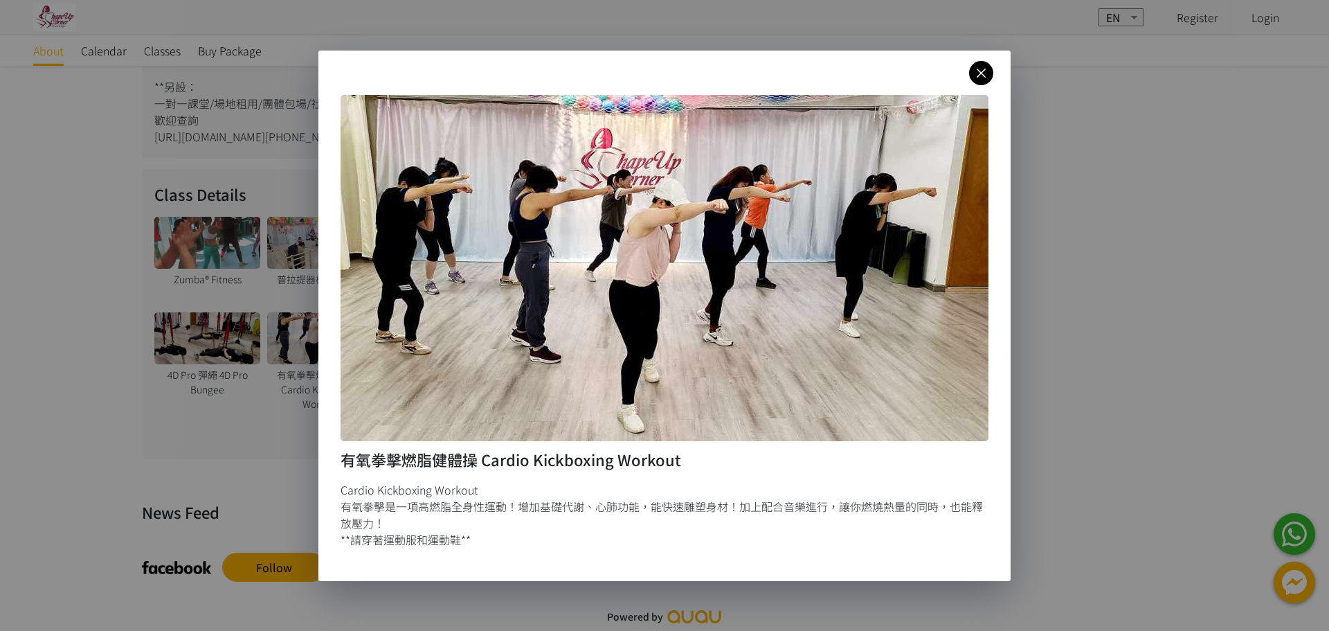
click at [980, 63] on link at bounding box center [981, 73] width 24 height 24
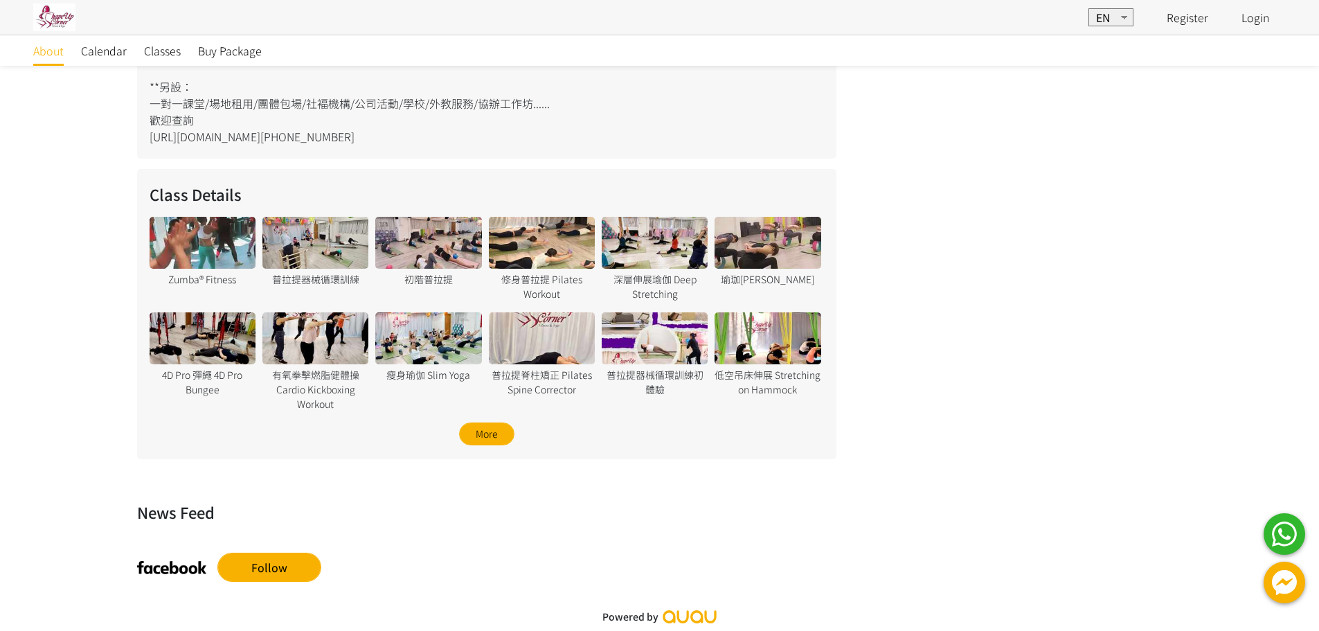
click at [426, 378] on div "瘦身瑜伽 Slim Yoga" at bounding box center [428, 375] width 106 height 15
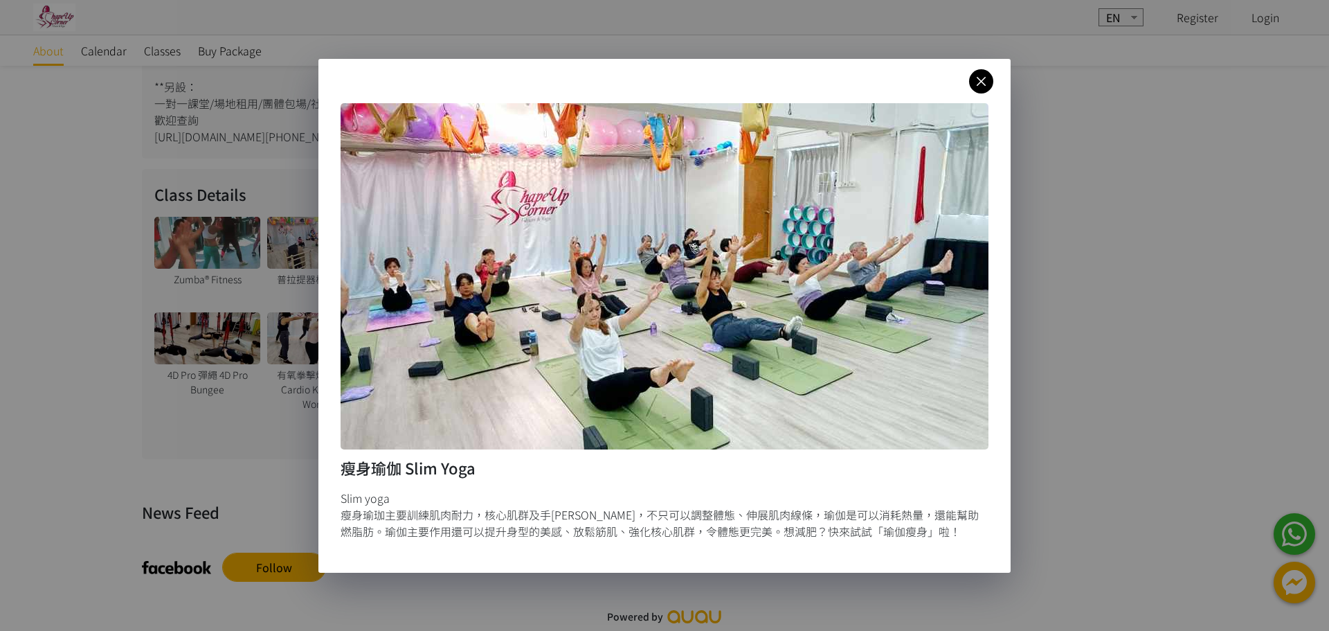
click at [969, 82] on icon at bounding box center [981, 81] width 24 height 17
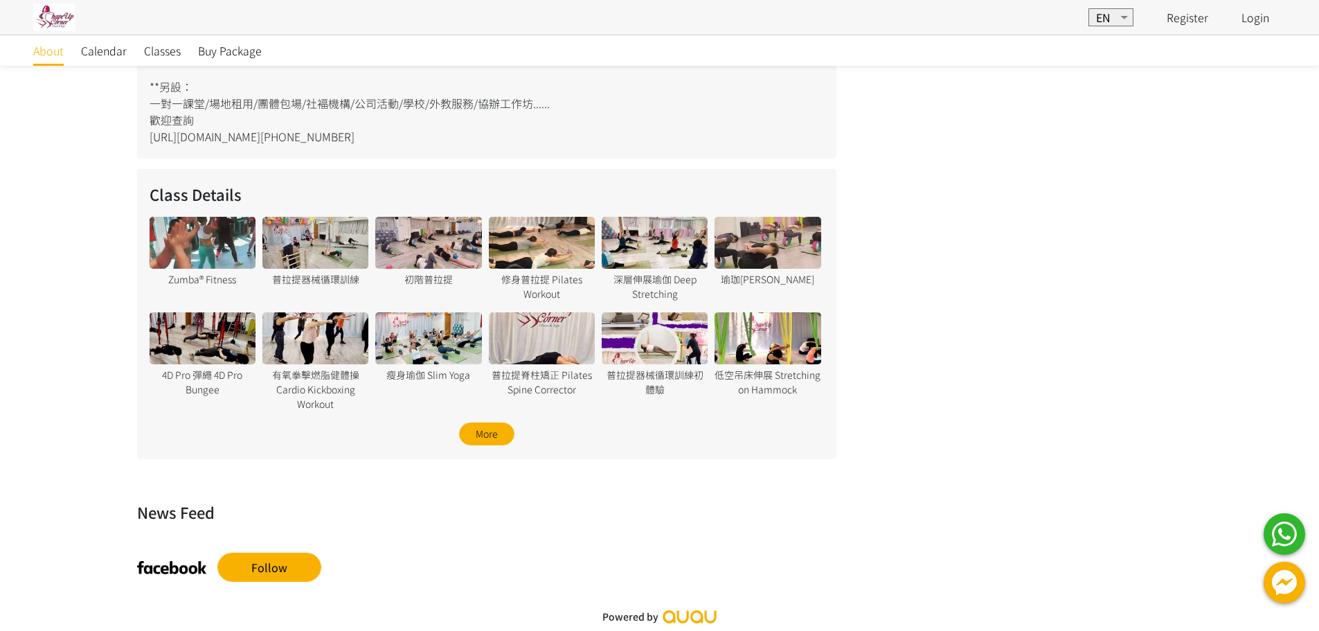
click at [174, 334] on div at bounding box center [203, 338] width 106 height 52
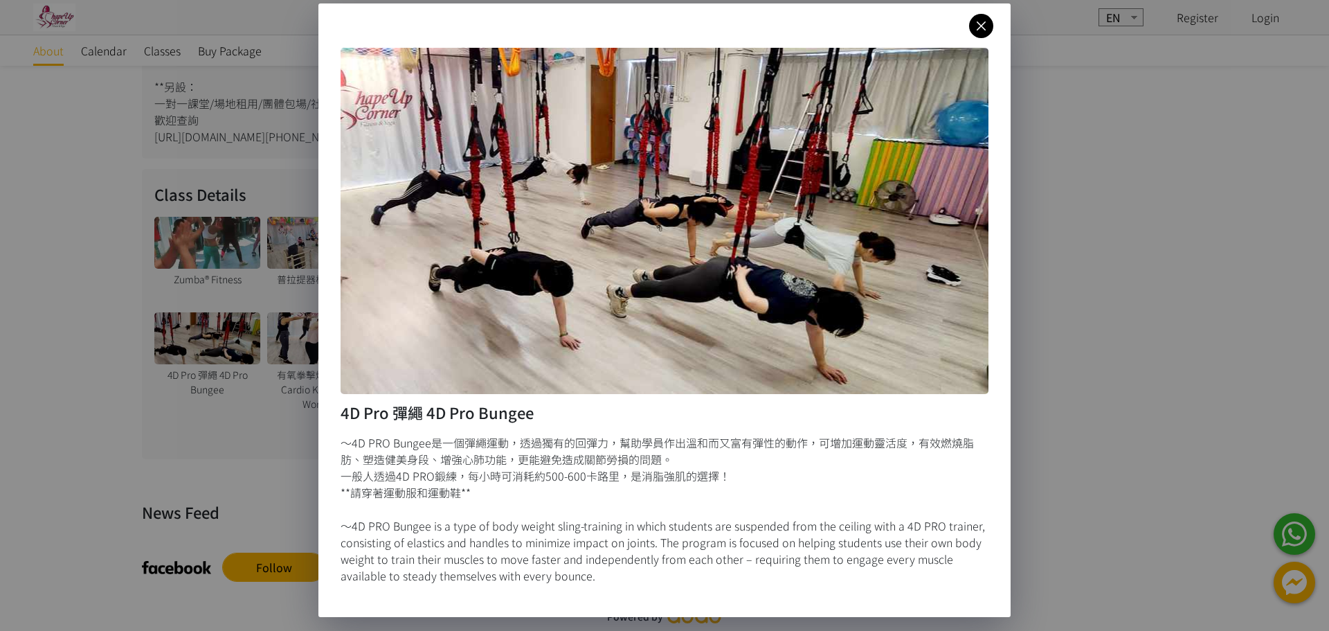
scroll to position [0, 0]
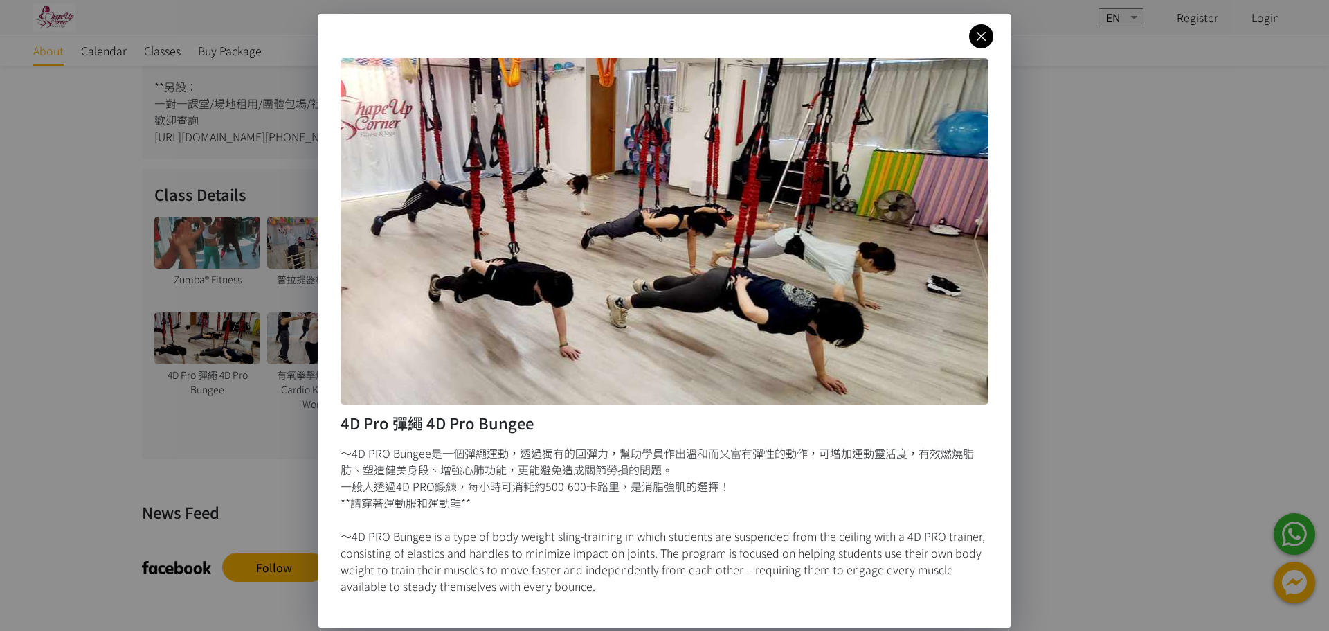
click at [971, 39] on icon at bounding box center [981, 36] width 24 height 17
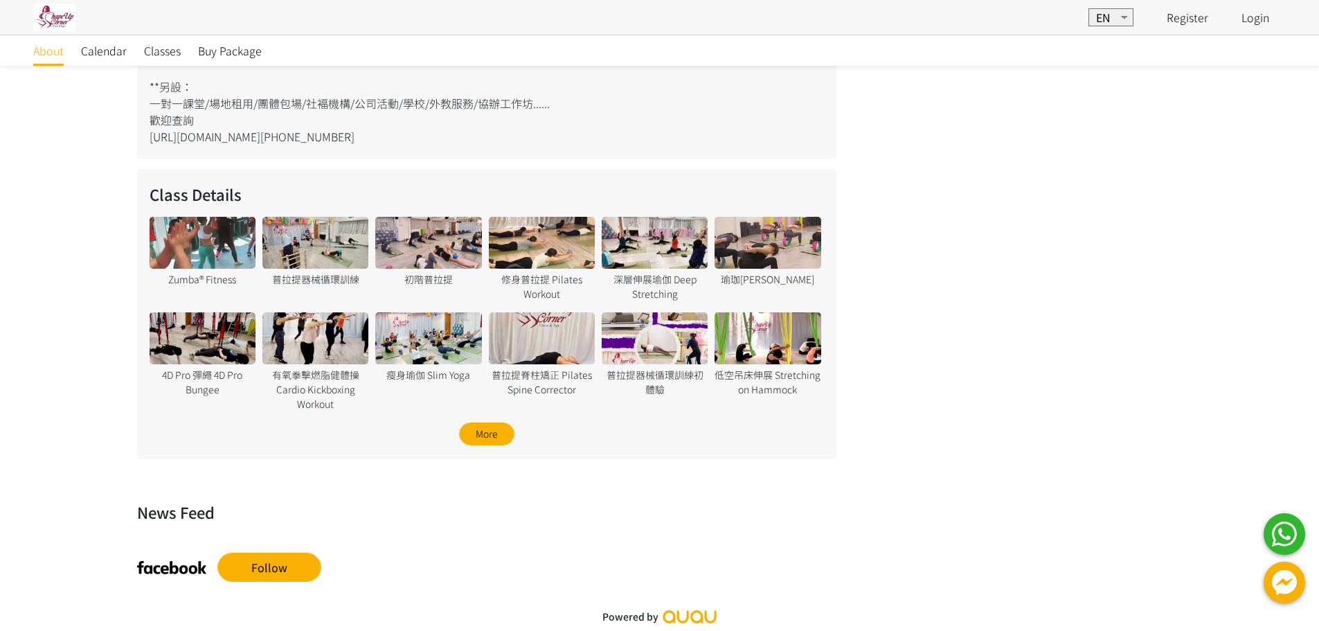
click at [696, 343] on div at bounding box center [655, 338] width 106 height 52
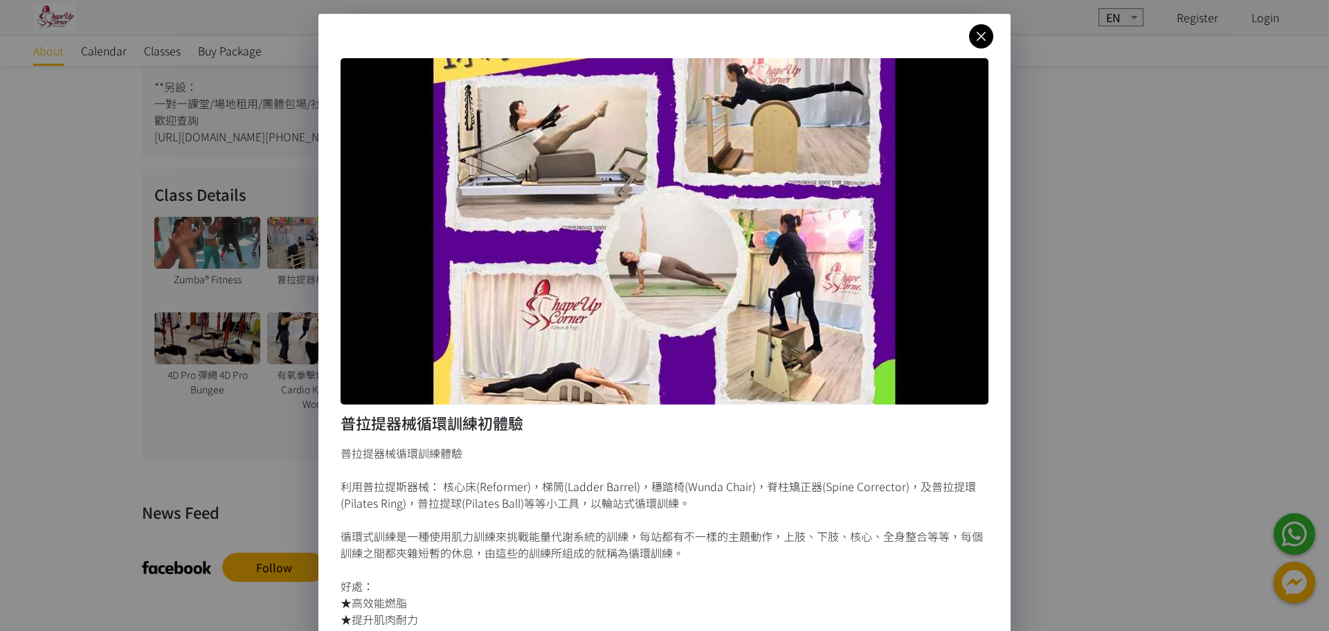
click at [991, 26] on div "普拉提器械循環訓練初體驗 普拉提器械循環訓練體驗 利用普拉提斯器械： 核心床(Reformer)，梯筒(Ladder Barrel)，穩踏椅(Wunda Ch…" at bounding box center [664, 387] width 692 height 746
click at [977, 35] on icon at bounding box center [981, 36] width 24 height 17
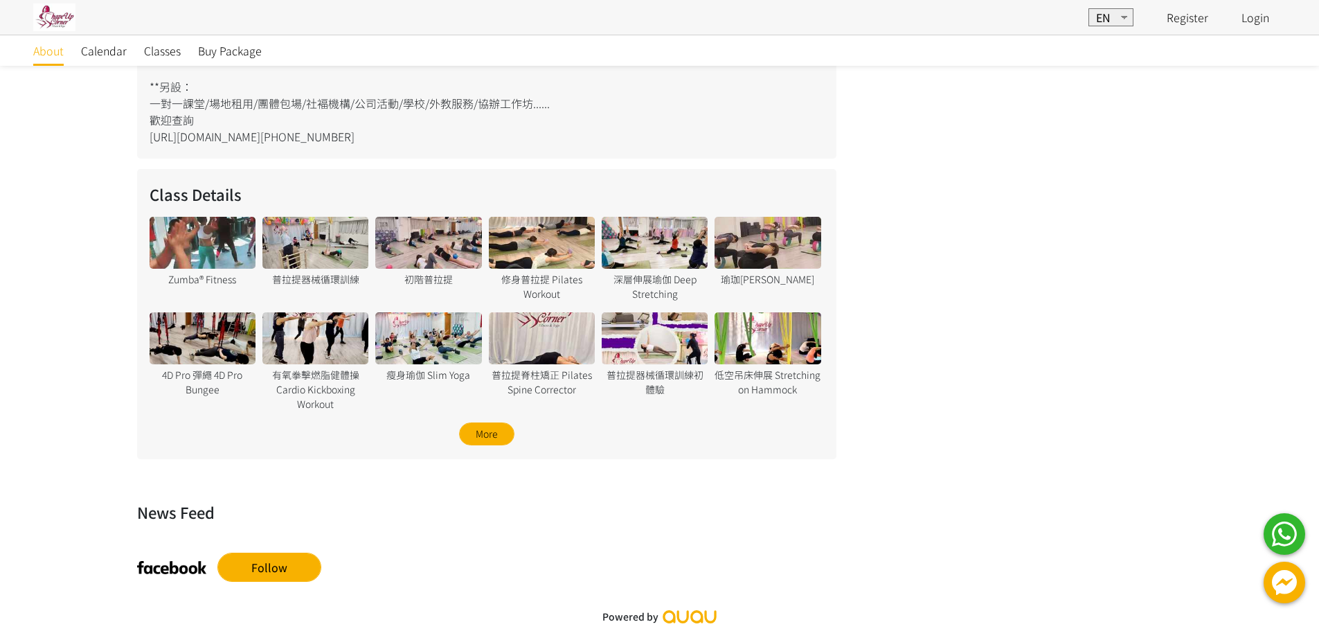
click at [737, 249] on div at bounding box center [767, 243] width 106 height 52
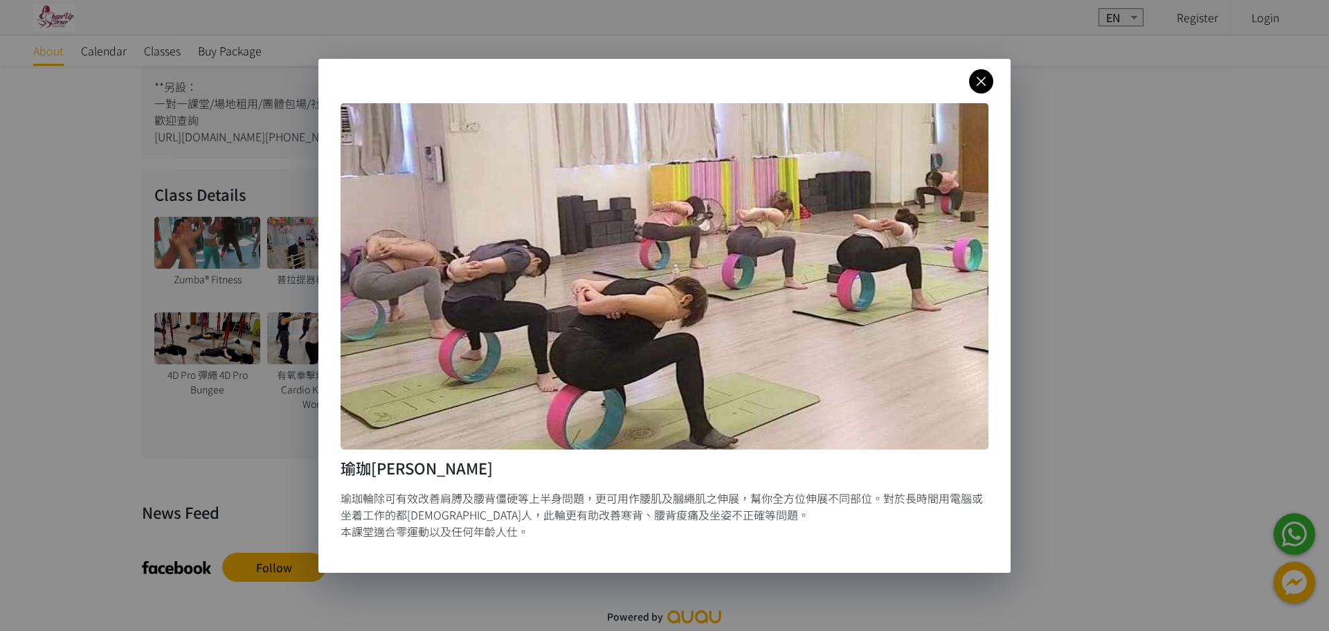
click at [973, 76] on icon at bounding box center [981, 81] width 24 height 17
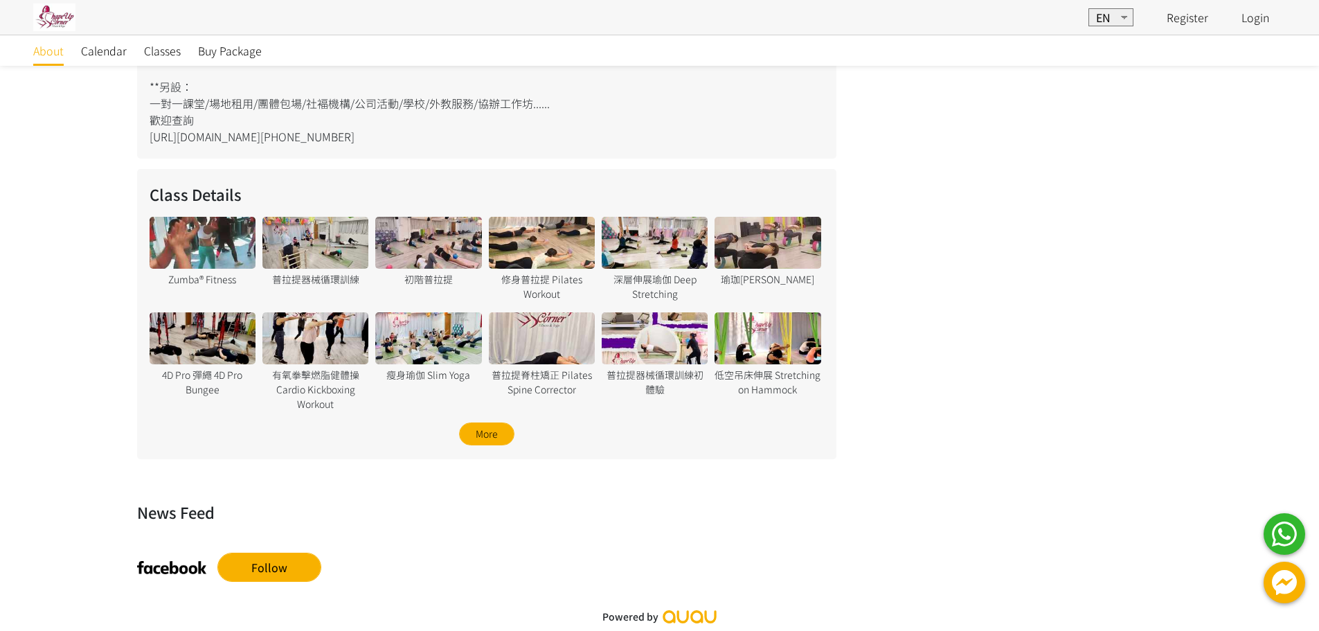
scroll to position [747, 0]
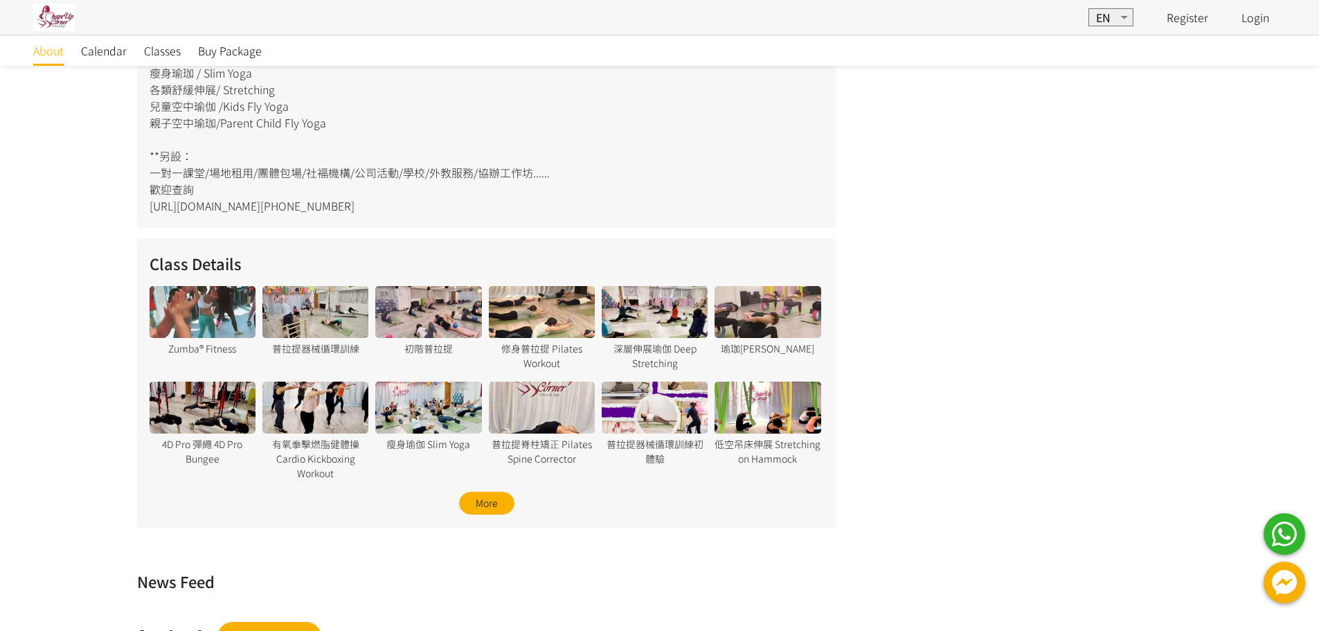
click at [171, 53] on span "Classes" at bounding box center [162, 50] width 37 height 17
